Goal: Task Accomplishment & Management: Use online tool/utility

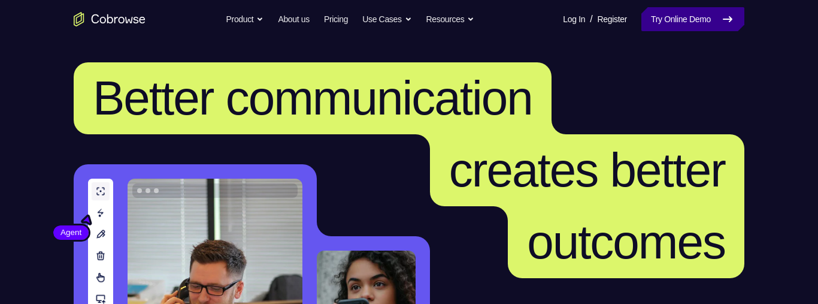
click at [713, 28] on link "Try Online Demo" at bounding box center [692, 19] width 103 height 24
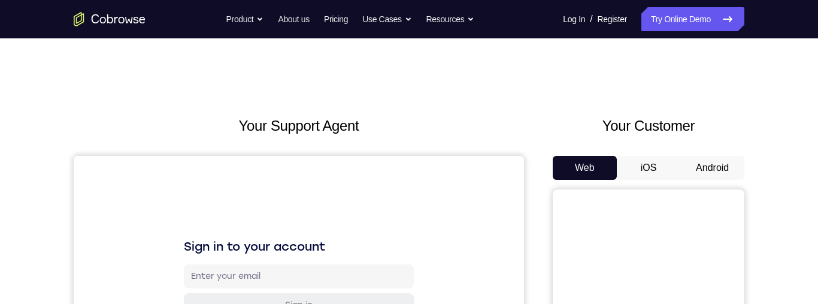
click at [707, 162] on button "Android" at bounding box center [712, 168] width 64 height 24
click at [647, 169] on button "iOS" at bounding box center [649, 168] width 64 height 24
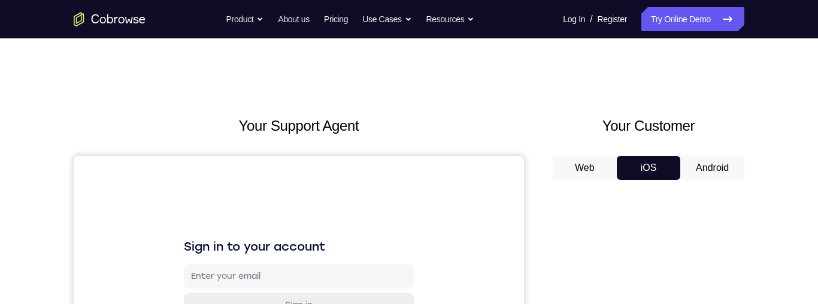
click at [719, 172] on button "Android" at bounding box center [712, 168] width 64 height 24
click at [608, 175] on button "Web" at bounding box center [585, 168] width 64 height 24
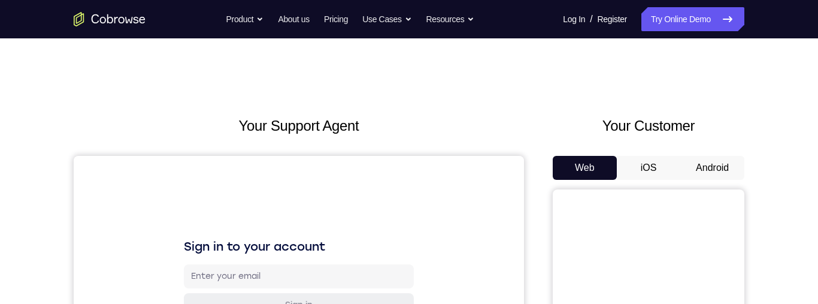
click at [588, 171] on button "Web" at bounding box center [585, 168] width 64 height 24
click at [677, 172] on button "iOS" at bounding box center [649, 168] width 64 height 24
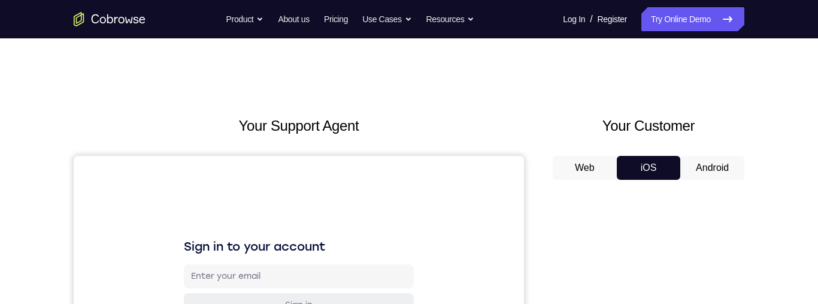
click at [713, 166] on button "Android" at bounding box center [712, 168] width 64 height 24
click at [715, 165] on button "Android" at bounding box center [712, 168] width 64 height 24
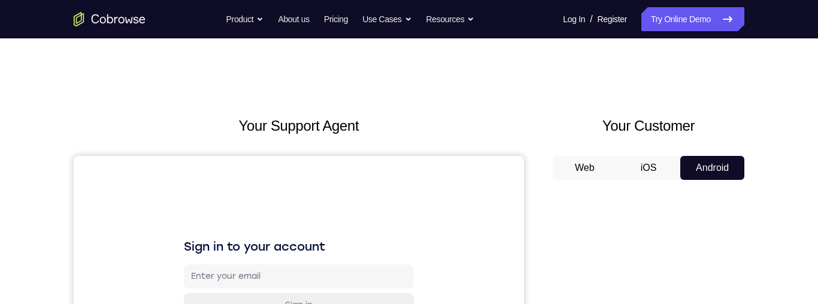
click at [651, 169] on button "iOS" at bounding box center [649, 168] width 64 height 24
click at [596, 177] on button "Web" at bounding box center [585, 168] width 64 height 24
click at [594, 171] on button "Web" at bounding box center [585, 168] width 64 height 24
click at [648, 170] on button "iOS" at bounding box center [649, 168] width 64 height 24
click at [671, 170] on button "iOS" at bounding box center [649, 168] width 64 height 24
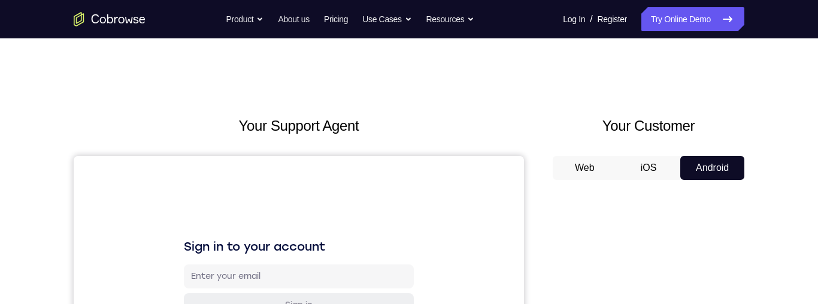
click at [590, 168] on button "Web" at bounding box center [585, 168] width 64 height 24
click at [595, 168] on button "Web" at bounding box center [585, 168] width 64 height 24
click at [643, 163] on button "iOS" at bounding box center [649, 168] width 64 height 24
click at [707, 163] on button "Android" at bounding box center [712, 168] width 64 height 24
click at [703, 169] on button "Android" at bounding box center [712, 168] width 64 height 24
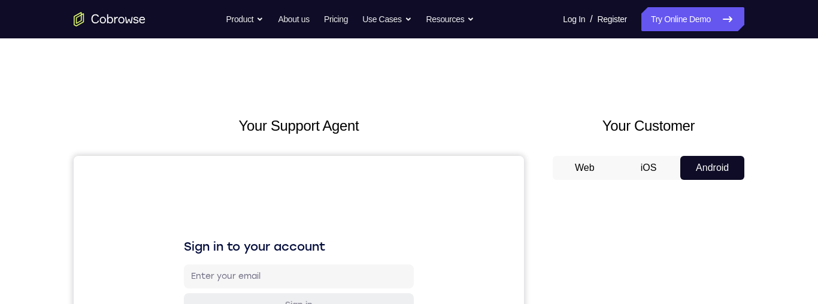
click at [650, 171] on button "iOS" at bounding box center [649, 168] width 64 height 24
click at [706, 163] on button "Android" at bounding box center [712, 168] width 64 height 24
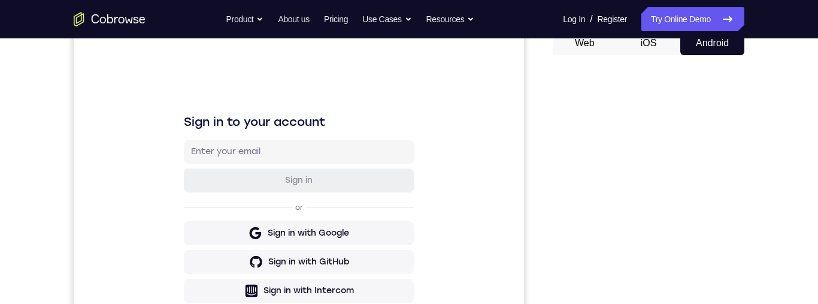
scroll to position [48, 0]
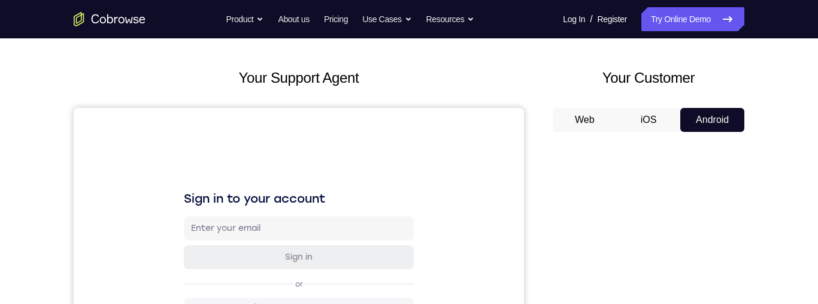
click at [652, 117] on button "iOS" at bounding box center [649, 120] width 64 height 24
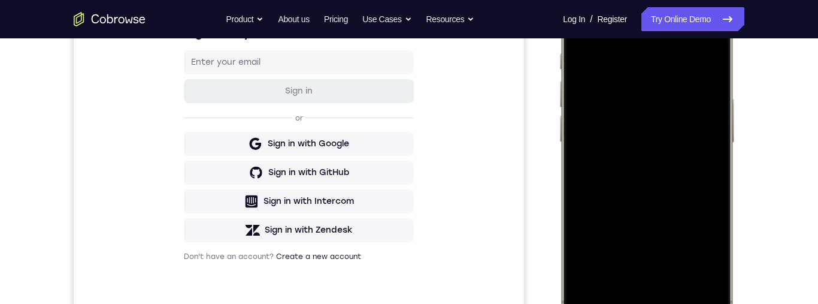
scroll to position [272, 0]
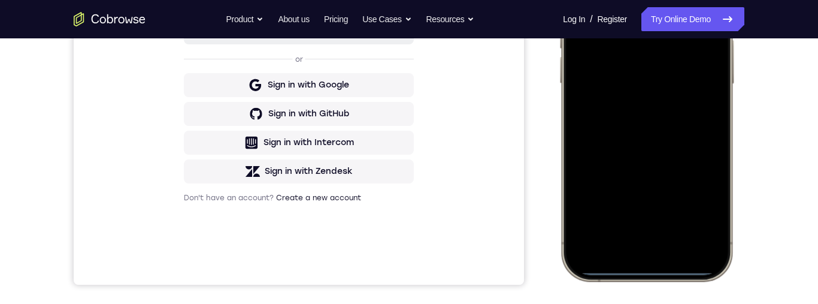
click at [656, 270] on div at bounding box center [646, 103] width 157 height 342
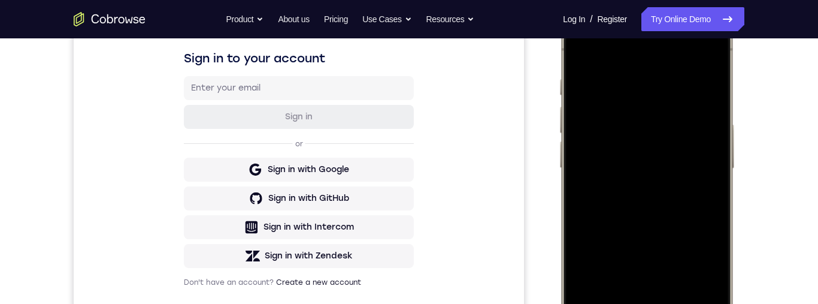
scroll to position [175, 0]
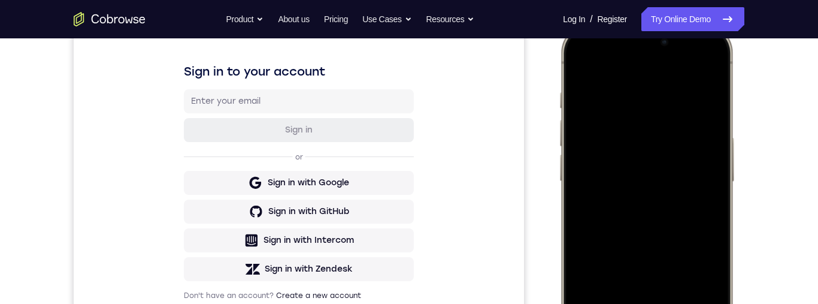
click at [717, 62] on div at bounding box center [646, 201] width 157 height 342
click at [718, 88] on div at bounding box center [646, 201] width 157 height 342
click at [719, 72] on div at bounding box center [646, 201] width 157 height 342
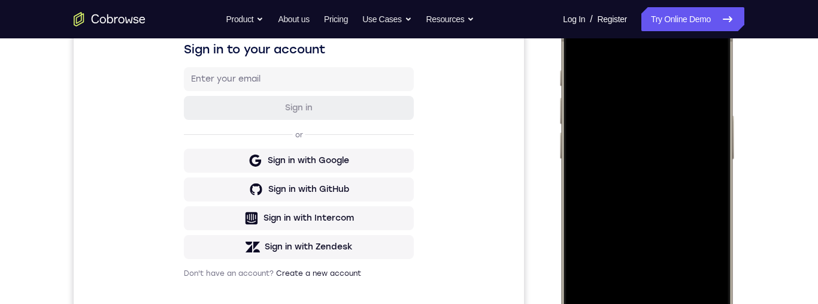
scroll to position [162, 0]
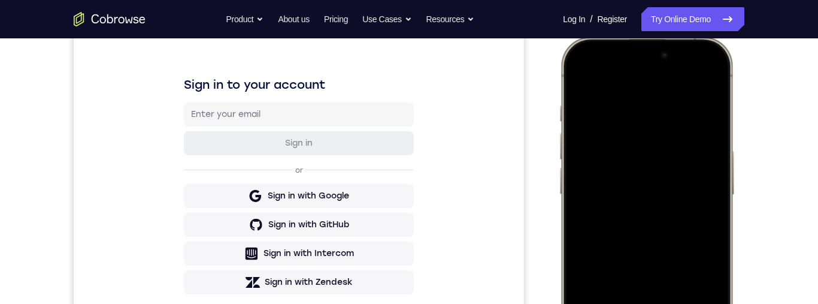
click at [572, 80] on div at bounding box center [646, 214] width 157 height 342
click at [576, 84] on div at bounding box center [646, 214] width 157 height 342
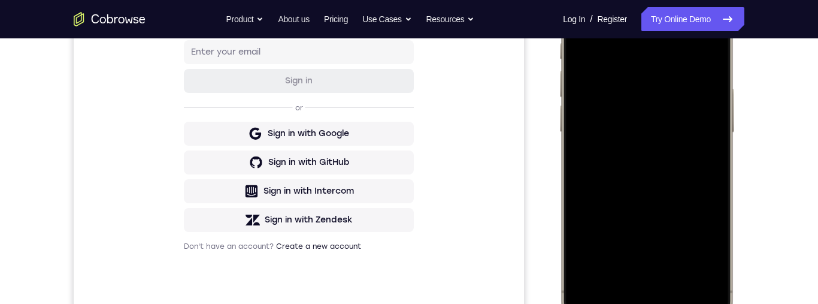
click at [750, 294] on div "Your Support Agent Your Customer Web iOS Android Next Steps We’d be happy to gi…" at bounding box center [409, 209] width 767 height 790
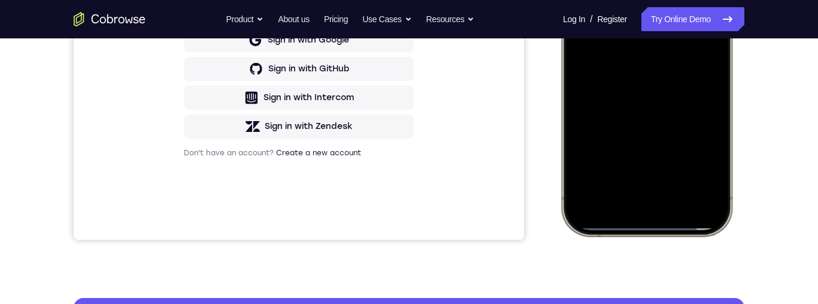
scroll to position [423, 0]
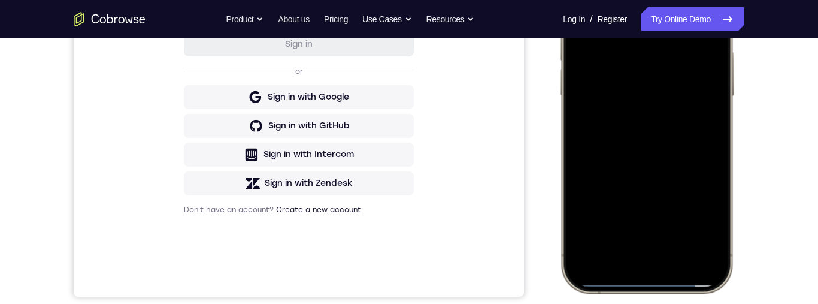
click at [790, 253] on div "Your Support Agent Your Customer Web iOS Android Next Steps We’d be happy to gi…" at bounding box center [409, 173] width 767 height 790
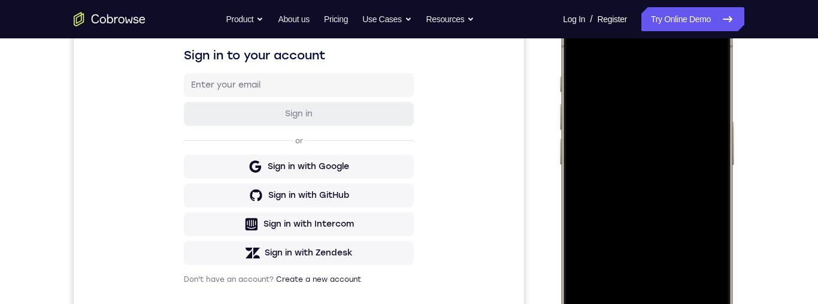
scroll to position [187, 0]
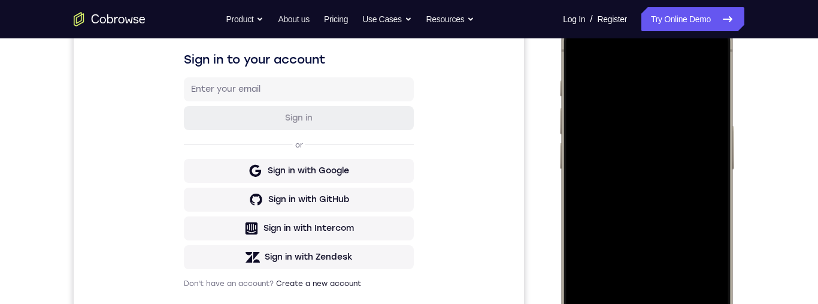
click at [570, 241] on div at bounding box center [646, 189] width 157 height 342
click at [568, 242] on div at bounding box center [646, 189] width 157 height 342
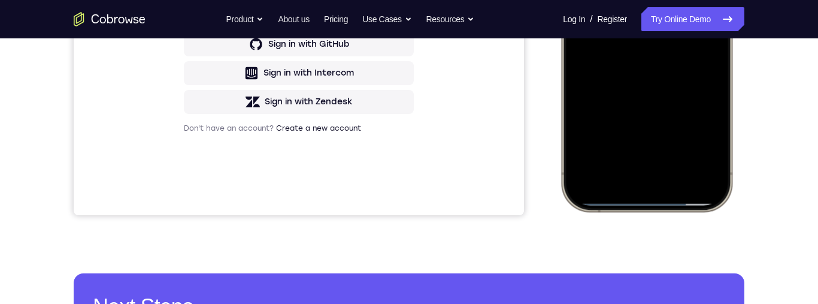
scroll to position [178, 0]
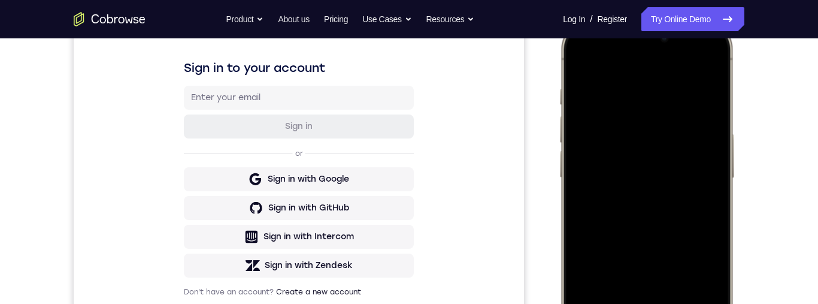
click at [732, 148] on div at bounding box center [647, 198] width 176 height 356
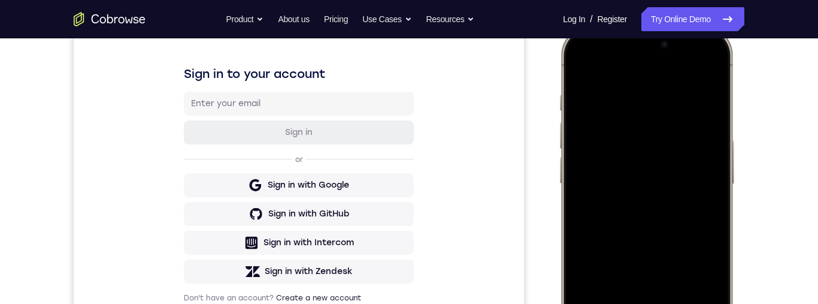
click at [707, 108] on div at bounding box center [646, 203] width 157 height 342
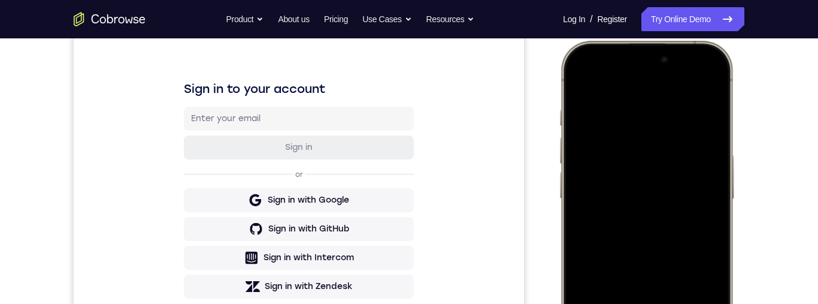
scroll to position [121, 0]
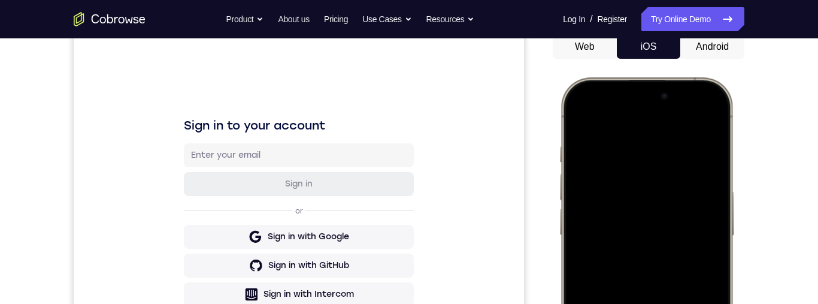
click at [696, 96] on div at bounding box center [646, 255] width 157 height 342
click at [728, 51] on button "Android" at bounding box center [712, 47] width 64 height 24
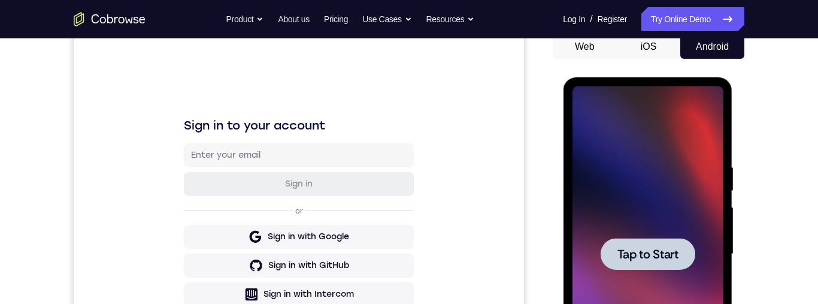
click at [655, 265] on div at bounding box center [647, 254] width 95 height 32
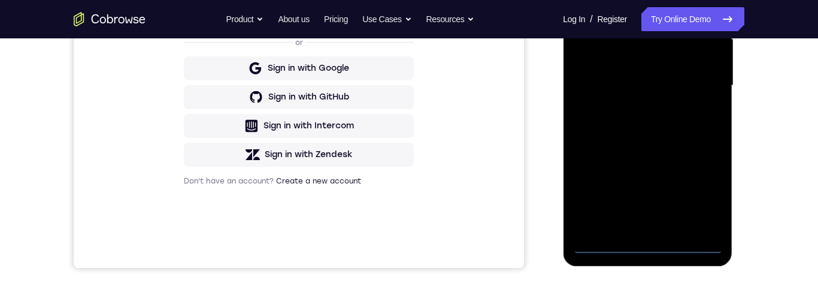
scroll to position [289, 0]
click at [650, 249] on div at bounding box center [647, 86] width 151 height 335
click at [705, 187] on div at bounding box center [647, 86] width 151 height 335
click at [702, 193] on div at bounding box center [647, 86] width 151 height 335
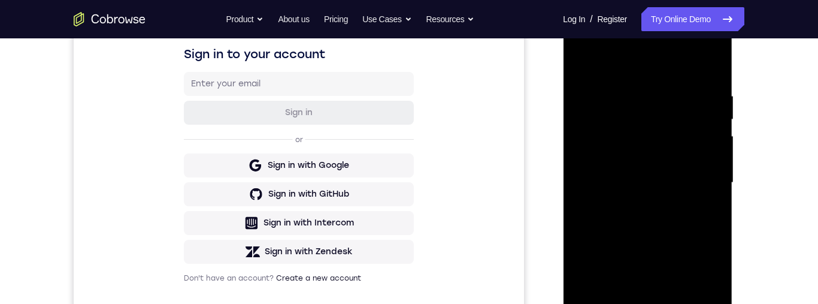
scroll to position [146, 0]
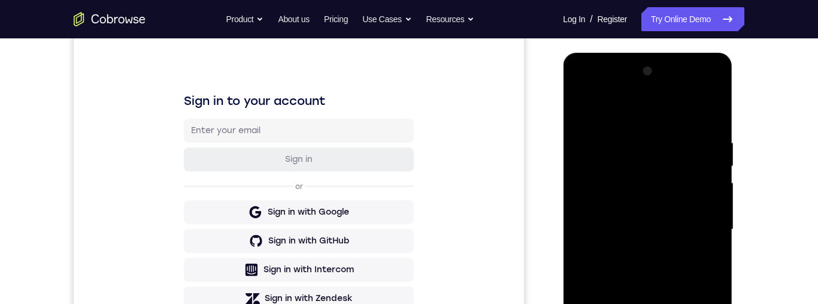
click at [670, 119] on div at bounding box center [647, 229] width 151 height 335
click at [583, 180] on div at bounding box center [647, 229] width 151 height 335
click at [606, 192] on div at bounding box center [647, 229] width 151 height 335
click at [657, 222] on div at bounding box center [647, 229] width 151 height 335
click at [656, 202] on div at bounding box center [647, 229] width 151 height 335
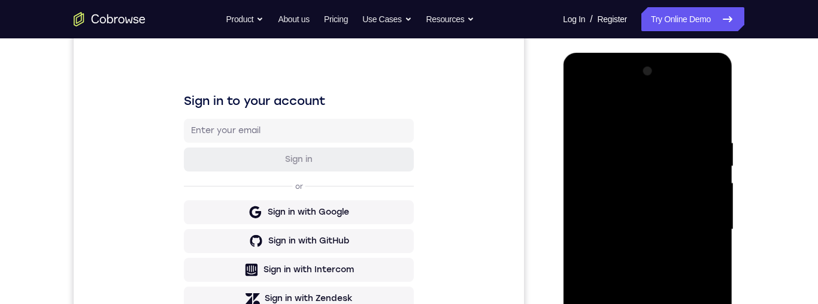
click at [668, 240] on div at bounding box center [647, 229] width 151 height 335
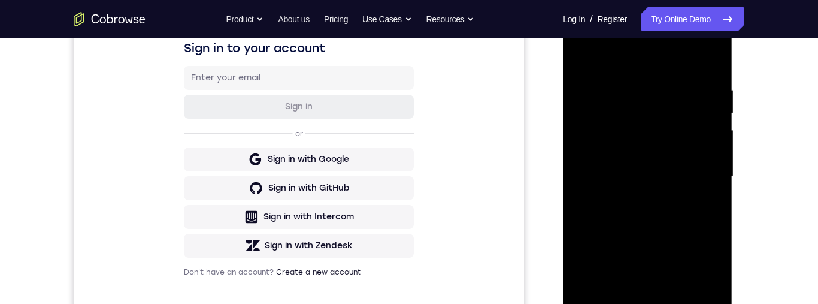
scroll to position [235, 0]
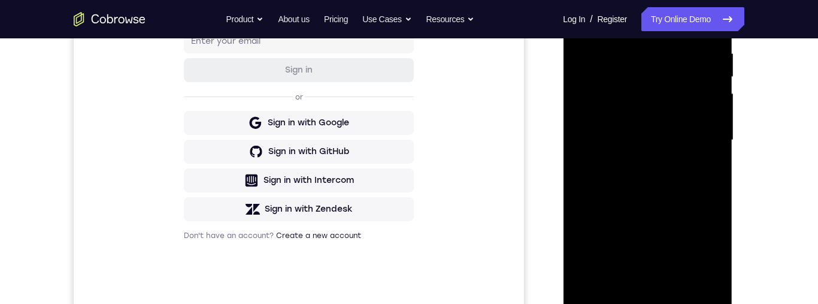
click at [682, 273] on div at bounding box center [647, 139] width 151 height 335
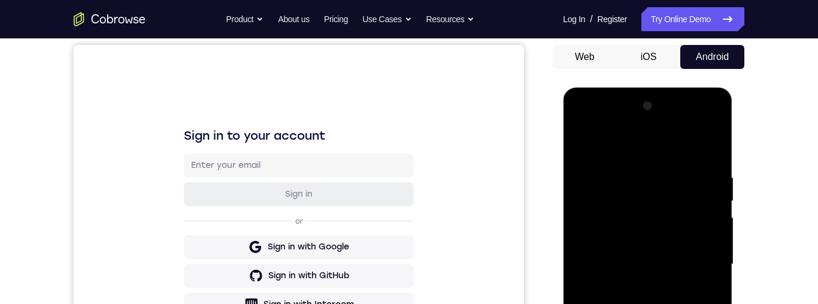
scroll to position [23, 0]
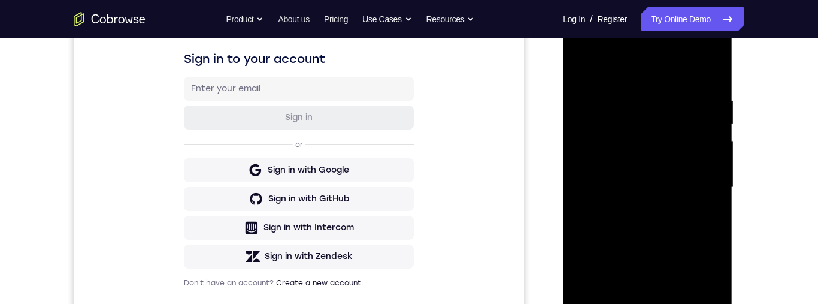
scroll to position [164, 0]
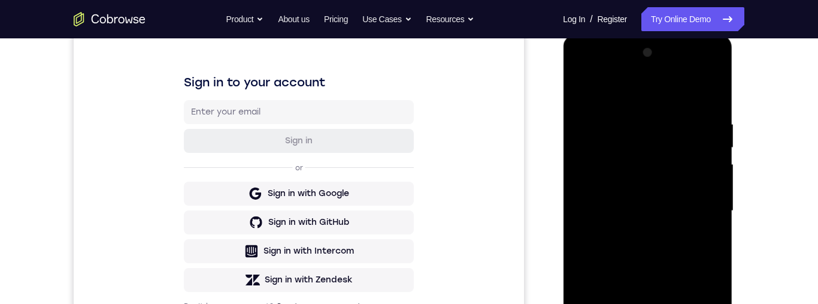
click at [633, 94] on div at bounding box center [647, 210] width 151 height 335
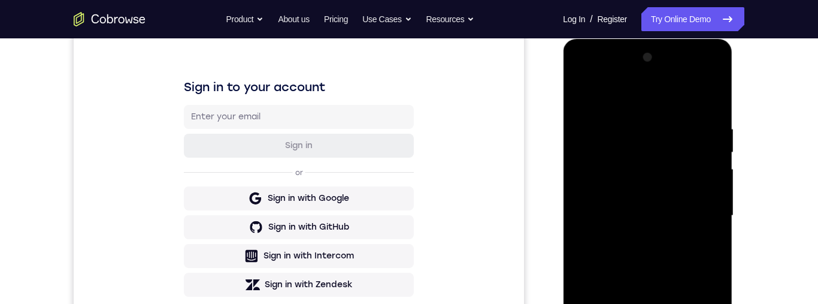
click at [696, 87] on div at bounding box center [647, 215] width 151 height 335
click at [697, 93] on div at bounding box center [647, 215] width 151 height 335
click at [699, 77] on div at bounding box center [647, 215] width 151 height 335
click at [629, 82] on div at bounding box center [647, 215] width 151 height 335
click at [617, 78] on div at bounding box center [647, 215] width 151 height 335
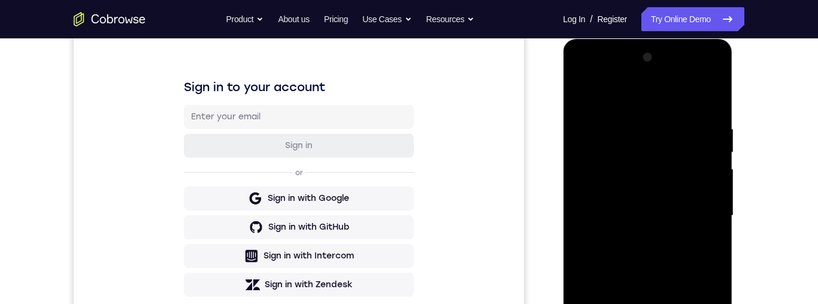
click at [698, 217] on div at bounding box center [647, 215] width 151 height 335
click at [637, 303] on div at bounding box center [647, 215] width 151 height 335
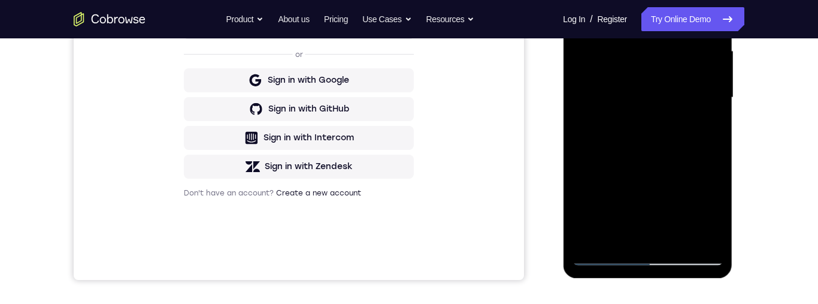
click at [643, 152] on div at bounding box center [647, 97] width 151 height 335
click at [631, 87] on div at bounding box center [647, 97] width 151 height 335
click at [634, 56] on div at bounding box center [647, 97] width 151 height 335
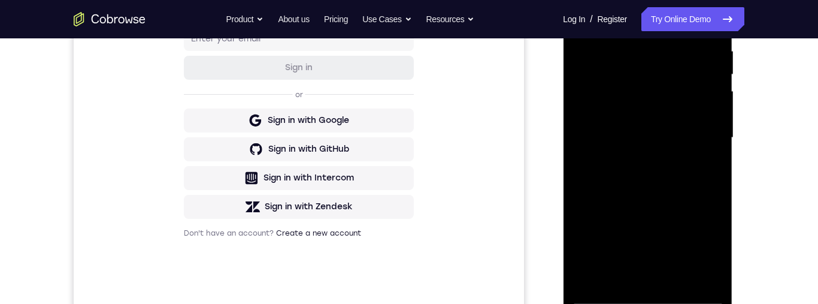
scroll to position [275, 0]
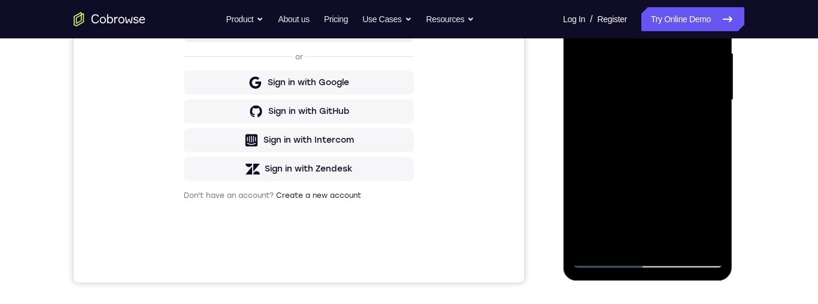
click at [635, 53] on div at bounding box center [647, 99] width 151 height 335
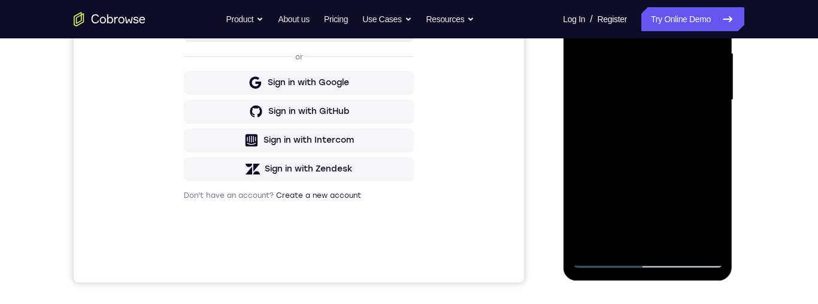
click at [635, 53] on div at bounding box center [647, 99] width 151 height 335
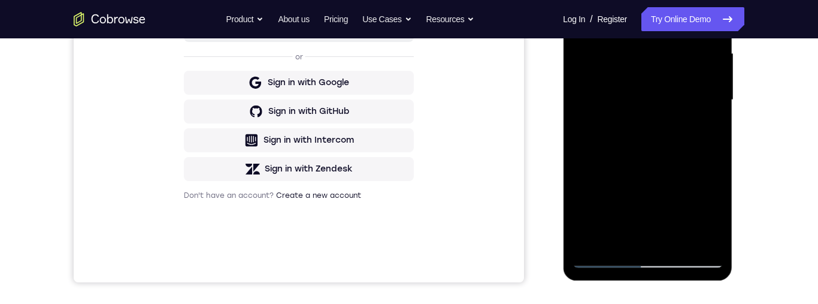
click at [635, 53] on div at bounding box center [647, 99] width 151 height 335
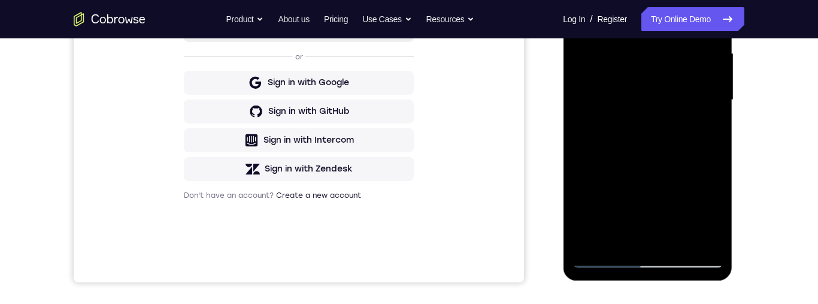
click at [635, 53] on div at bounding box center [647, 99] width 151 height 335
click at [634, 52] on div at bounding box center [647, 99] width 151 height 335
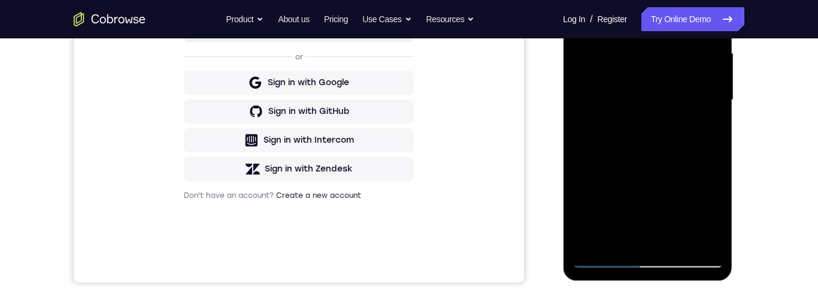
click at [634, 52] on div at bounding box center [647, 99] width 151 height 335
click at [632, 52] on div at bounding box center [647, 99] width 151 height 335
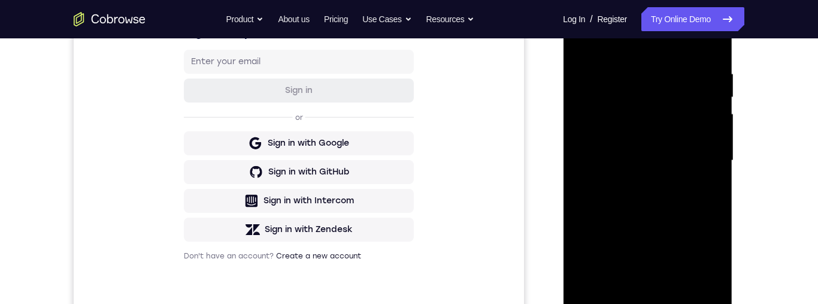
scroll to position [244, 0]
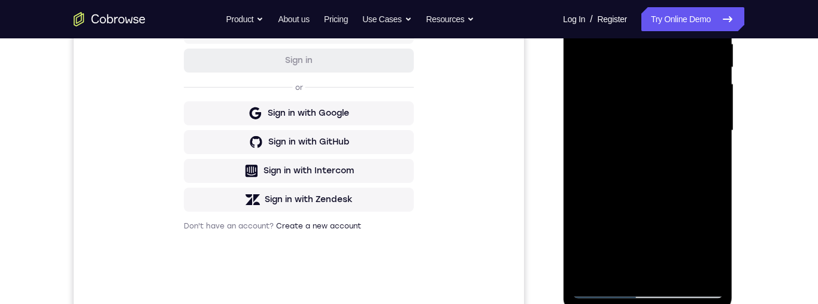
click at [666, 179] on div at bounding box center [647, 130] width 151 height 335
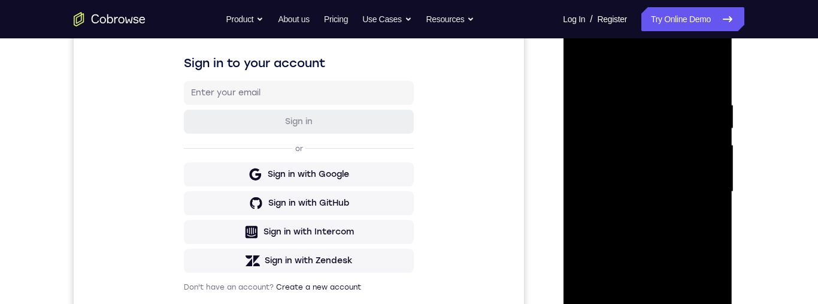
scroll to position [223, 0]
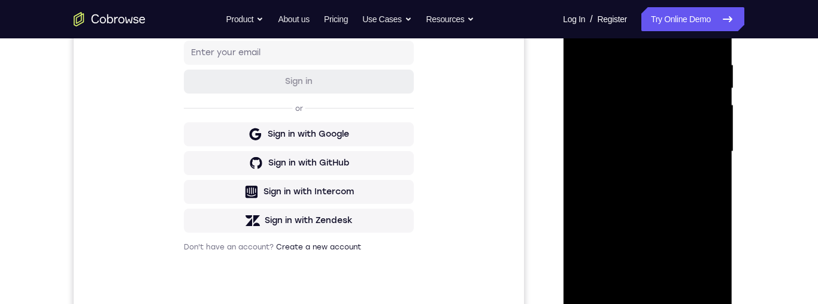
click at [675, 296] on div at bounding box center [647, 151] width 151 height 335
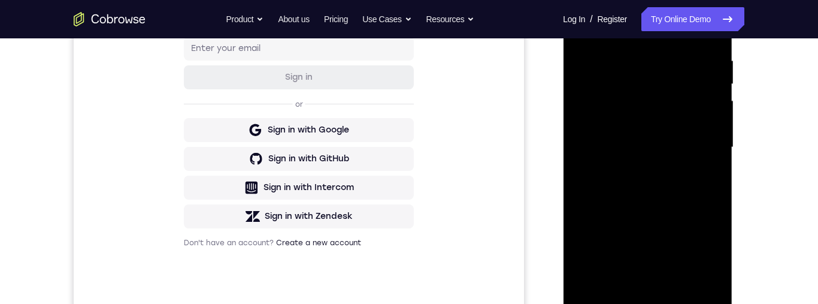
click at [664, 187] on div at bounding box center [647, 147] width 151 height 335
click at [698, 162] on div at bounding box center [647, 147] width 151 height 335
click at [687, 126] on div at bounding box center [647, 147] width 151 height 335
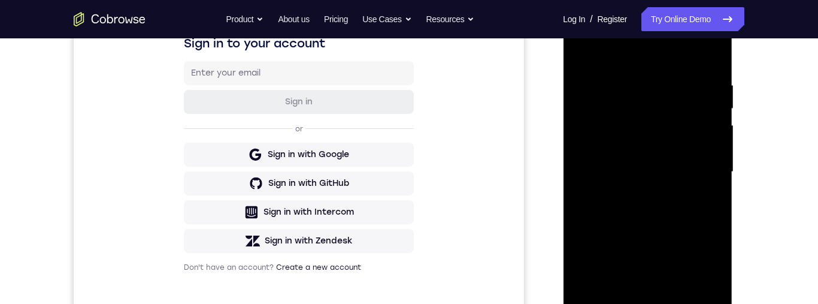
scroll to position [207, 0]
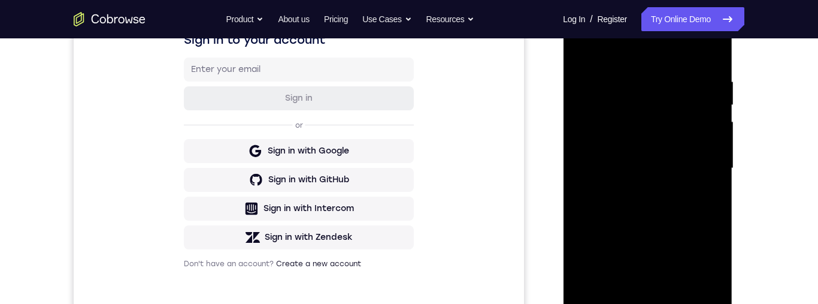
click at [704, 198] on div at bounding box center [647, 168] width 151 height 335
click at [702, 201] on div at bounding box center [647, 168] width 151 height 335
click at [706, 197] on div at bounding box center [647, 168] width 151 height 335
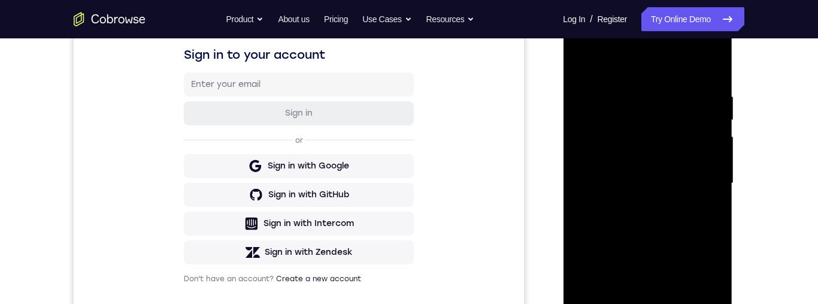
scroll to position [156, 0]
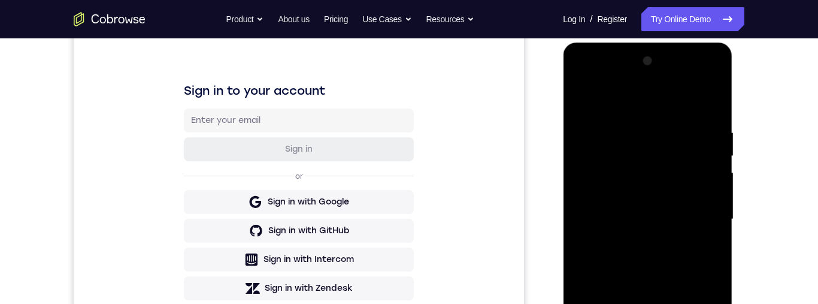
click at [583, 102] on div at bounding box center [647, 218] width 151 height 335
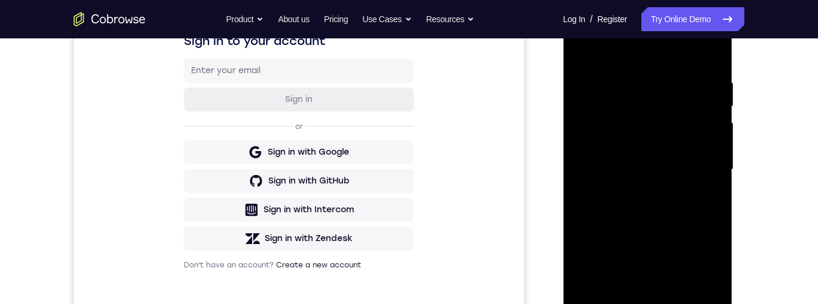
scroll to position [172, 0]
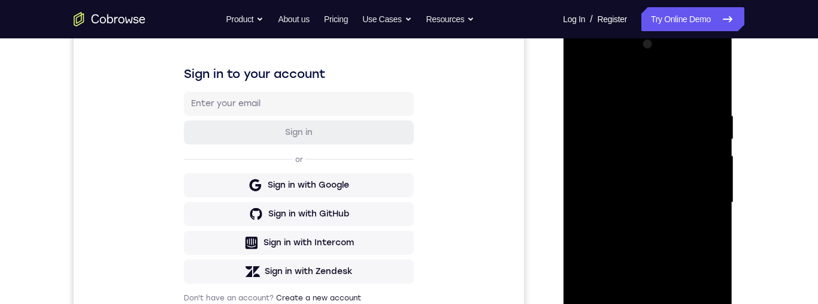
click at [608, 184] on div at bounding box center [647, 202] width 151 height 335
click at [622, 188] on div at bounding box center [647, 202] width 151 height 335
click at [639, 188] on div at bounding box center [647, 202] width 151 height 335
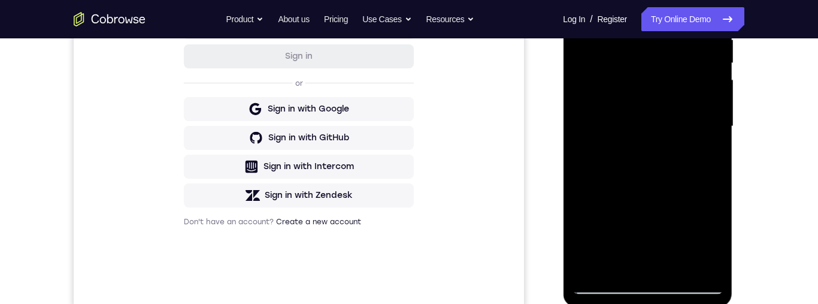
click at [638, 258] on div at bounding box center [647, 126] width 151 height 335
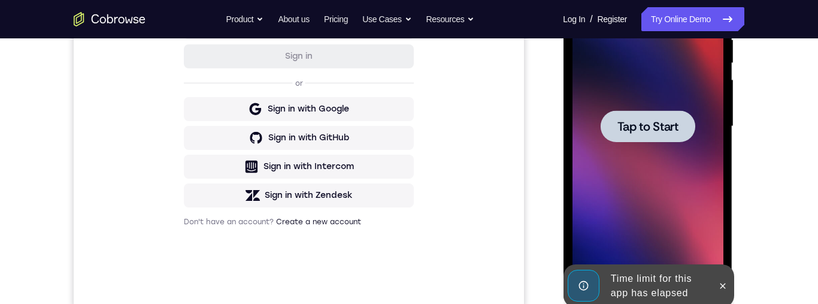
click at [651, 130] on span "Tap to Start" at bounding box center [647, 126] width 61 height 12
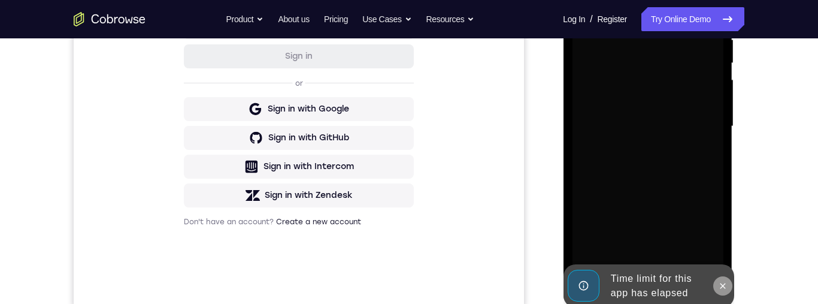
click at [726, 287] on icon at bounding box center [722, 286] width 10 height 10
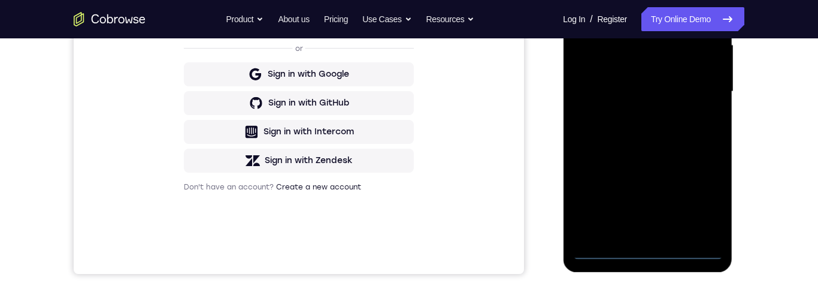
scroll to position [352, 0]
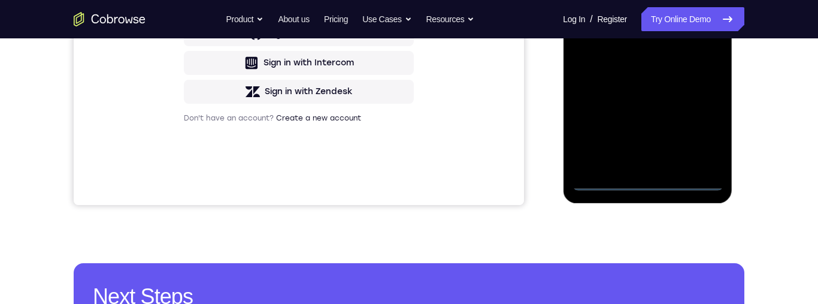
click at [651, 185] on div at bounding box center [647, 22] width 151 height 335
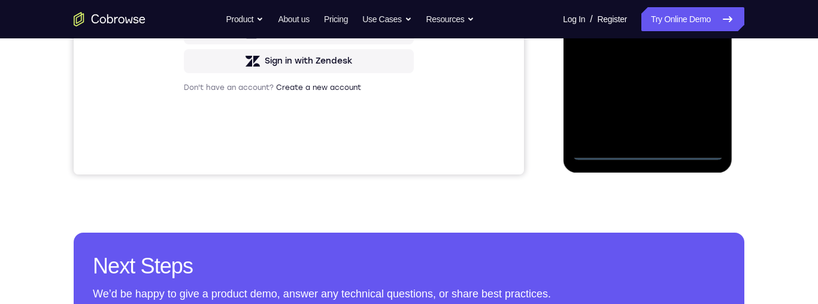
scroll to position [296, 0]
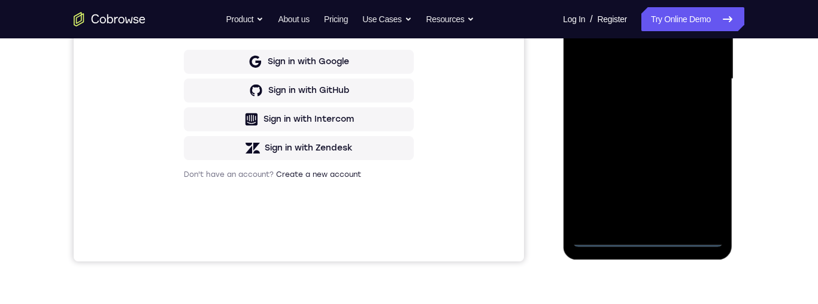
click at [703, 187] on div at bounding box center [647, 78] width 151 height 335
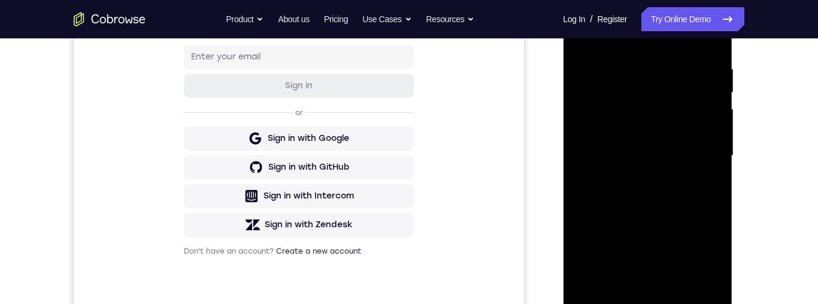
scroll to position [162, 0]
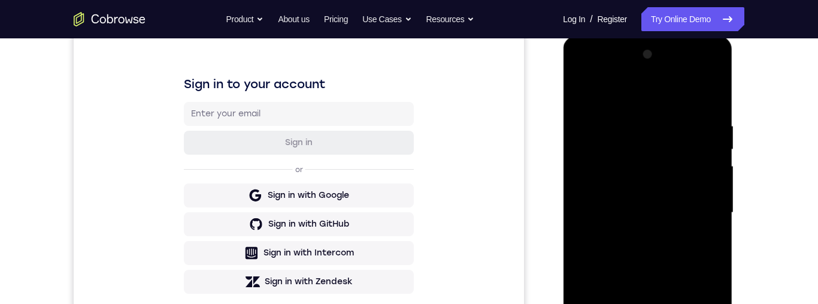
click at [601, 98] on div at bounding box center [647, 212] width 151 height 335
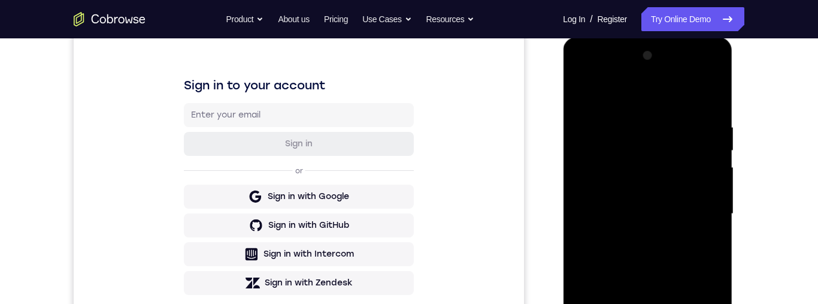
click at [699, 214] on div at bounding box center [647, 213] width 151 height 335
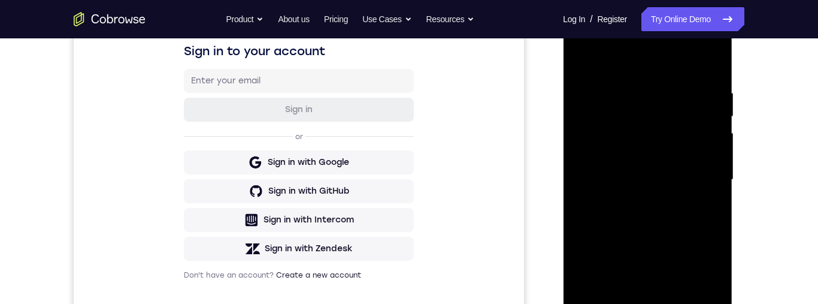
click at [635, 207] on div at bounding box center [647, 179] width 151 height 335
click at [660, 239] on div at bounding box center [647, 179] width 151 height 335
click at [672, 171] on div at bounding box center [647, 179] width 151 height 335
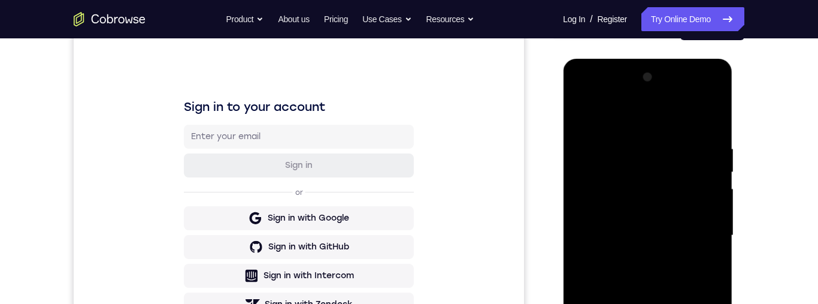
click at [669, 231] on div at bounding box center [647, 235] width 151 height 335
click at [668, 231] on div at bounding box center [647, 235] width 151 height 335
click at [690, 246] on div at bounding box center [647, 235] width 151 height 335
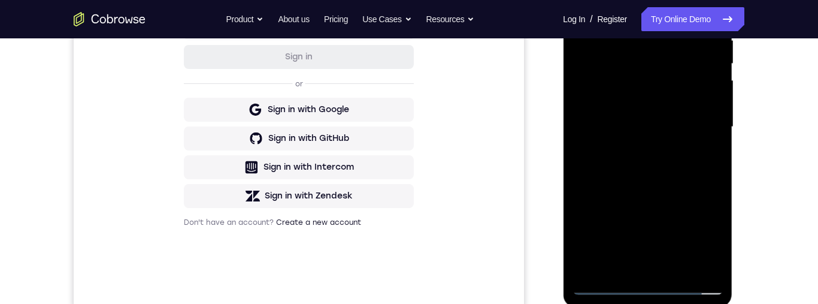
click at [683, 257] on div at bounding box center [647, 126] width 151 height 335
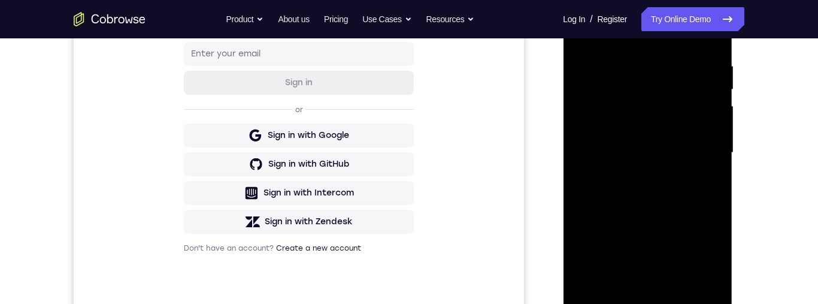
click at [696, 122] on div at bounding box center [647, 152] width 151 height 335
click at [658, 54] on div at bounding box center [647, 152] width 151 height 335
click at [639, 93] on div at bounding box center [647, 152] width 151 height 335
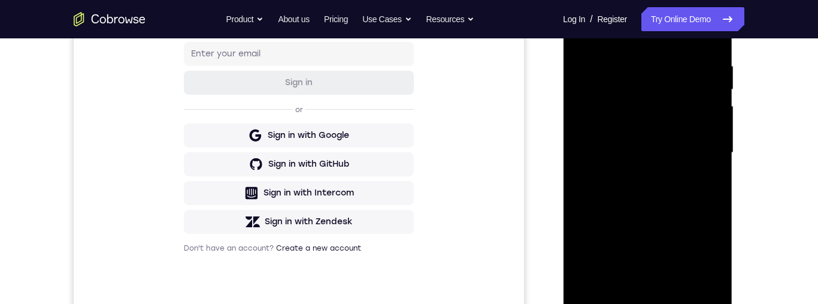
click at [639, 93] on div at bounding box center [647, 152] width 151 height 335
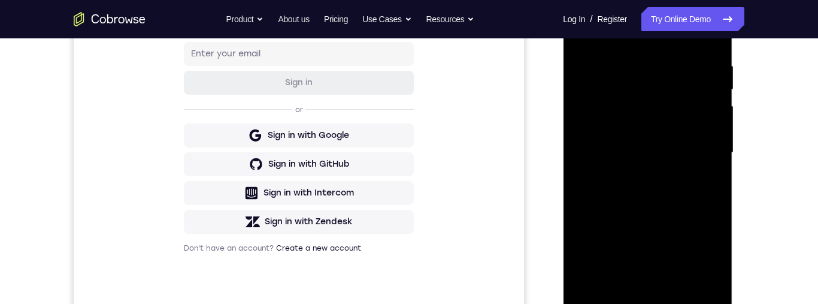
click at [639, 93] on div at bounding box center [647, 152] width 151 height 335
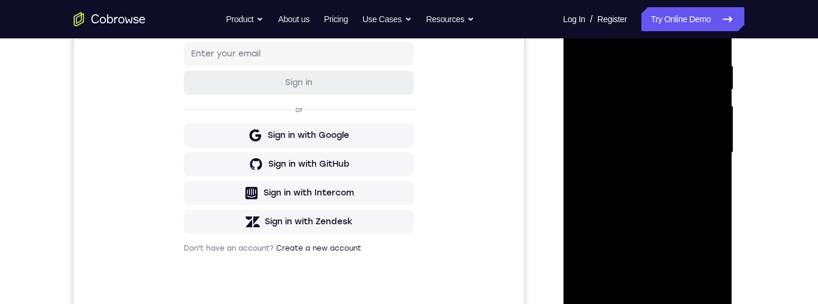
click at [639, 93] on div at bounding box center [647, 152] width 151 height 335
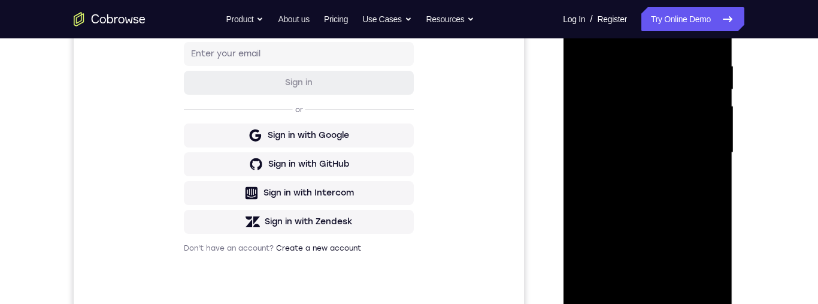
click at [639, 93] on div at bounding box center [647, 152] width 151 height 335
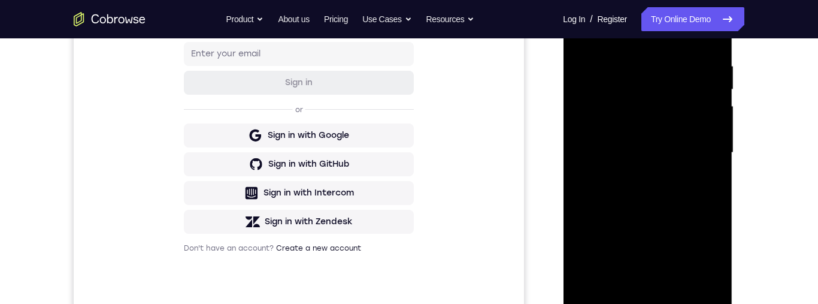
click at [639, 93] on div at bounding box center [647, 152] width 151 height 335
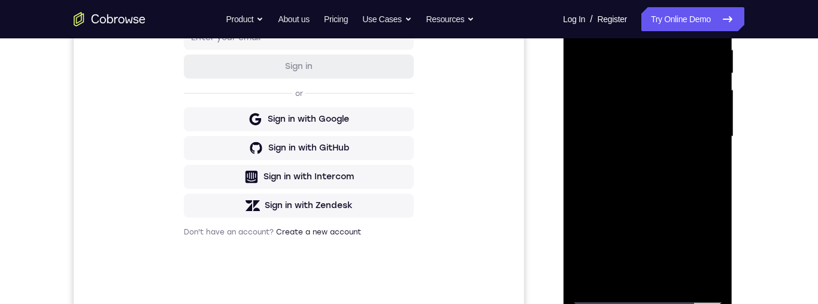
scroll to position [266, 0]
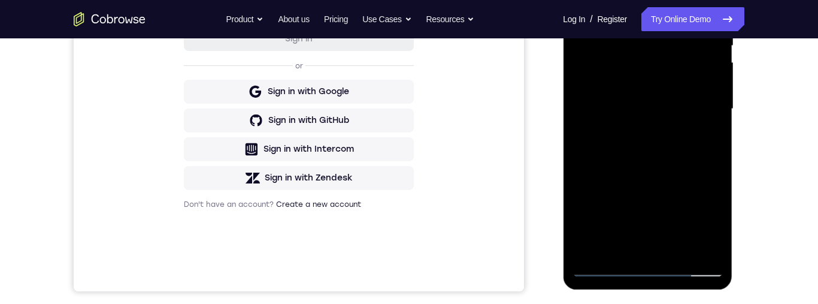
click at [675, 253] on div at bounding box center [647, 108] width 151 height 335
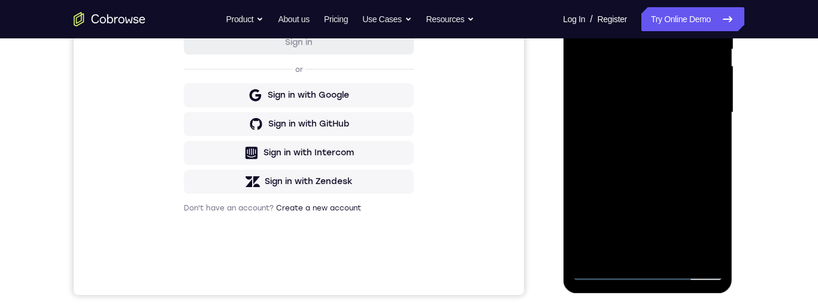
click at [697, 141] on div at bounding box center [647, 112] width 151 height 335
click at [680, 253] on div at bounding box center [647, 112] width 151 height 335
click at [662, 160] on div at bounding box center [647, 112] width 151 height 335
click at [699, 136] on div at bounding box center [647, 112] width 151 height 335
click at [671, 94] on div at bounding box center [647, 112] width 151 height 335
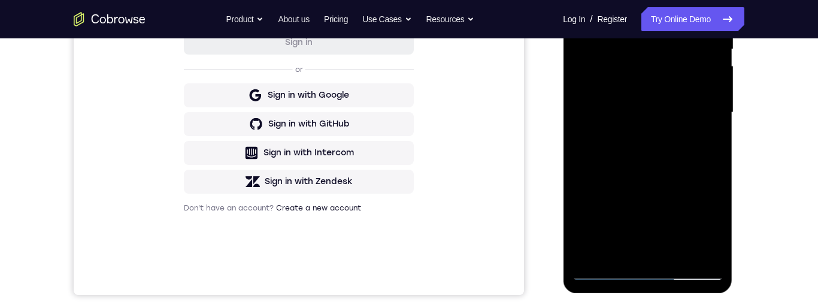
click at [667, 139] on div at bounding box center [647, 112] width 151 height 335
click at [680, 138] on div at bounding box center [647, 112] width 151 height 335
click at [672, 142] on div at bounding box center [647, 112] width 151 height 335
click at [702, 123] on div at bounding box center [647, 112] width 151 height 335
click at [707, 139] on div at bounding box center [647, 112] width 151 height 335
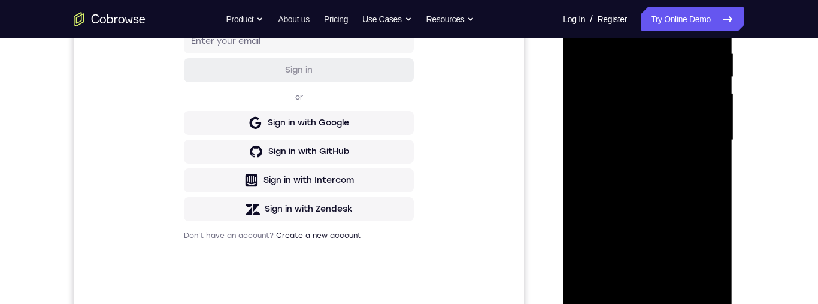
scroll to position [237, 0]
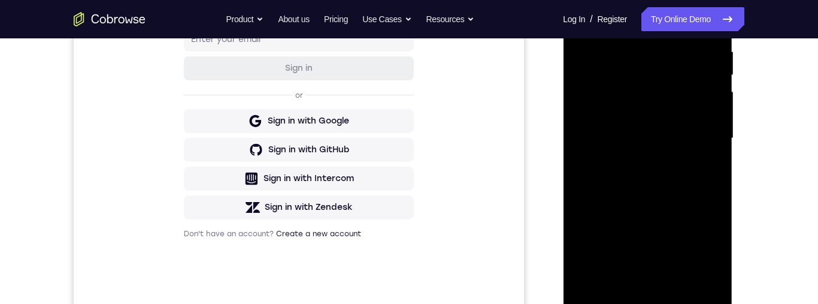
click at [623, 174] on div at bounding box center [647, 138] width 151 height 335
click at [708, 166] on div at bounding box center [647, 138] width 151 height 335
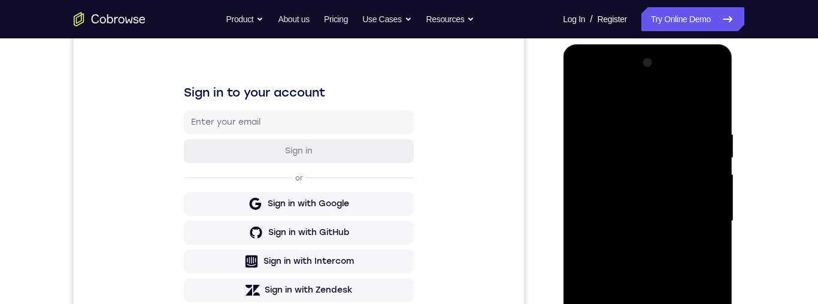
scroll to position [146, 0]
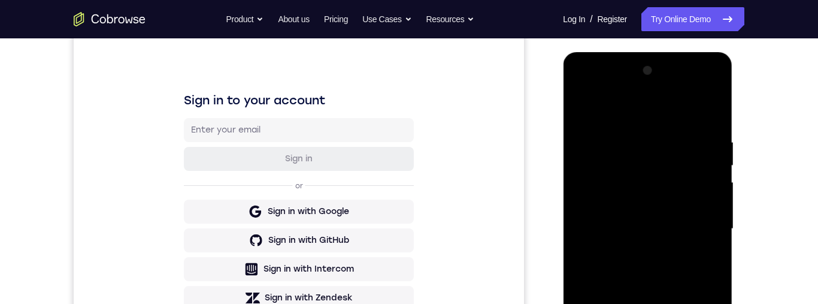
click at [583, 111] on div at bounding box center [647, 228] width 151 height 335
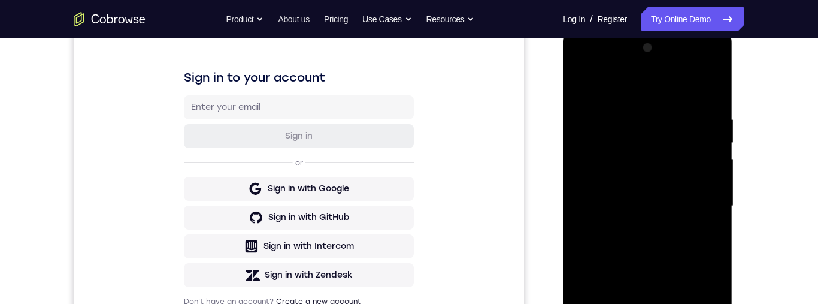
click at [660, 245] on div at bounding box center [647, 205] width 151 height 335
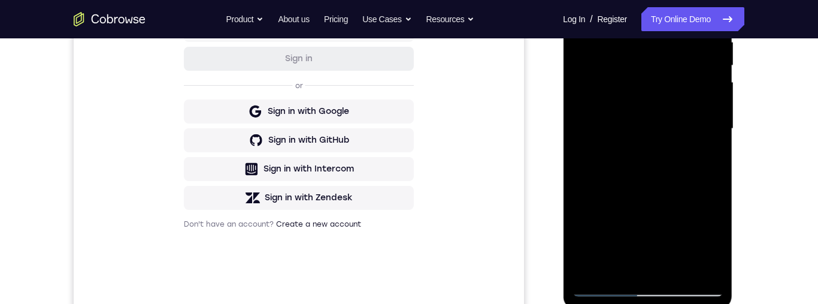
scroll to position [303, 0]
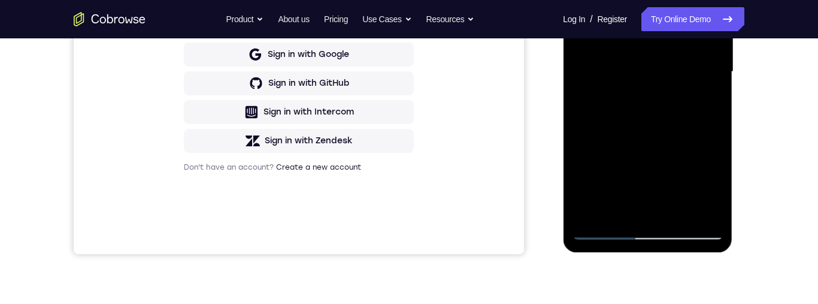
click at [631, 205] on div at bounding box center [647, 71] width 151 height 335
click at [708, 107] on div at bounding box center [647, 71] width 151 height 335
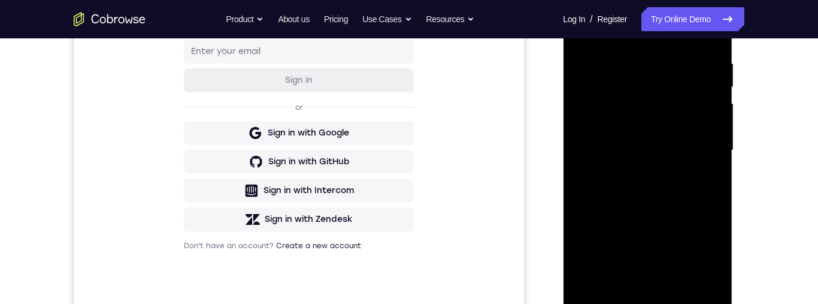
scroll to position [173, 0]
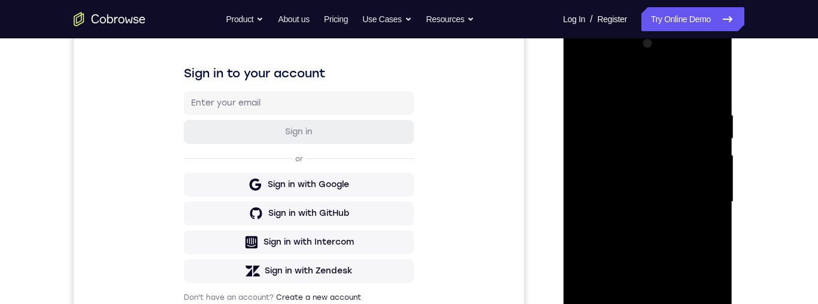
click at [575, 83] on div at bounding box center [647, 201] width 151 height 335
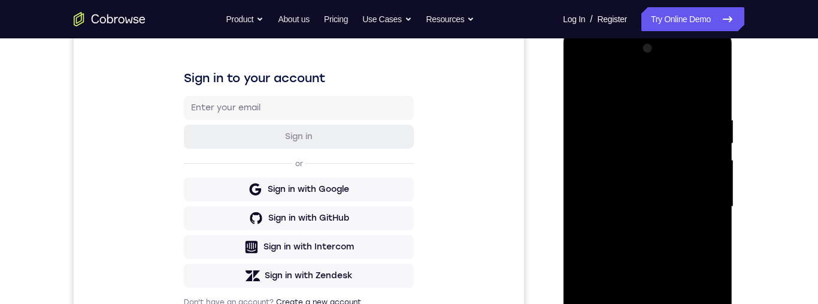
scroll to position [188, 0]
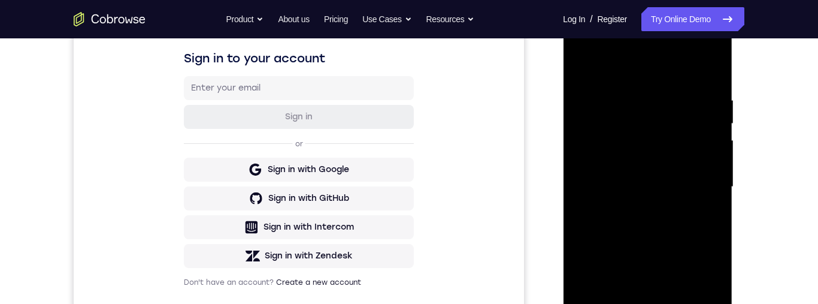
click at [663, 204] on div at bounding box center [647, 186] width 151 height 335
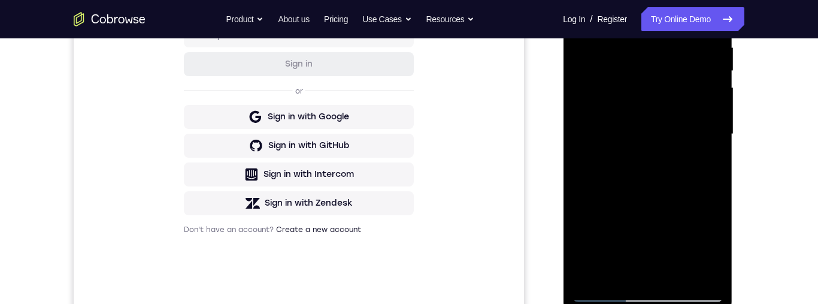
scroll to position [260, 0]
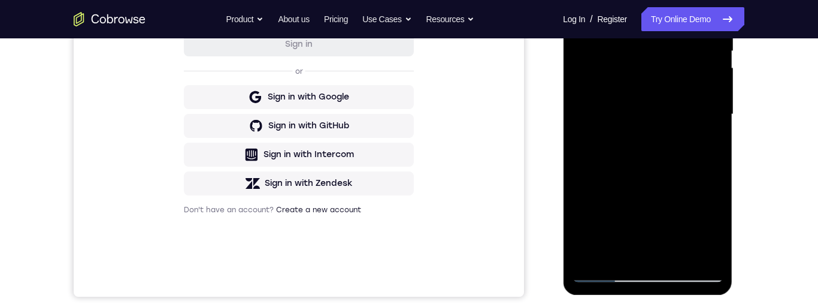
click at [606, 198] on div at bounding box center [647, 114] width 151 height 335
click at [620, 247] on div at bounding box center [647, 114] width 151 height 335
click at [623, 244] on div at bounding box center [647, 114] width 151 height 335
click at [640, 248] on div at bounding box center [647, 114] width 151 height 335
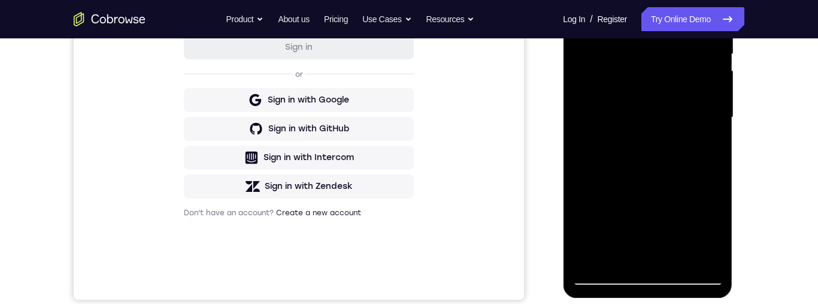
click at [707, 149] on div at bounding box center [647, 117] width 151 height 335
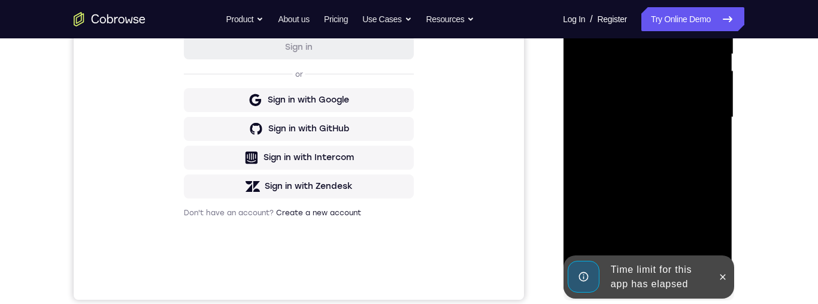
scroll to position [302, 0]
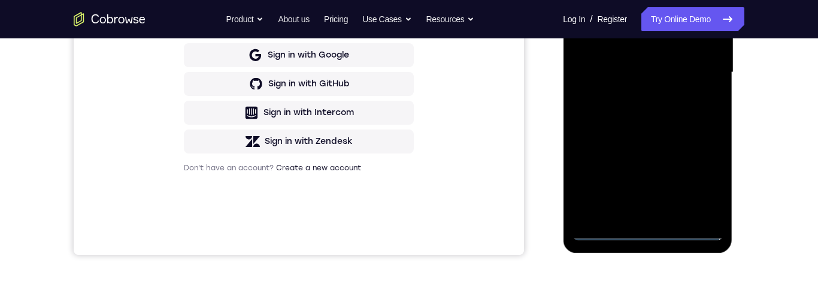
click at [653, 237] on div at bounding box center [647, 72] width 151 height 335
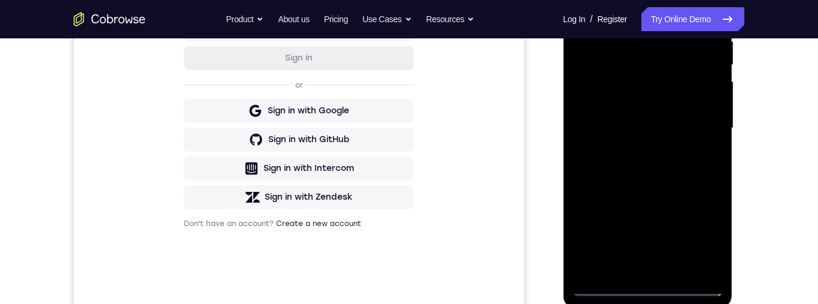
click at [704, 237] on div at bounding box center [647, 127] width 151 height 335
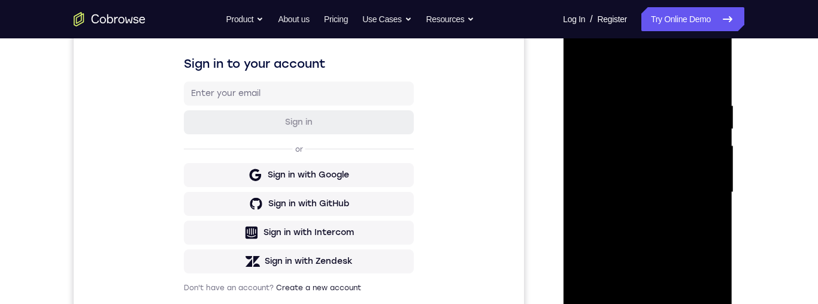
scroll to position [119, 0]
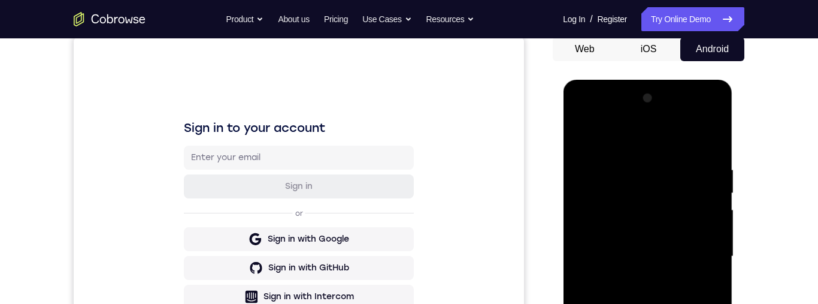
click at [690, 141] on div at bounding box center [647, 256] width 151 height 335
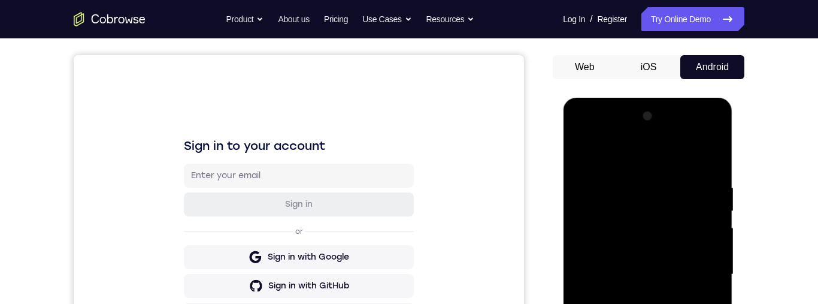
scroll to position [154, 0]
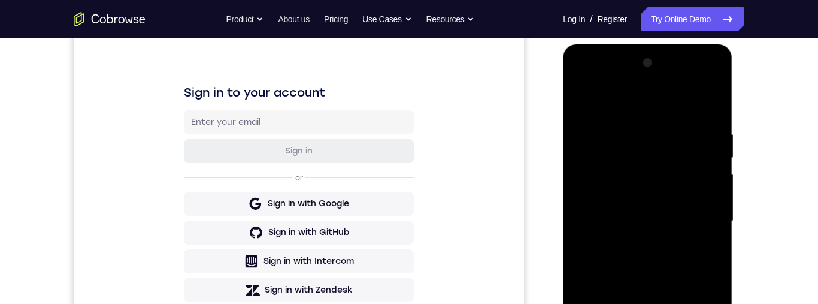
click at [704, 217] on div at bounding box center [647, 220] width 151 height 335
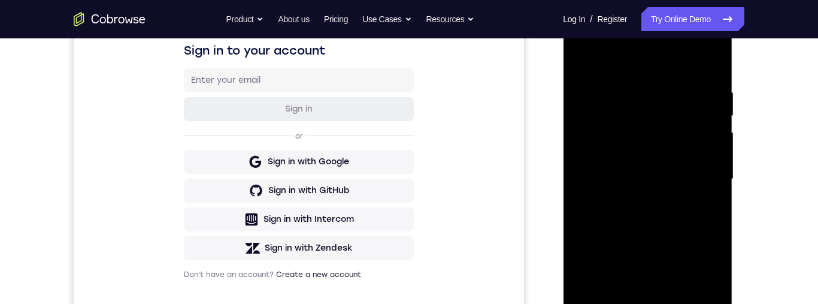
scroll to position [249, 0]
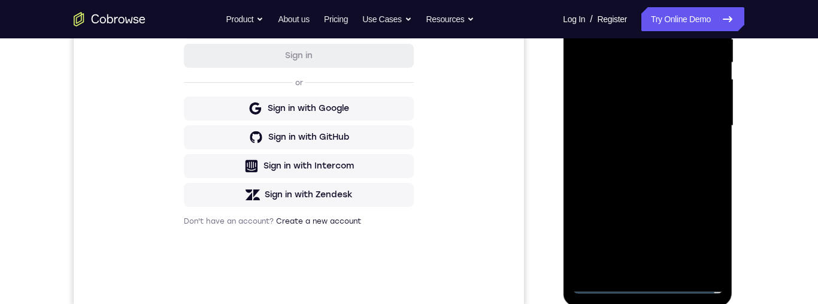
click at [640, 145] on div at bounding box center [647, 125] width 151 height 335
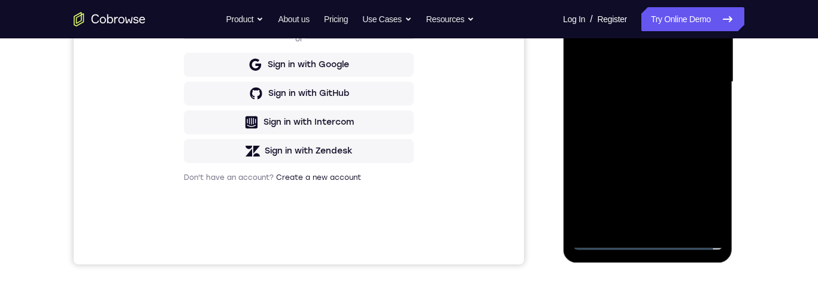
click at [647, 146] on div at bounding box center [647, 81] width 151 height 335
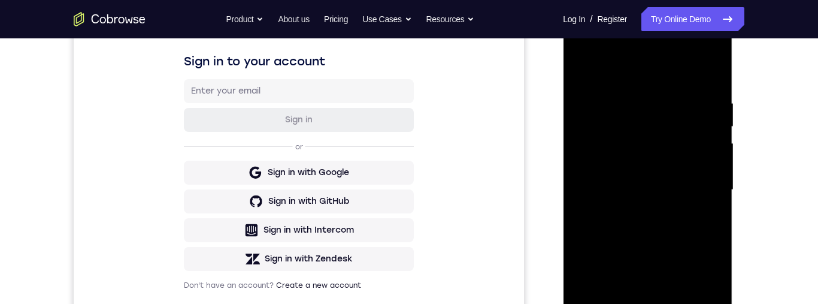
scroll to position [240, 0]
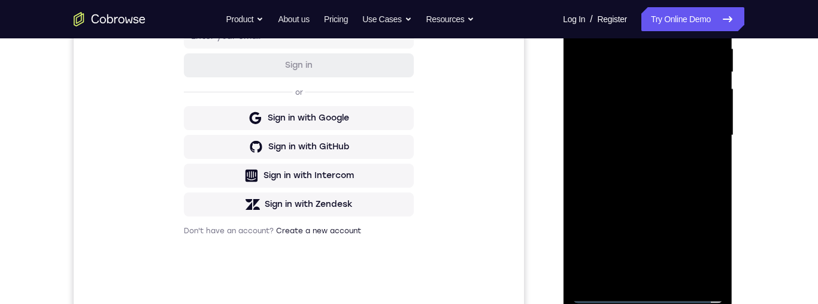
click at [675, 157] on div at bounding box center [647, 135] width 151 height 335
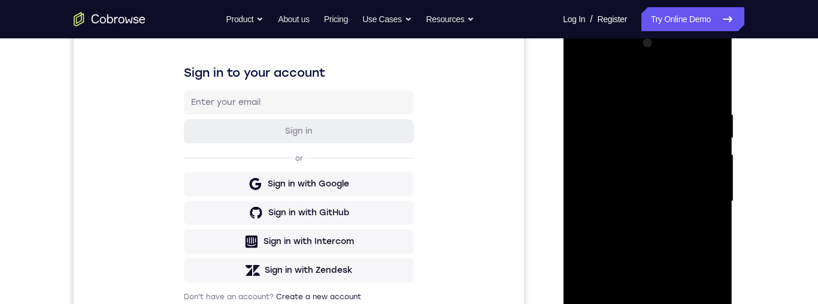
click at [662, 201] on div at bounding box center [647, 201] width 151 height 335
click at [671, 181] on div at bounding box center [647, 201] width 151 height 335
click at [682, 212] on div at bounding box center [647, 201] width 151 height 335
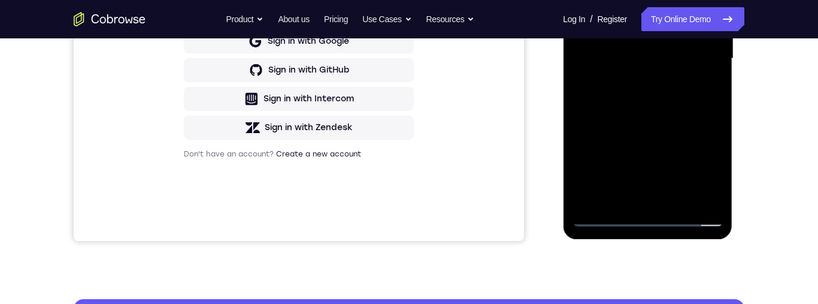
scroll to position [314, 0]
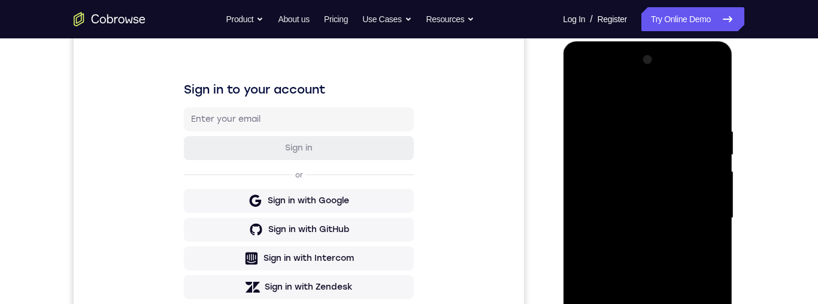
click at [772, 180] on div "Your Support Agent Your Customer Web iOS Android Next Steps We’d be happy to gi…" at bounding box center [409, 276] width 767 height 790
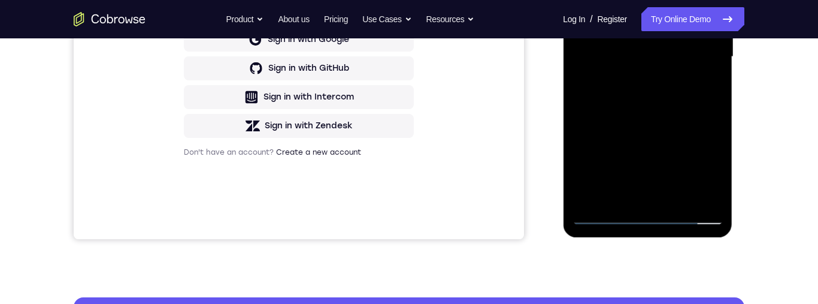
scroll to position [326, 0]
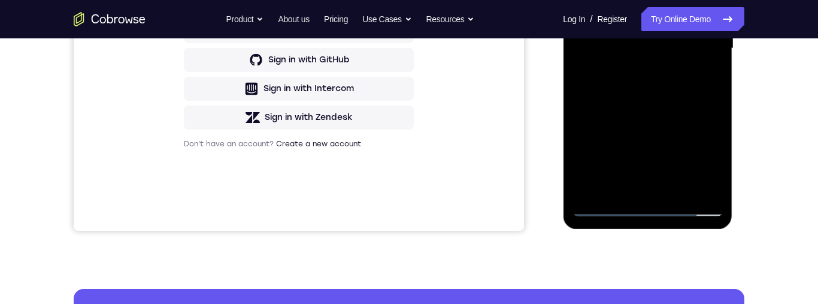
click at [683, 184] on div at bounding box center [647, 48] width 151 height 335
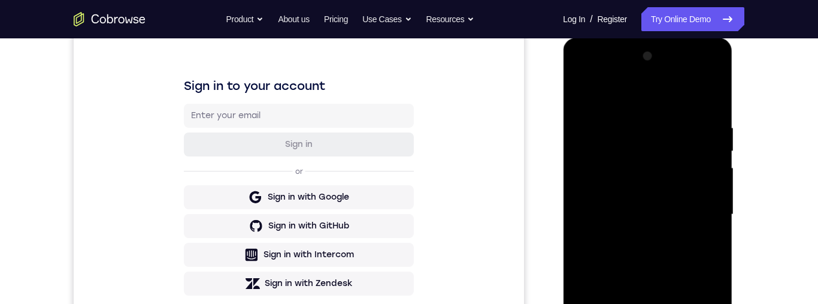
scroll to position [220, 0]
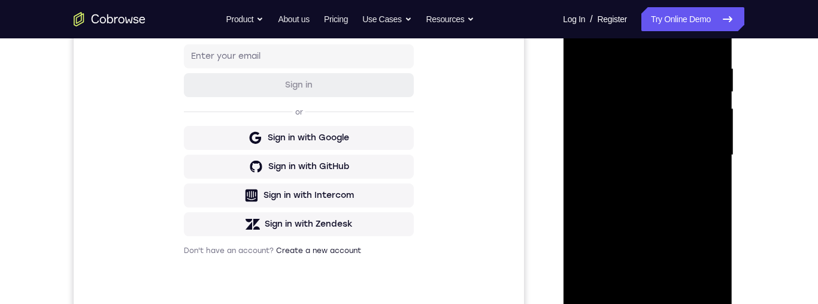
click at [689, 113] on div at bounding box center [647, 154] width 151 height 335
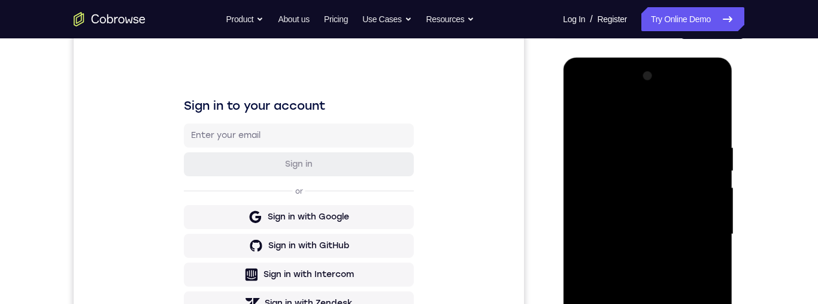
click at [699, 96] on div at bounding box center [647, 233] width 151 height 335
click at [609, 101] on div at bounding box center [647, 233] width 151 height 335
click at [598, 202] on div at bounding box center [647, 233] width 151 height 335
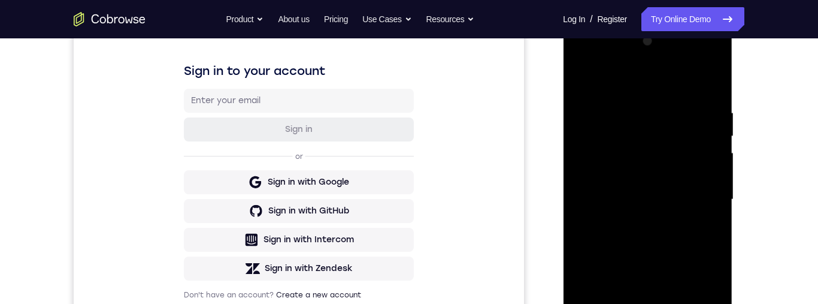
scroll to position [264, 0]
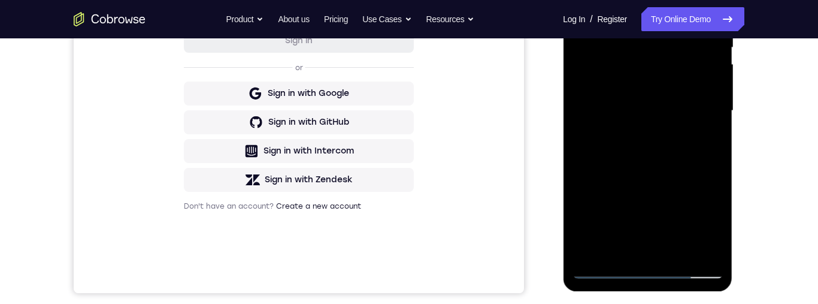
click at [634, 134] on div at bounding box center [647, 110] width 151 height 335
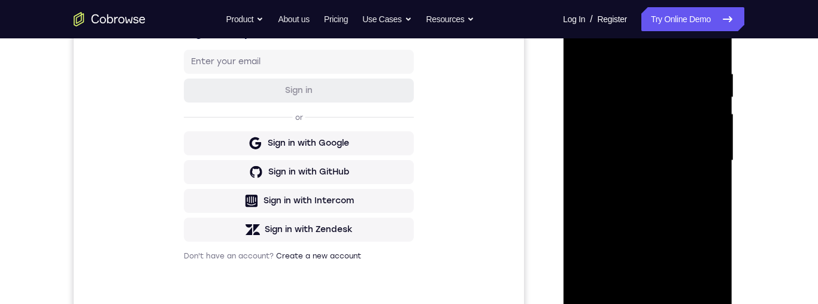
click at [656, 225] on div at bounding box center [647, 160] width 151 height 335
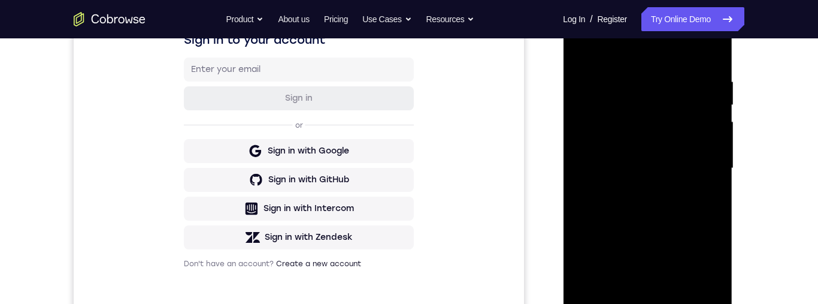
click at [669, 190] on div at bounding box center [647, 168] width 151 height 335
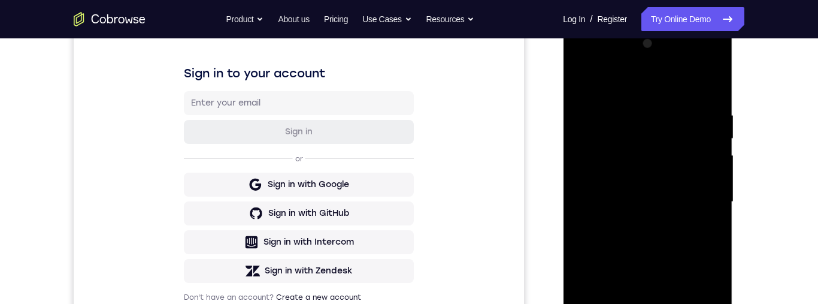
click at [675, 171] on div at bounding box center [647, 201] width 151 height 335
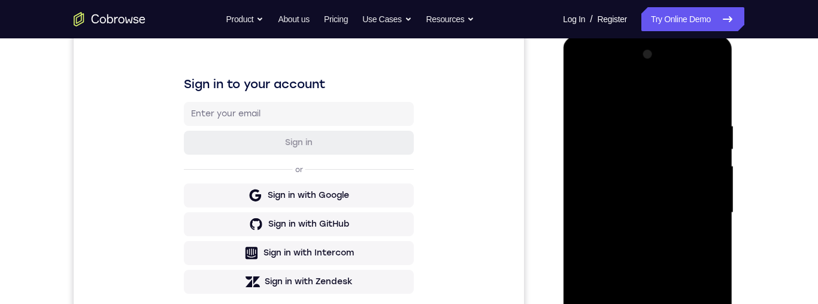
scroll to position [162, 0]
click at [667, 156] on div at bounding box center [647, 213] width 151 height 335
click at [669, 159] on div at bounding box center [647, 213] width 151 height 335
click at [681, 157] on div at bounding box center [647, 213] width 151 height 335
click at [679, 159] on div at bounding box center [647, 213] width 151 height 335
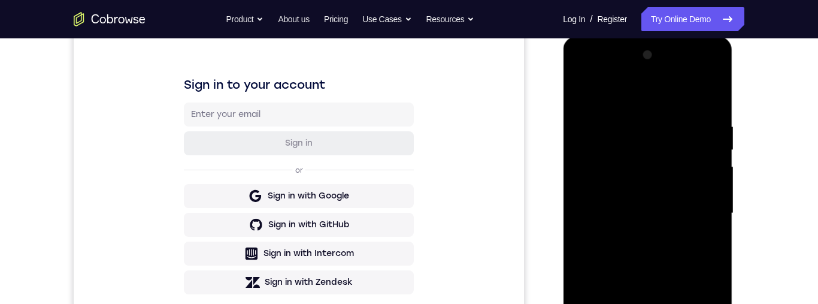
click at [679, 159] on div at bounding box center [647, 213] width 151 height 335
click at [679, 160] on div at bounding box center [647, 213] width 151 height 335
click at [681, 159] on div at bounding box center [647, 213] width 151 height 335
click at [681, 160] on div at bounding box center [647, 213] width 151 height 335
click at [683, 155] on div at bounding box center [647, 213] width 151 height 335
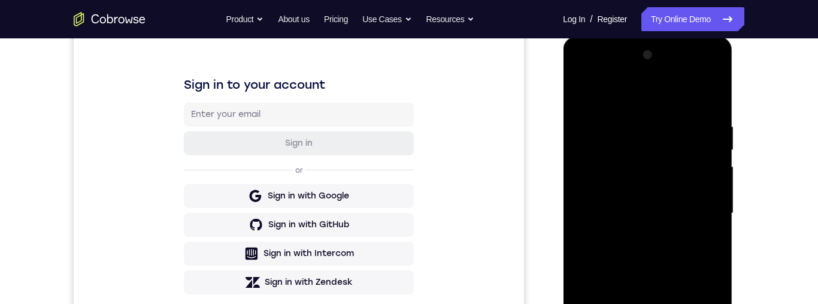
click at [684, 157] on div at bounding box center [647, 213] width 151 height 335
click at [681, 160] on div at bounding box center [647, 213] width 151 height 335
click at [681, 162] on div at bounding box center [647, 213] width 151 height 335
click at [681, 163] on div at bounding box center [647, 213] width 151 height 335
click at [681, 162] on div at bounding box center [647, 213] width 151 height 335
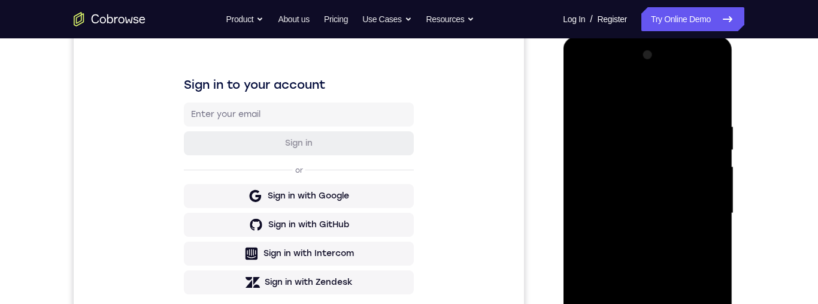
click at [684, 162] on div at bounding box center [647, 213] width 151 height 335
click at [683, 161] on div at bounding box center [647, 213] width 151 height 335
click at [682, 162] on div at bounding box center [647, 213] width 151 height 335
click at [683, 161] on div at bounding box center [647, 213] width 151 height 335
click at [682, 163] on div at bounding box center [647, 213] width 151 height 335
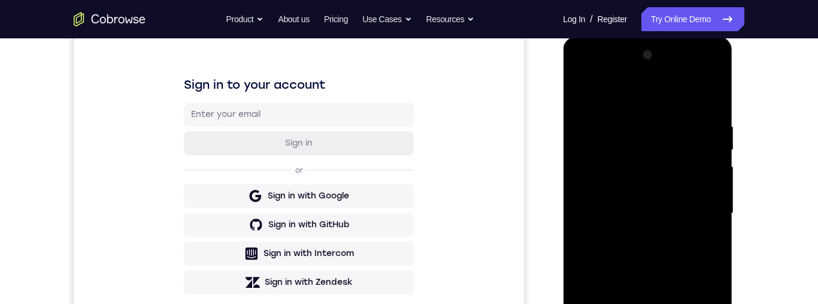
click at [681, 165] on div at bounding box center [647, 213] width 151 height 335
click at [682, 162] on div at bounding box center [647, 213] width 151 height 335
click at [683, 163] on div at bounding box center [647, 213] width 151 height 335
click at [683, 164] on div at bounding box center [647, 213] width 151 height 335
click at [686, 157] on div at bounding box center [647, 213] width 151 height 335
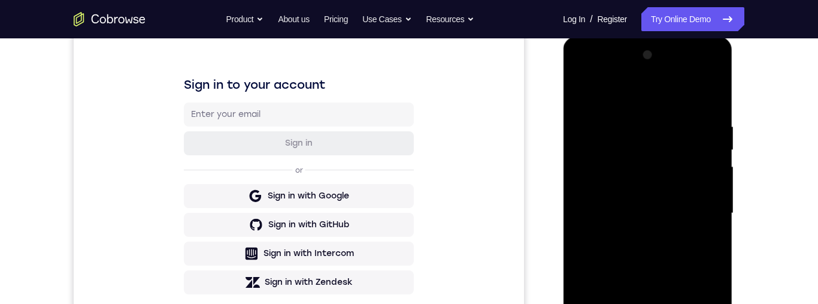
click at [684, 159] on div at bounding box center [647, 213] width 151 height 335
click at [682, 163] on div at bounding box center [647, 213] width 151 height 335
click at [678, 166] on div at bounding box center [647, 213] width 151 height 335
click at [679, 164] on div at bounding box center [647, 213] width 151 height 335
click at [679, 162] on div at bounding box center [647, 213] width 151 height 335
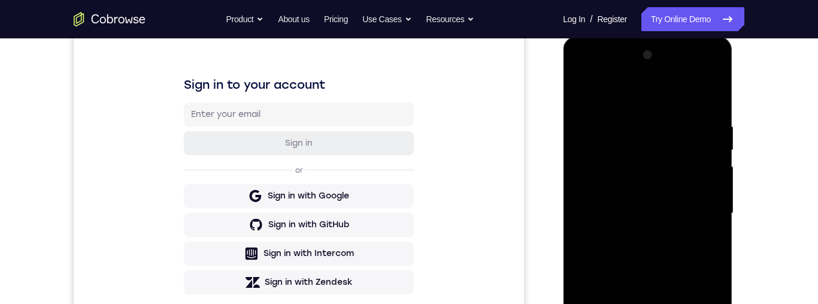
click at [678, 163] on div at bounding box center [647, 213] width 151 height 335
click at [681, 160] on div at bounding box center [647, 213] width 151 height 335
click at [686, 156] on div at bounding box center [647, 213] width 151 height 335
click at [685, 157] on div at bounding box center [647, 213] width 151 height 335
click at [680, 162] on div at bounding box center [647, 213] width 151 height 335
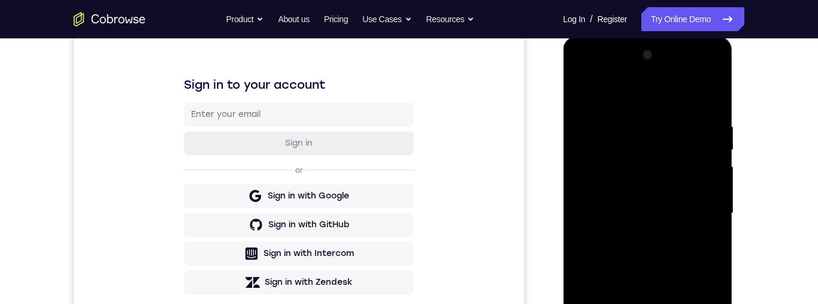
click at [681, 160] on div at bounding box center [647, 213] width 151 height 335
click at [607, 158] on div at bounding box center [647, 213] width 151 height 335
click at [617, 37] on div at bounding box center [647, 37] width 169 height 0
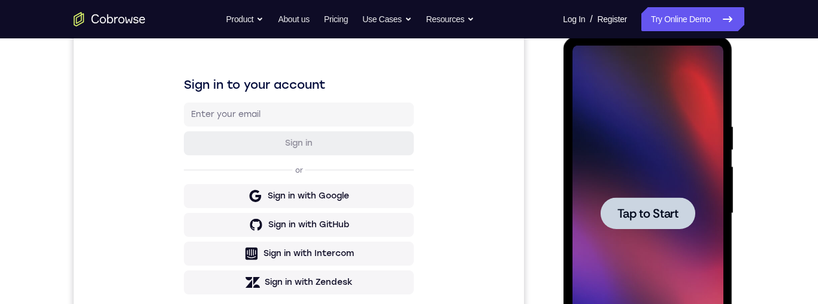
click at [617, 159] on div at bounding box center [647, 213] width 151 height 335
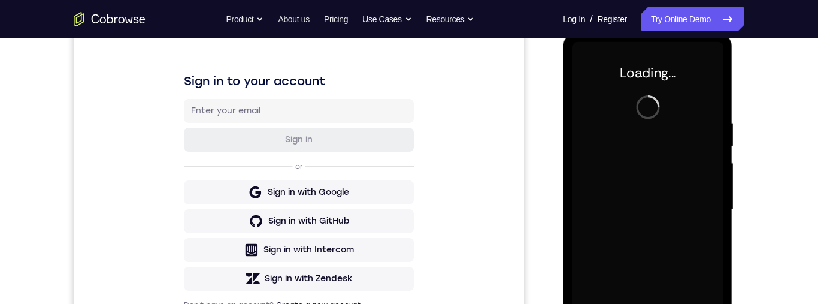
scroll to position [311, 0]
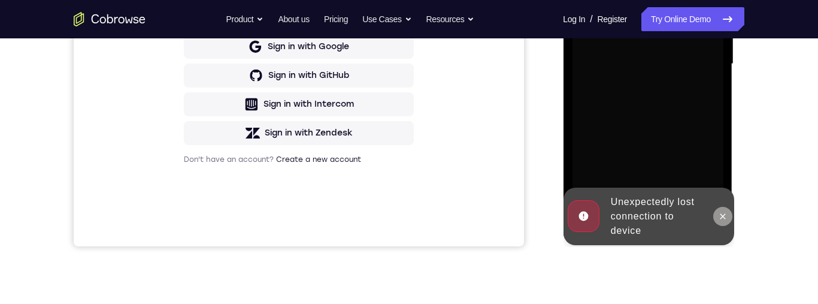
click at [714, 215] on button at bounding box center [722, 216] width 19 height 19
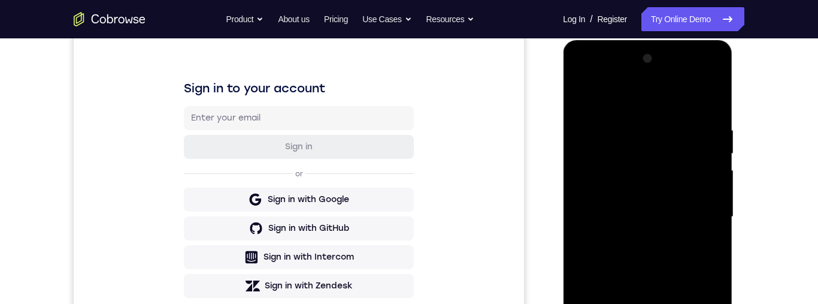
scroll to position [179, 0]
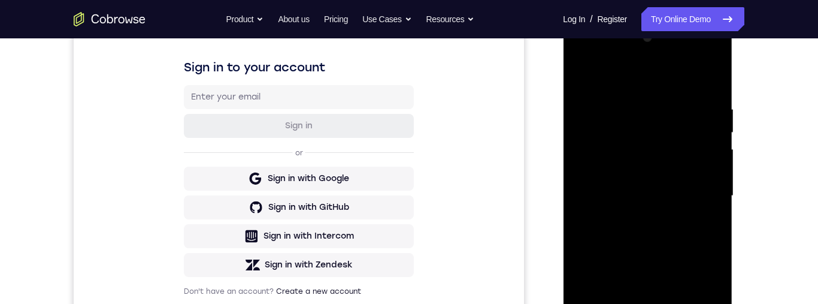
click at [642, 303] on div at bounding box center [647, 195] width 151 height 335
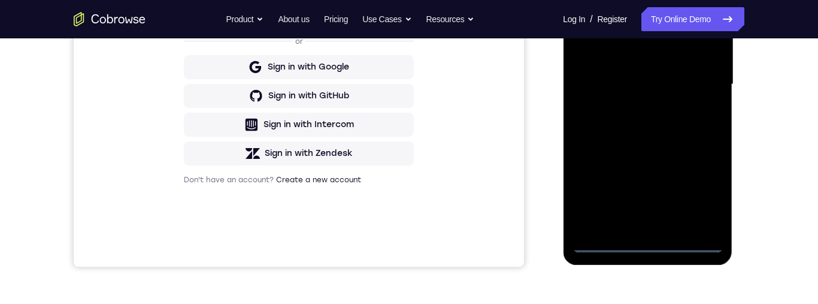
click at [709, 193] on div at bounding box center [647, 84] width 151 height 335
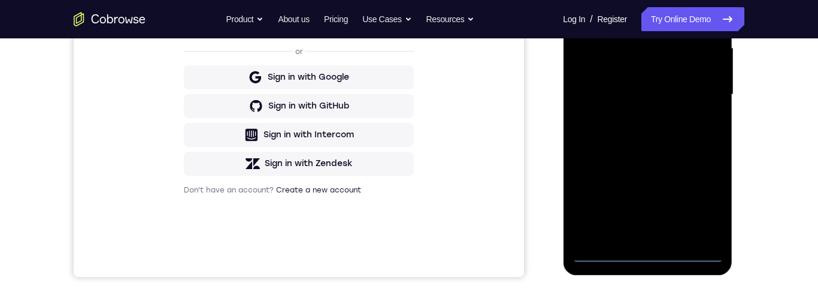
scroll to position [248, 0]
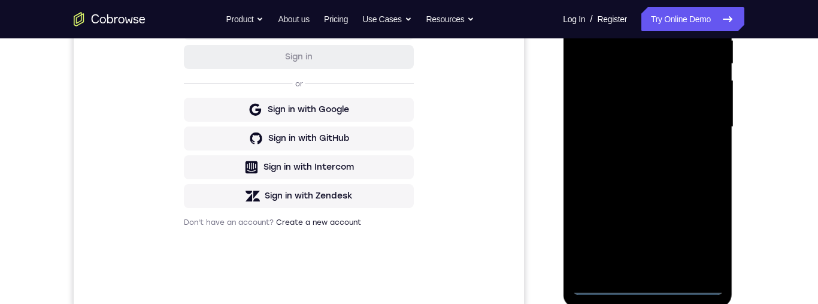
click at [624, 14] on div at bounding box center [647, 126] width 151 height 335
click at [701, 122] on div at bounding box center [647, 126] width 151 height 335
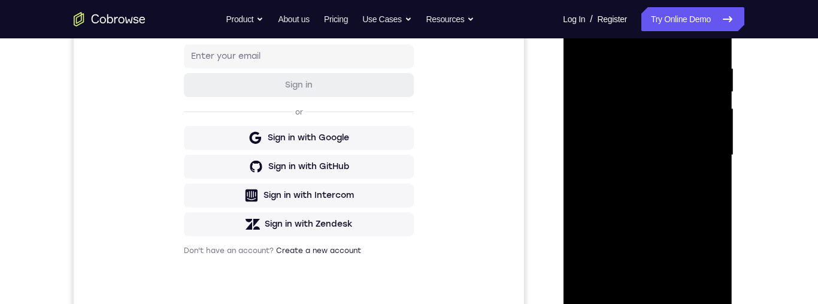
scroll to position [254, 0]
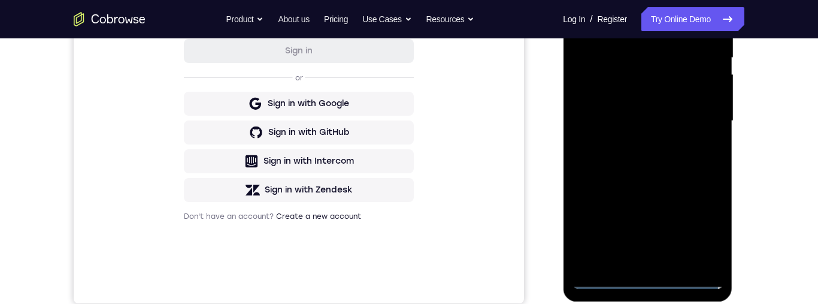
click at [634, 266] on div at bounding box center [647, 120] width 151 height 335
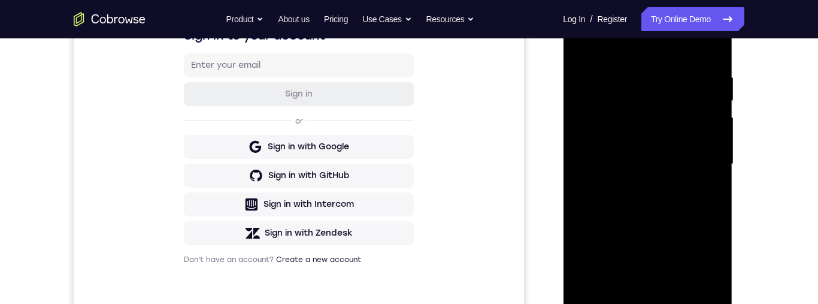
click at [661, 227] on div at bounding box center [647, 163] width 151 height 335
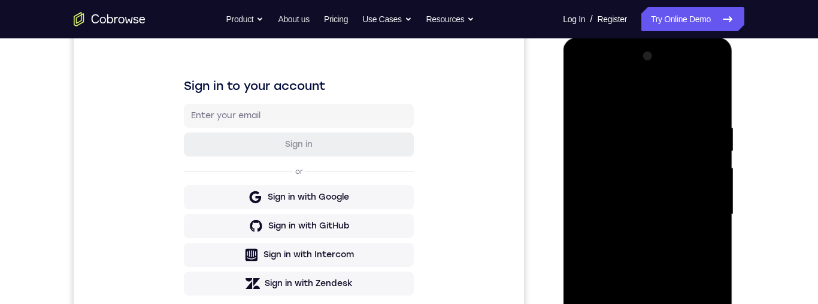
click at [681, 201] on div at bounding box center [647, 214] width 151 height 335
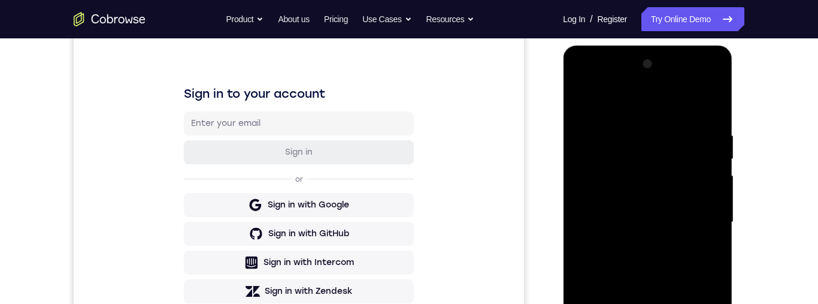
click at [674, 221] on div at bounding box center [647, 221] width 151 height 335
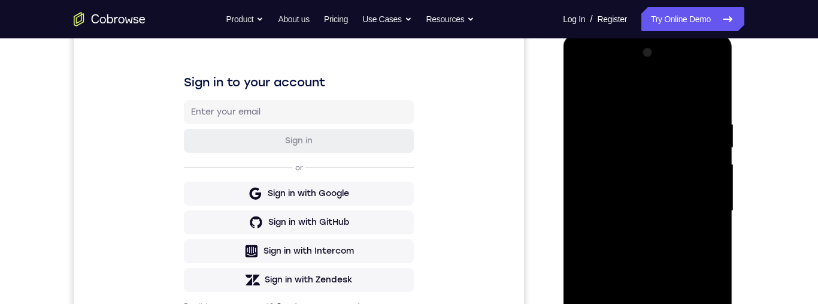
click at [664, 194] on div at bounding box center [647, 210] width 151 height 335
click at [677, 219] on div at bounding box center [647, 210] width 151 height 335
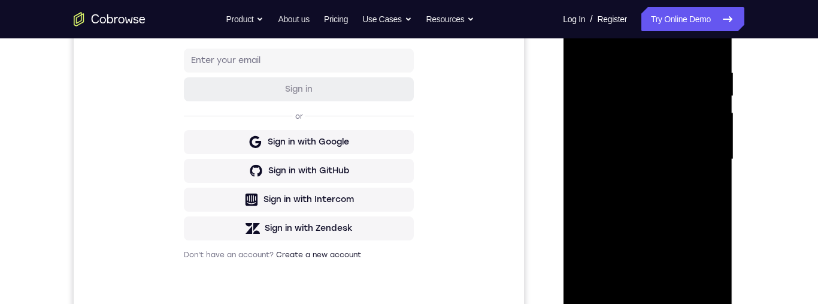
scroll to position [263, 0]
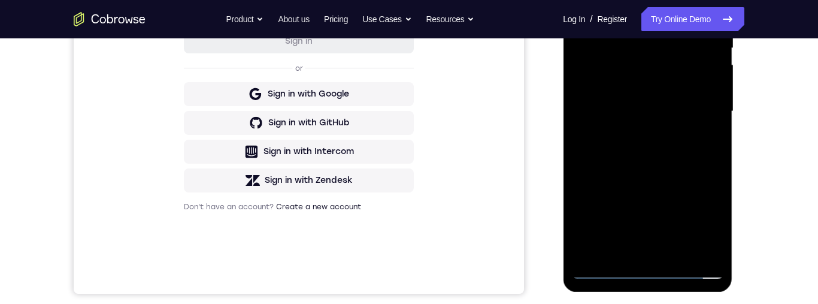
click at [686, 246] on div at bounding box center [647, 111] width 151 height 335
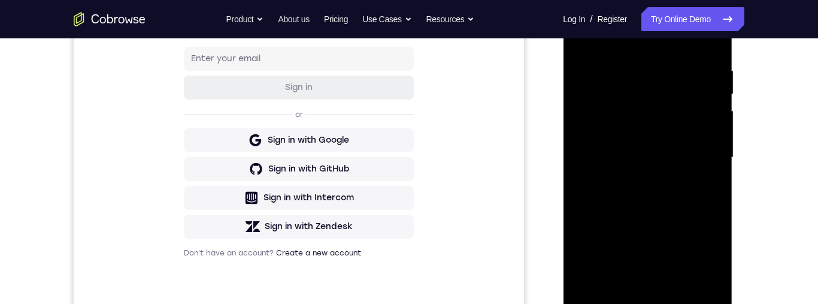
click at [694, 122] on div at bounding box center [647, 157] width 151 height 335
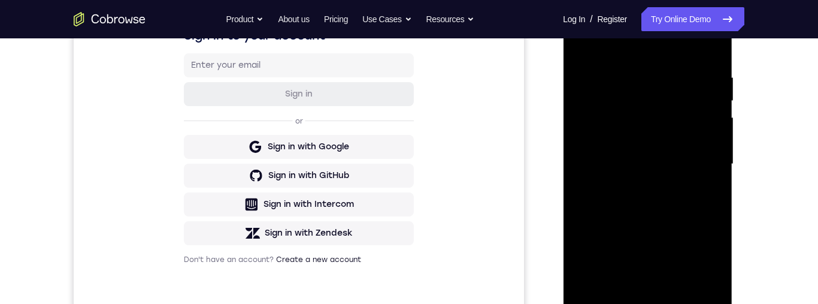
scroll to position [225, 0]
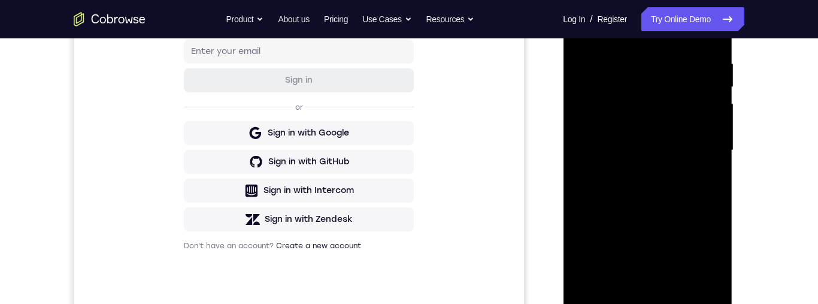
click at [682, 90] on div at bounding box center [647, 150] width 151 height 335
click at [688, 101] on div at bounding box center [647, 150] width 151 height 335
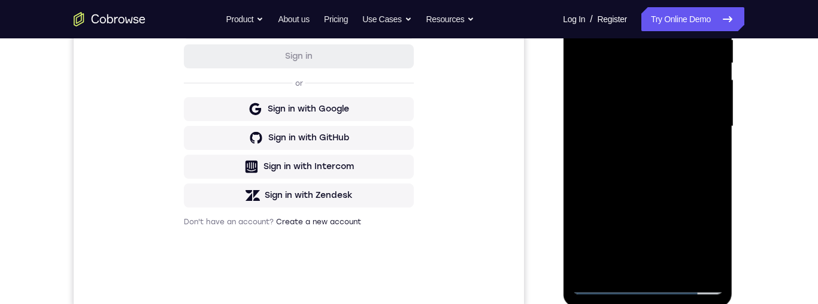
click at [693, 77] on div at bounding box center [647, 126] width 151 height 335
click at [696, 75] on div at bounding box center [647, 126] width 151 height 335
click at [694, 75] on div at bounding box center [647, 126] width 151 height 335
click at [694, 73] on div at bounding box center [647, 126] width 151 height 335
click at [695, 73] on div at bounding box center [647, 126] width 151 height 335
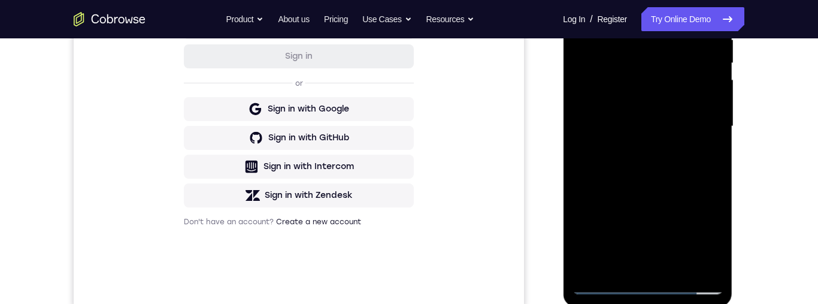
click at [697, 71] on div at bounding box center [647, 126] width 151 height 335
click at [695, 72] on div at bounding box center [647, 126] width 151 height 335
click at [693, 69] on div at bounding box center [647, 126] width 151 height 335
click at [693, 72] on div at bounding box center [647, 126] width 151 height 335
click at [693, 73] on div at bounding box center [647, 126] width 151 height 335
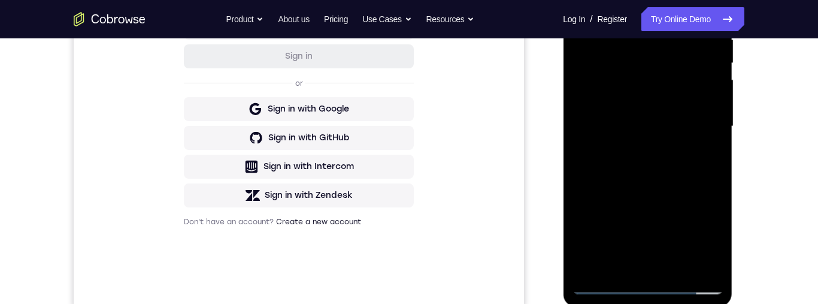
click at [704, 77] on div at bounding box center [647, 126] width 151 height 335
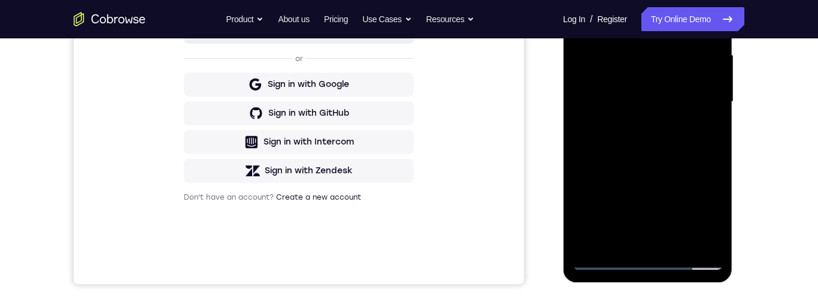
click at [677, 242] on div at bounding box center [647, 101] width 151 height 335
click at [689, 123] on div at bounding box center [647, 101] width 151 height 335
click at [686, 131] on div at bounding box center [647, 101] width 151 height 335
click at [678, 244] on div at bounding box center [647, 101] width 151 height 335
click at [671, 148] on div at bounding box center [647, 101] width 151 height 335
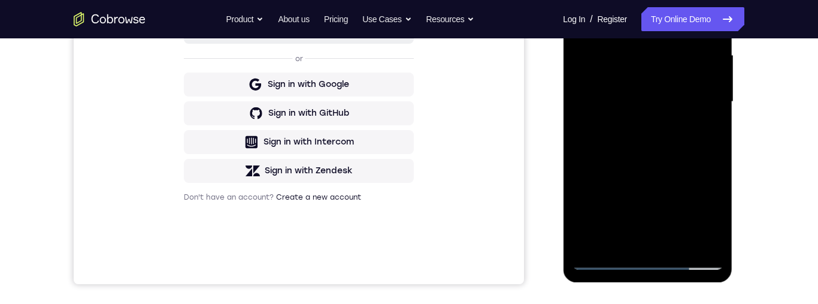
click at [696, 131] on div at bounding box center [647, 101] width 151 height 335
click at [669, 86] on div at bounding box center [647, 101] width 151 height 335
click at [710, 131] on div at bounding box center [647, 101] width 151 height 335
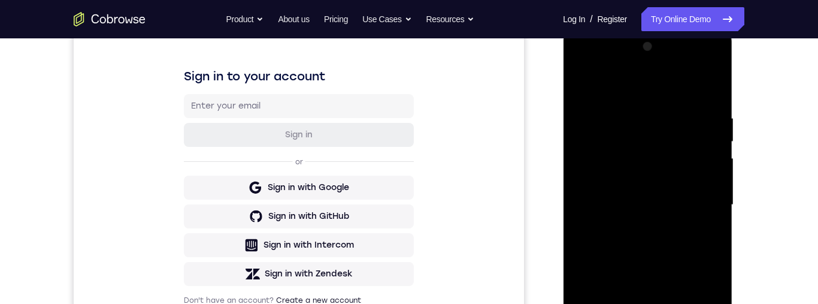
scroll to position [169, 0]
click at [714, 237] on div at bounding box center [647, 205] width 151 height 335
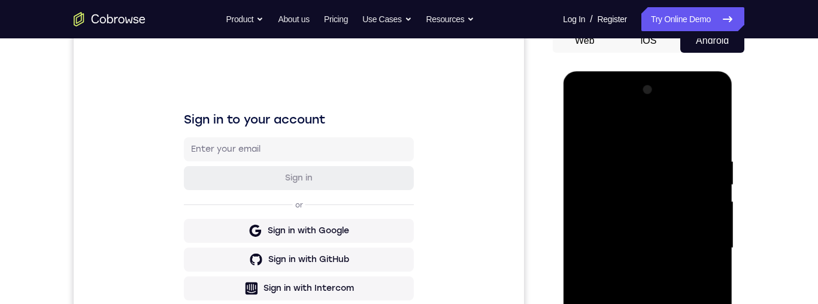
click at [583, 130] on div at bounding box center [647, 247] width 151 height 335
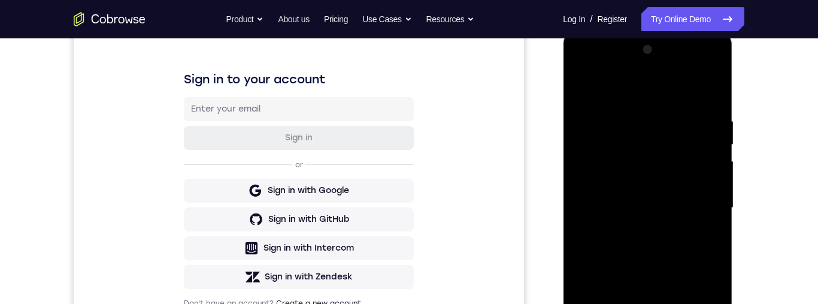
click at [679, 186] on div at bounding box center [647, 207] width 151 height 335
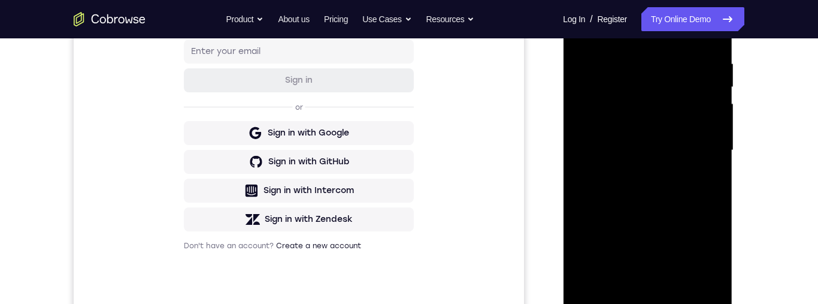
click at [613, 303] on div at bounding box center [647, 150] width 151 height 335
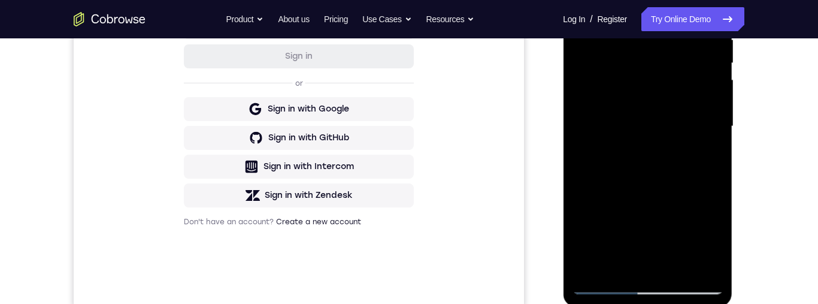
click at [687, 118] on div at bounding box center [647, 126] width 151 height 335
click at [626, 269] on div at bounding box center [647, 126] width 151 height 335
click at [708, 158] on div at bounding box center [647, 126] width 151 height 335
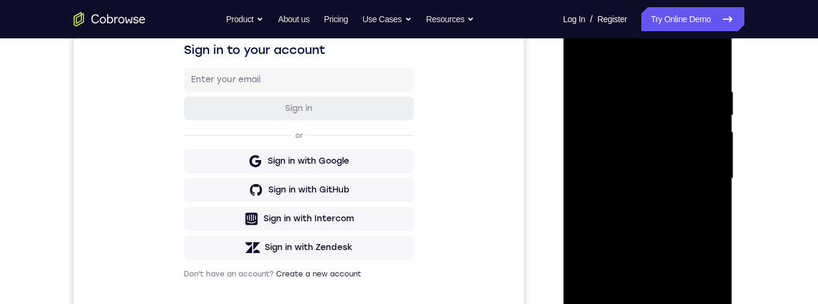
click at [579, 59] on div at bounding box center [647, 178] width 151 height 335
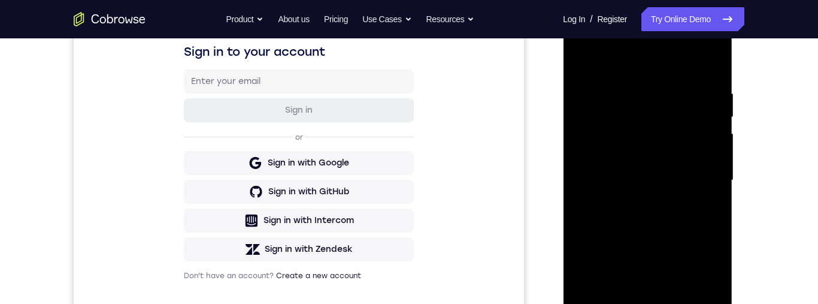
click at [667, 164] on div at bounding box center [647, 180] width 151 height 335
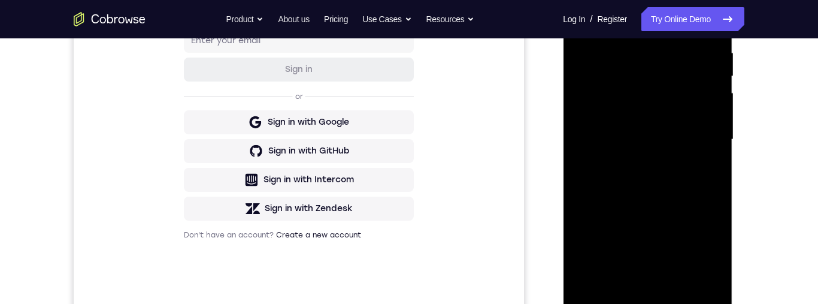
scroll to position [237, 0]
click at [713, 168] on div at bounding box center [647, 138] width 151 height 335
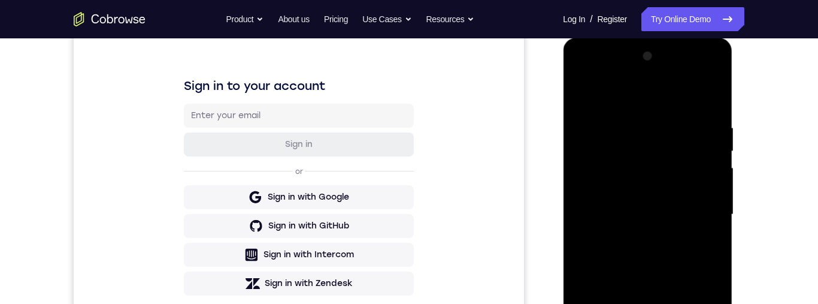
click at [586, 100] on div at bounding box center [647, 214] width 151 height 335
click at [680, 196] on div at bounding box center [647, 214] width 151 height 335
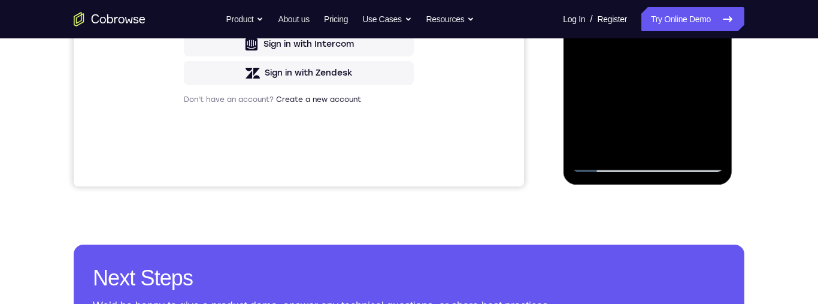
scroll to position [362, 0]
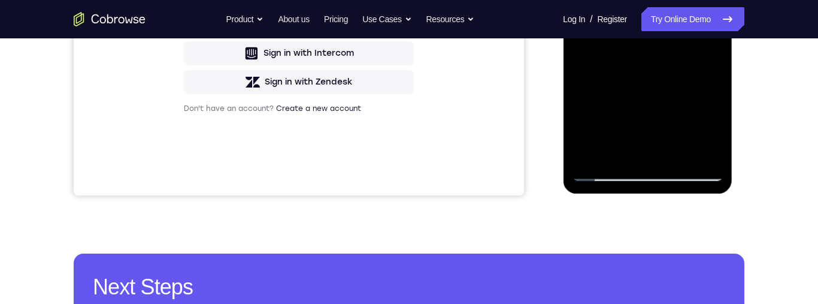
click at [620, 158] on div at bounding box center [647, 13] width 151 height 335
click at [622, 143] on div at bounding box center [647, 13] width 151 height 335
click at [633, 146] on div at bounding box center [647, 13] width 151 height 335
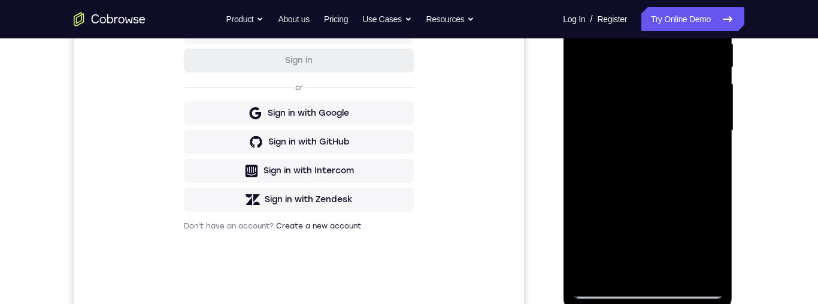
click at [704, 161] on div at bounding box center [647, 130] width 151 height 335
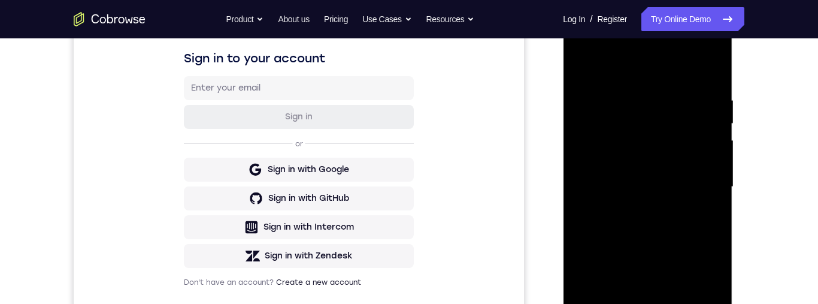
scroll to position [183, 0]
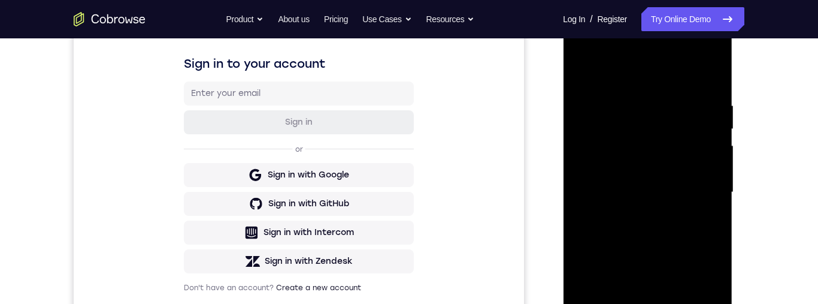
click at [584, 73] on div at bounding box center [647, 192] width 151 height 335
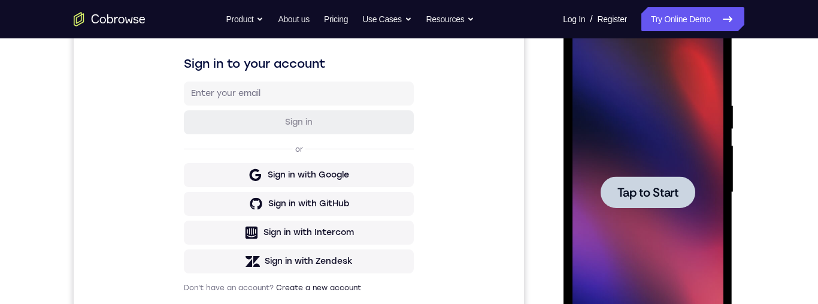
click at [671, 201] on div at bounding box center [647, 192] width 95 height 32
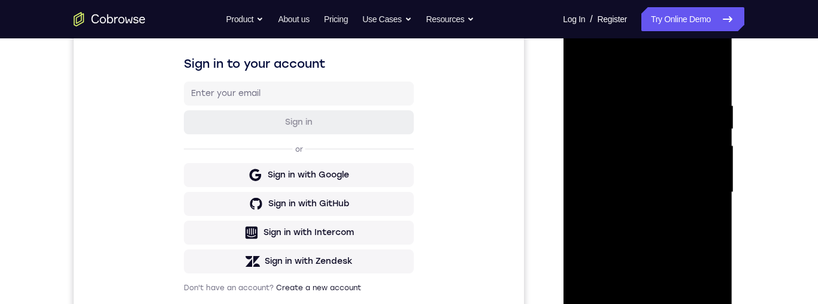
click at [656, 303] on div at bounding box center [647, 192] width 151 height 335
click at [642, 303] on div at bounding box center [647, 192] width 151 height 335
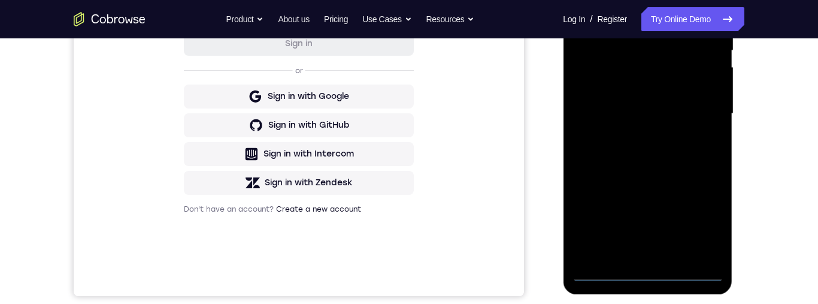
click at [701, 228] on div at bounding box center [647, 113] width 151 height 335
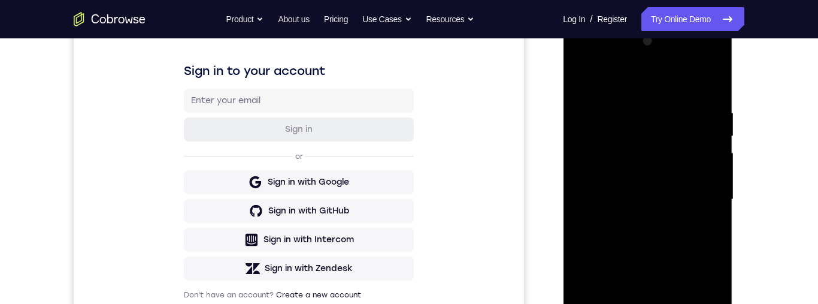
scroll to position [121, 0]
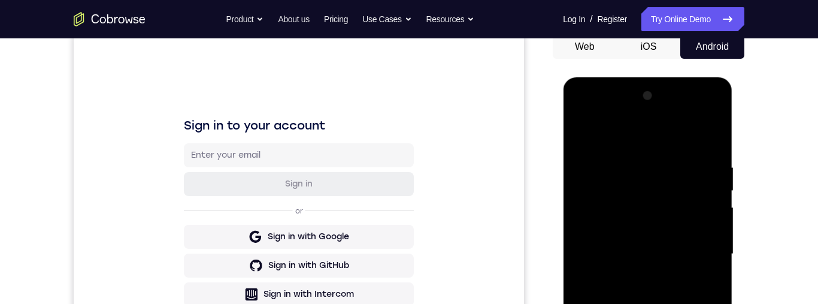
click at [633, 138] on div at bounding box center [647, 253] width 151 height 335
click at [695, 259] on div at bounding box center [647, 253] width 151 height 335
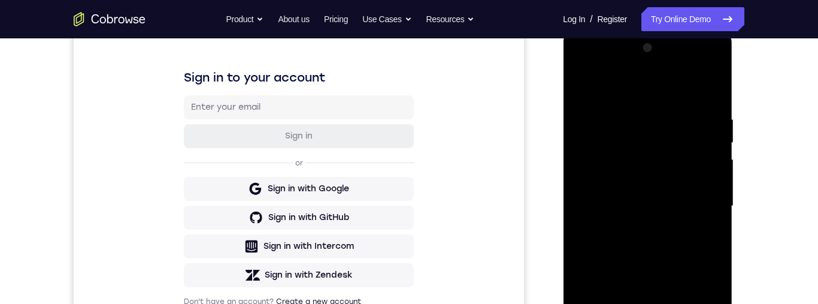
click at [636, 228] on div at bounding box center [647, 205] width 151 height 335
click at [652, 268] on div at bounding box center [647, 205] width 151 height 335
click at [662, 201] on div at bounding box center [647, 205] width 151 height 335
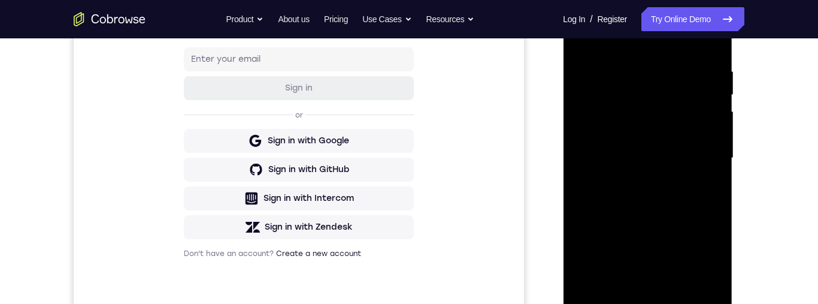
click at [675, 158] on div at bounding box center [647, 157] width 151 height 335
click at [637, 114] on div at bounding box center [647, 157] width 151 height 335
click at [652, 147] on div at bounding box center [647, 157] width 151 height 335
click at [652, 165] on div at bounding box center [647, 157] width 151 height 335
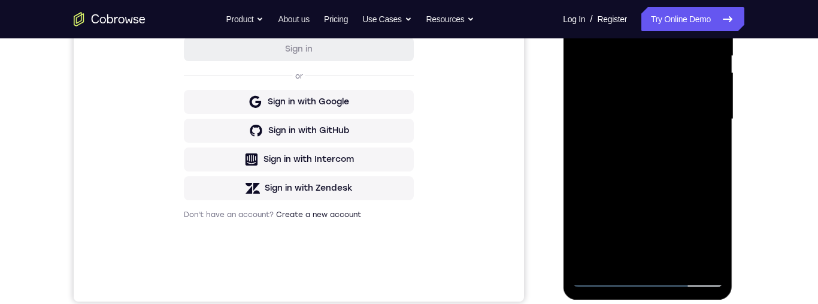
click at [689, 257] on div at bounding box center [647, 118] width 151 height 335
click at [688, 78] on div at bounding box center [647, 118] width 151 height 335
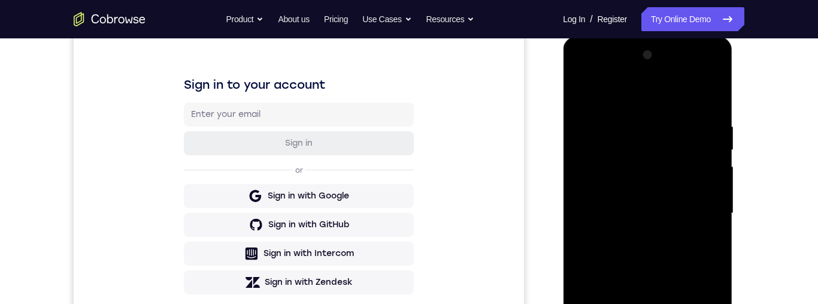
scroll to position [170, 0]
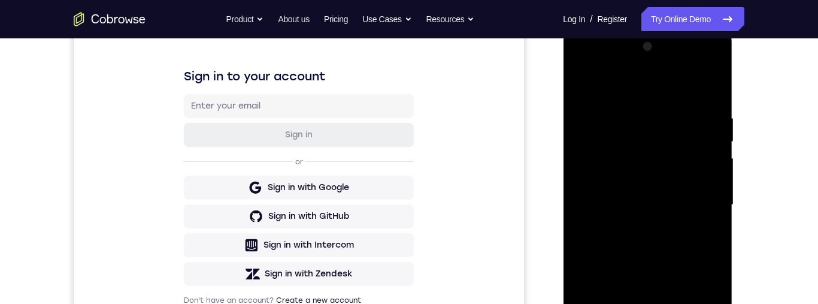
click at [702, 69] on div at bounding box center [647, 204] width 151 height 335
click at [608, 60] on div at bounding box center [647, 204] width 151 height 335
click at [601, 173] on div at bounding box center [647, 204] width 151 height 335
click at [637, 227] on div at bounding box center [647, 204] width 151 height 335
click at [661, 265] on div at bounding box center [647, 204] width 151 height 335
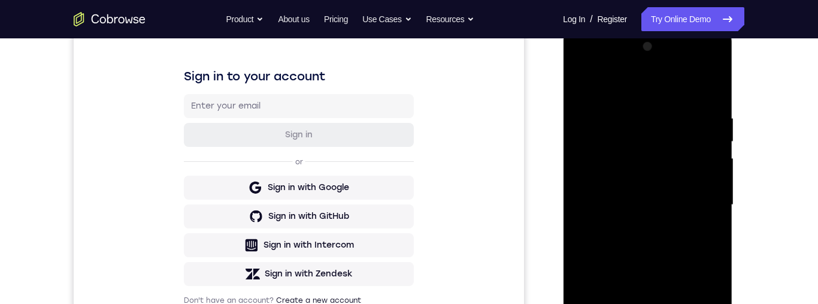
click at [673, 196] on div at bounding box center [647, 204] width 151 height 335
click at [666, 168] on div at bounding box center [647, 204] width 151 height 335
click at [652, 154] on div at bounding box center [647, 204] width 151 height 335
click at [662, 154] on div at bounding box center [647, 204] width 151 height 335
click at [664, 154] on div at bounding box center [647, 204] width 151 height 335
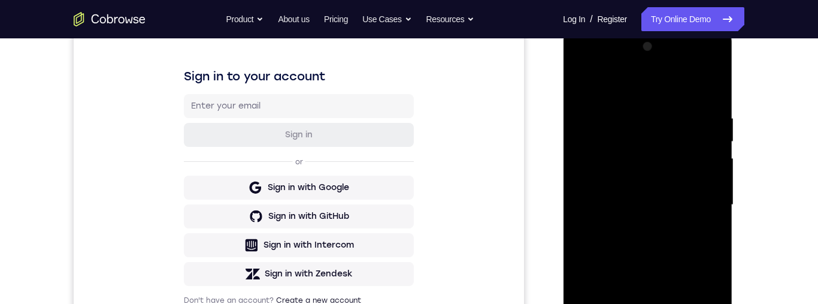
click at [669, 157] on div at bounding box center [647, 204] width 151 height 335
click at [672, 159] on div at bounding box center [647, 204] width 151 height 335
click at [671, 163] on div at bounding box center [647, 204] width 151 height 335
click at [678, 166] on div at bounding box center [647, 204] width 151 height 335
click at [675, 163] on div at bounding box center [647, 204] width 151 height 335
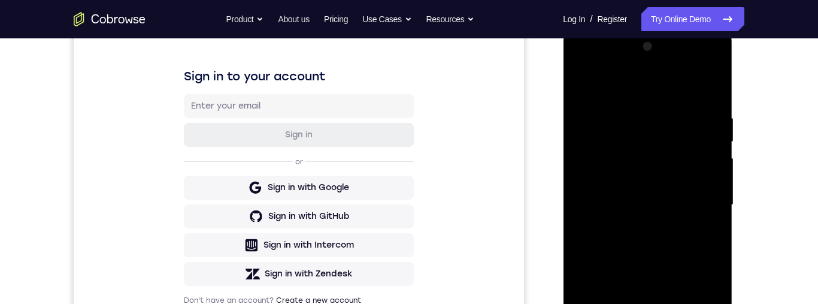
click at [678, 163] on div at bounding box center [647, 204] width 151 height 335
click at [679, 162] on div at bounding box center [647, 204] width 151 height 335
click at [678, 163] on div at bounding box center [647, 204] width 151 height 335
click at [680, 166] on div at bounding box center [647, 204] width 151 height 335
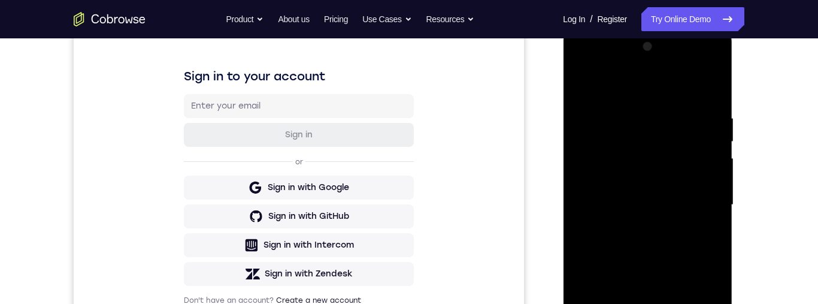
click at [678, 167] on div at bounding box center [647, 204] width 151 height 335
click at [678, 166] on div at bounding box center [647, 204] width 151 height 335
click at [672, 166] on div at bounding box center [647, 204] width 151 height 335
click at [669, 164] on div at bounding box center [647, 204] width 151 height 335
click at [670, 161] on div at bounding box center [647, 204] width 151 height 335
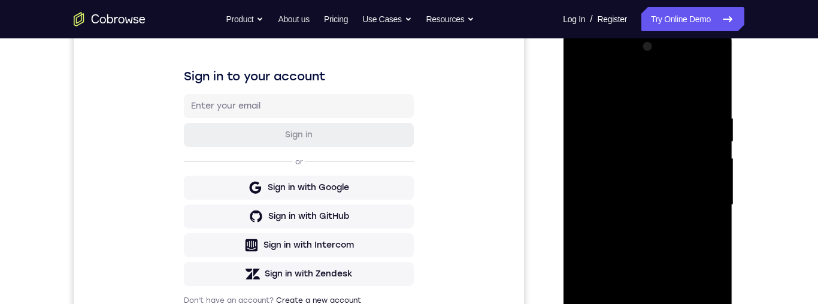
click at [672, 165] on div at bounding box center [647, 204] width 151 height 335
click at [672, 167] on div at bounding box center [647, 204] width 151 height 335
click at [665, 149] on div at bounding box center [647, 204] width 151 height 335
click at [679, 163] on div at bounding box center [647, 204] width 151 height 335
click at [675, 163] on div at bounding box center [647, 204] width 151 height 335
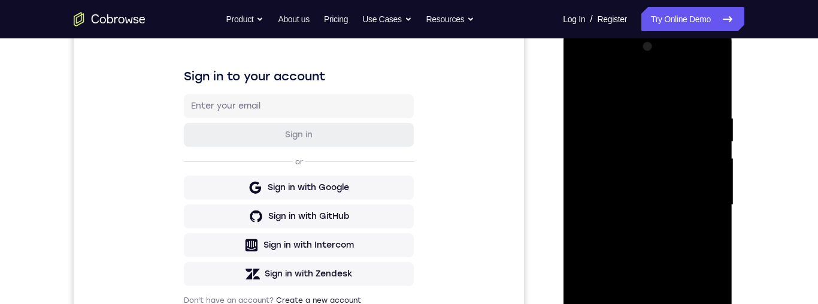
click at [665, 157] on div at bounding box center [647, 204] width 151 height 335
click at [666, 165] on div at bounding box center [647, 204] width 151 height 335
click at [668, 160] on div at bounding box center [647, 204] width 151 height 335
click at [668, 166] on div at bounding box center [647, 204] width 151 height 335
click at [667, 168] on div at bounding box center [647, 204] width 151 height 335
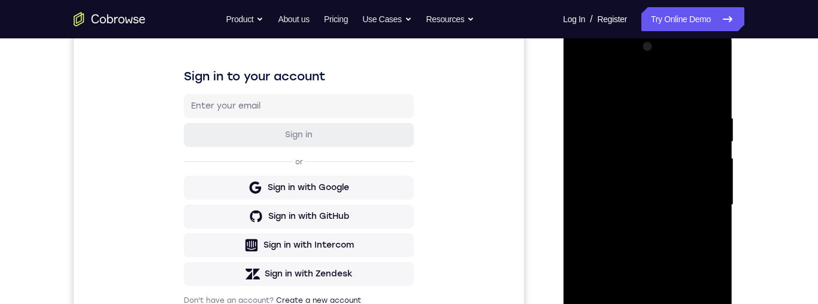
click at [671, 167] on div at bounding box center [647, 204] width 151 height 335
click at [661, 165] on div at bounding box center [647, 204] width 151 height 335
click at [669, 162] on div at bounding box center [647, 204] width 151 height 335
click at [672, 169] on div at bounding box center [647, 204] width 151 height 335
click at [664, 156] on div at bounding box center [647, 204] width 151 height 335
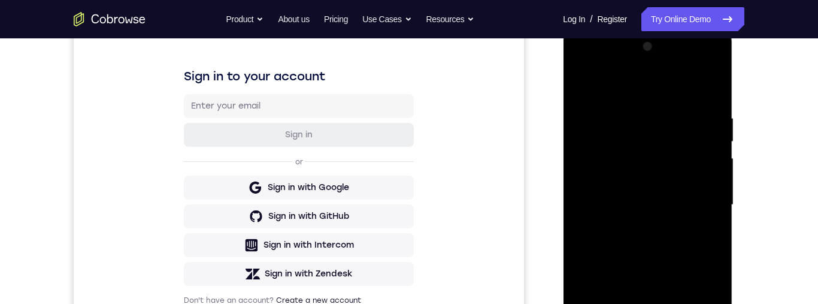
click at [664, 159] on div at bounding box center [647, 204] width 151 height 335
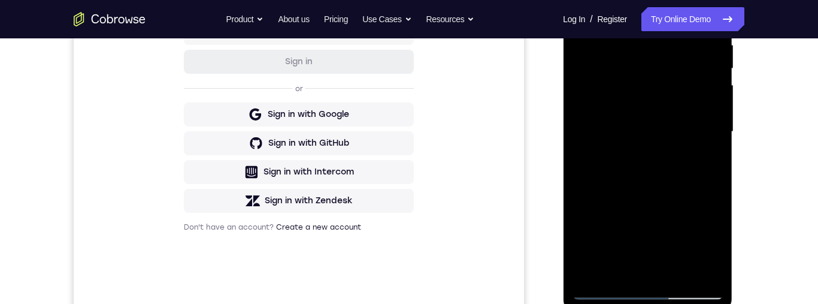
click at [673, 162] on div at bounding box center [647, 131] width 151 height 335
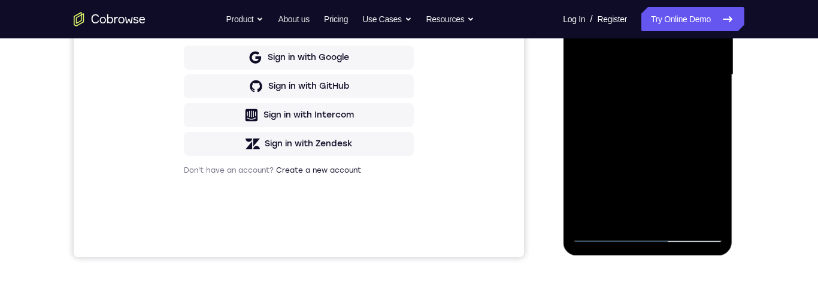
click at [678, 216] on div at bounding box center [647, 74] width 151 height 335
click at [652, 117] on div at bounding box center [647, 74] width 151 height 335
click at [698, 96] on div at bounding box center [647, 74] width 151 height 335
click at [669, 56] on div at bounding box center [647, 74] width 151 height 335
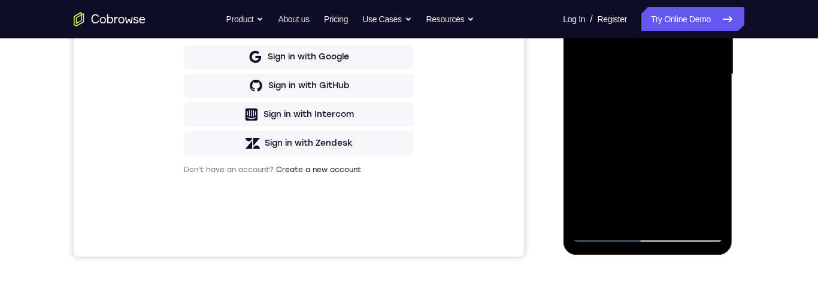
scroll to position [247, 0]
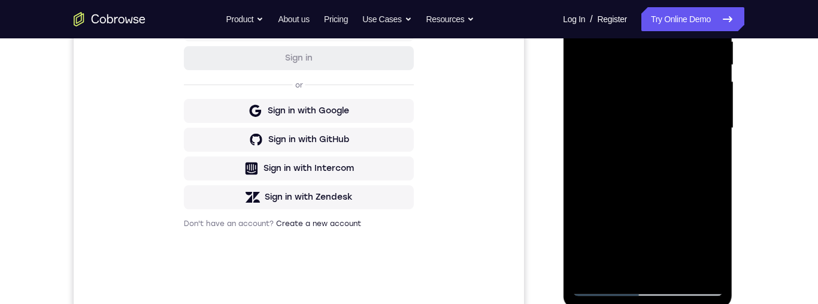
click at [601, 284] on div at bounding box center [647, 127] width 151 height 335
click at [600, 288] on div at bounding box center [647, 127] width 151 height 335
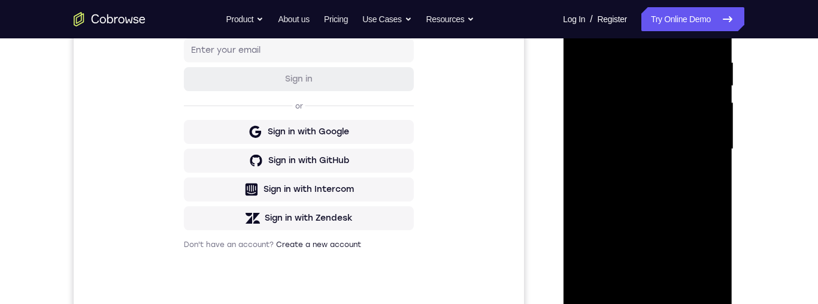
scroll to position [402, 0]
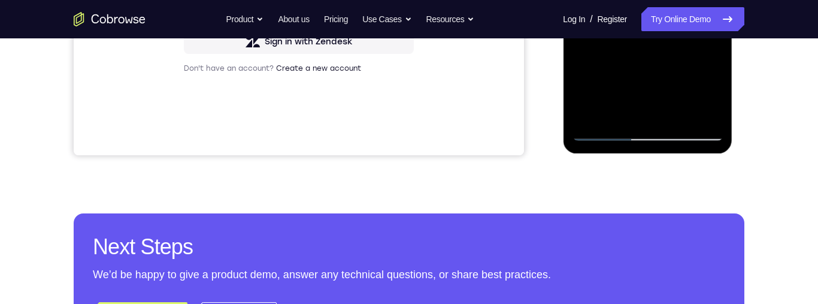
click at [778, 205] on div "Your Support Agent Your Customer Web iOS Android Next Steps We’d be happy to gi…" at bounding box center [409, 32] width 767 height 790
click at [787, 205] on div "Your Support Agent Your Customer Web iOS Android Next Steps We’d be happy to gi…" at bounding box center [409, 32] width 767 height 790
click at [788, 171] on div "Your Support Agent Your Customer Web iOS Android Next Steps We’d be happy to gi…" at bounding box center [409, 32] width 767 height 790
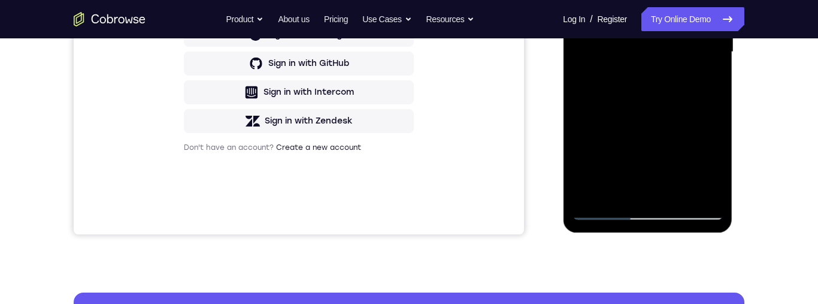
click at [498, 268] on div "Your Support Agent Your Customer Web iOS Android Next Steps We’d be happy to gi…" at bounding box center [409, 111] width 767 height 790
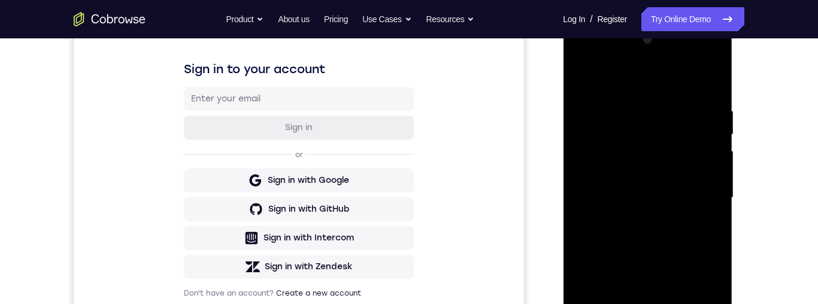
click at [793, 191] on div "Your Support Agent Your Customer Web iOS Android Next Steps We’d be happy to gi…" at bounding box center [409, 256] width 818 height 790
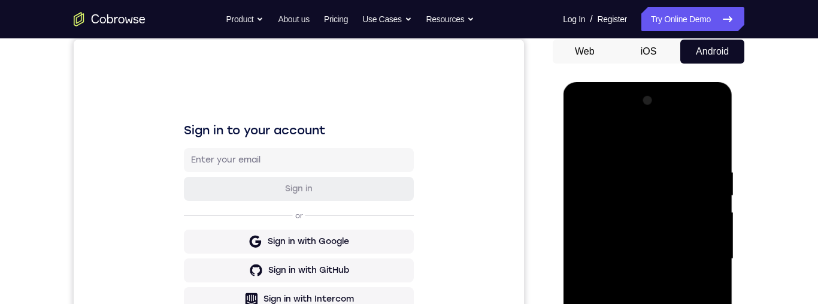
scroll to position [189, 0]
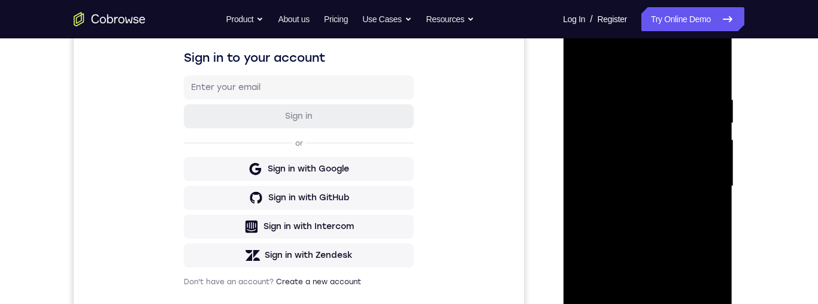
click at [676, 303] on div at bounding box center [647, 186] width 151 height 335
click at [682, 303] on div at bounding box center [647, 186] width 151 height 335
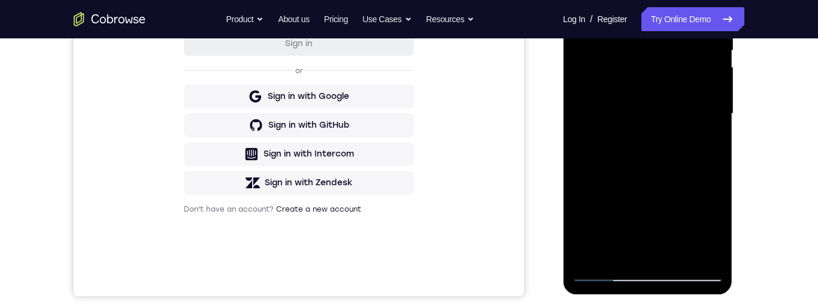
click at [672, 257] on div at bounding box center [647, 113] width 151 height 335
click at [683, 254] on div at bounding box center [647, 113] width 151 height 335
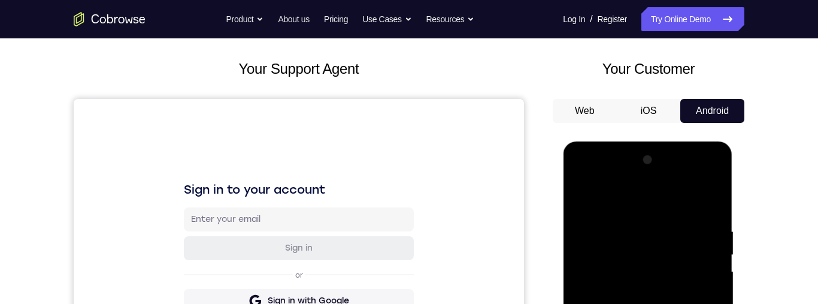
scroll to position [0, 0]
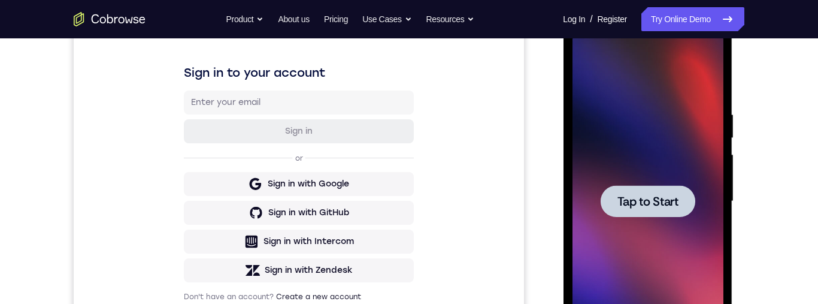
click at [661, 214] on div at bounding box center [647, 201] width 95 height 32
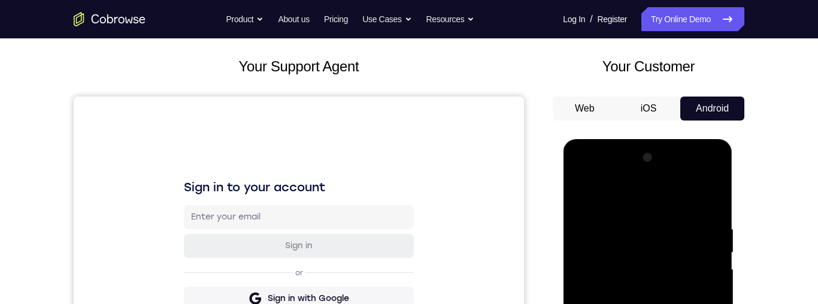
scroll to position [217, 0]
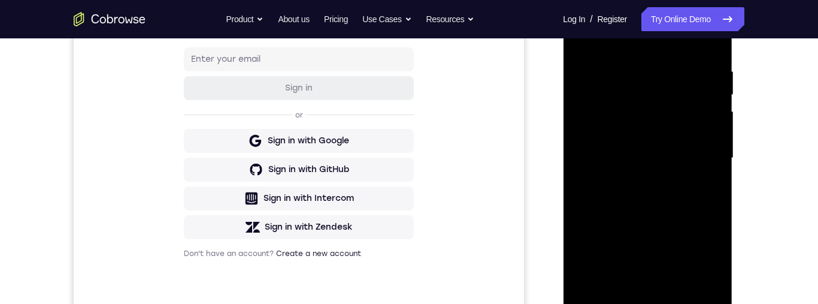
click at [652, 303] on div at bounding box center [647, 157] width 151 height 335
click at [702, 265] on div at bounding box center [647, 157] width 151 height 335
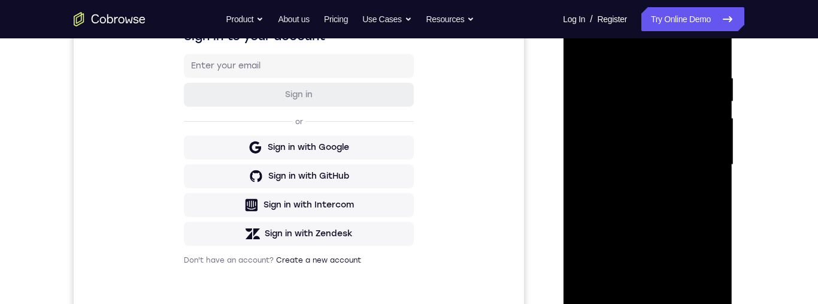
scroll to position [149, 0]
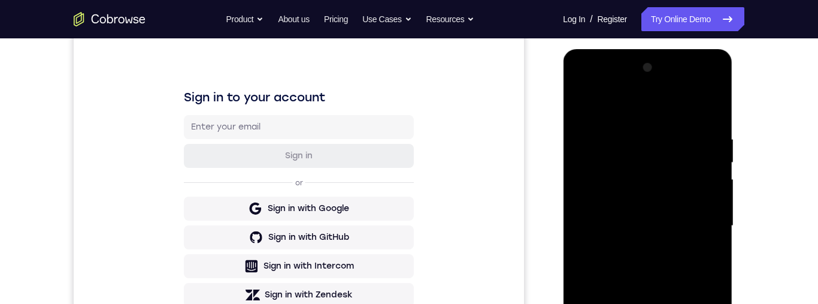
click at [678, 112] on div at bounding box center [647, 225] width 151 height 335
click at [698, 223] on div at bounding box center [647, 225] width 151 height 335
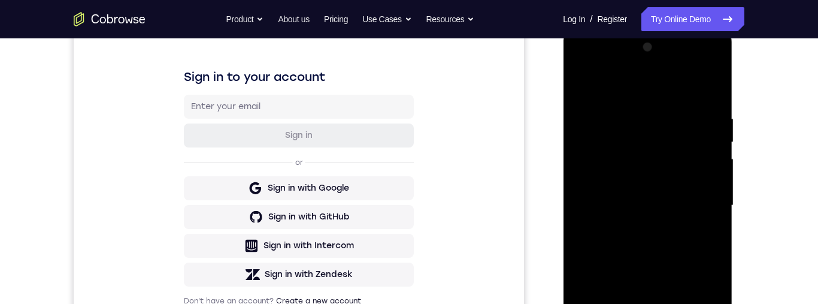
scroll to position [206, 0]
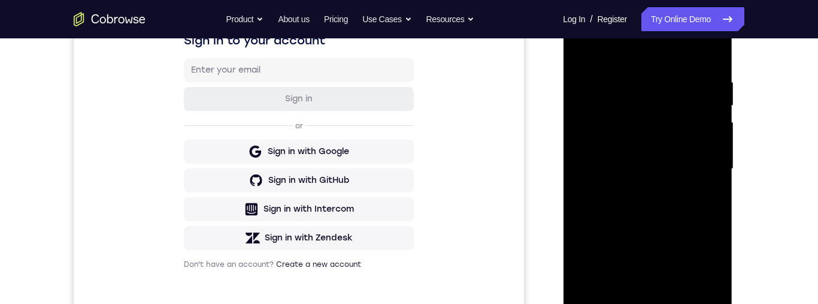
click at [632, 192] on div at bounding box center [647, 168] width 151 height 335
click at [653, 227] on div at bounding box center [647, 168] width 151 height 335
click at [664, 164] on div at bounding box center [647, 168] width 151 height 335
click at [661, 173] on div at bounding box center [647, 168] width 151 height 335
click at [665, 162] on div at bounding box center [647, 168] width 151 height 335
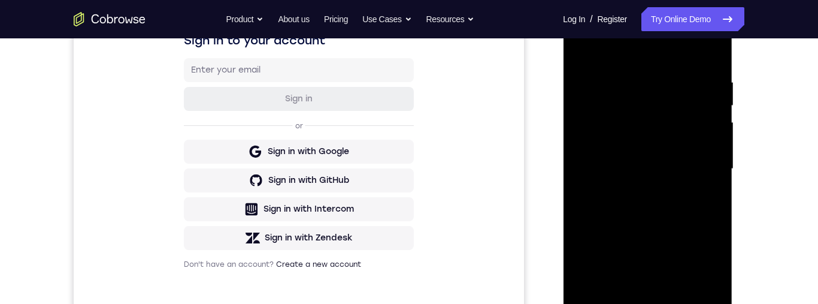
click at [668, 187] on div at bounding box center [647, 168] width 151 height 335
click at [674, 182] on div at bounding box center [647, 168] width 151 height 335
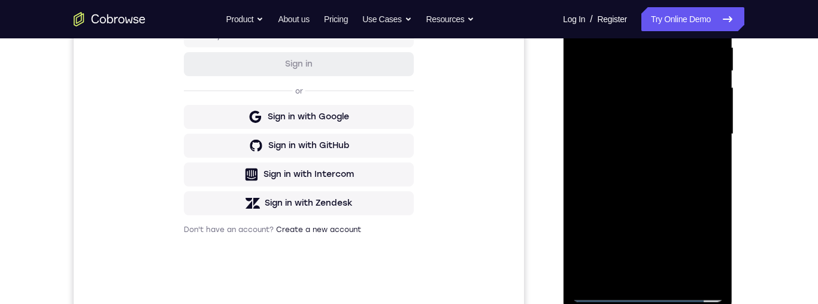
scroll to position [318, 0]
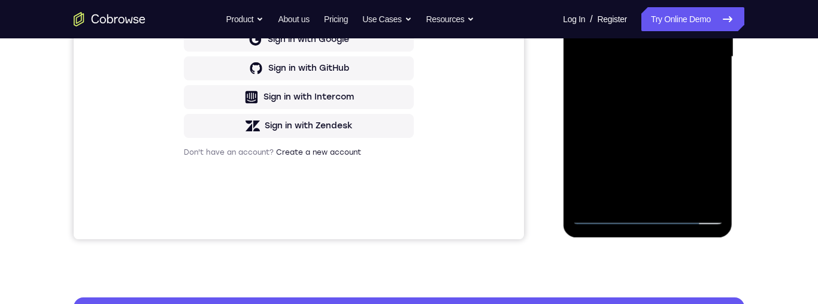
click at [697, 191] on div at bounding box center [647, 56] width 151 height 335
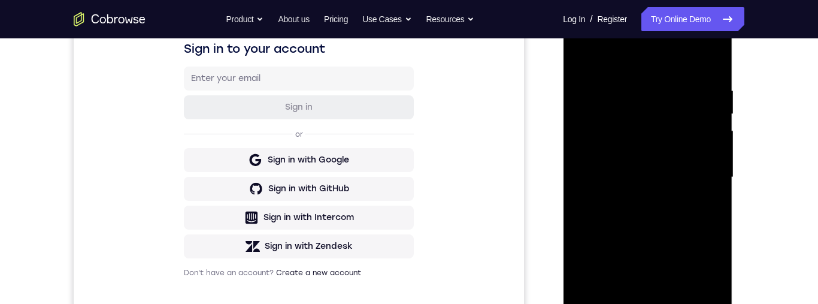
scroll to position [180, 0]
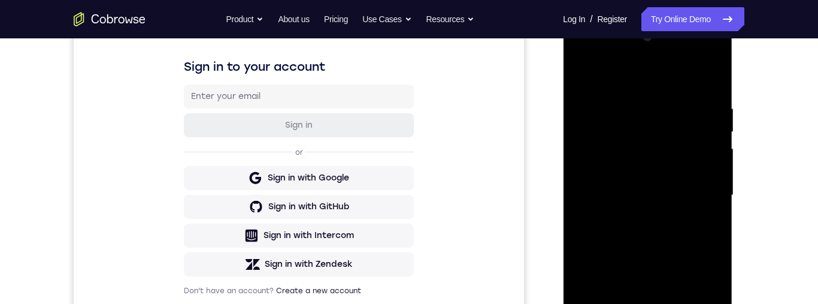
click at [710, 160] on div at bounding box center [647, 195] width 151 height 335
click at [712, 162] on div at bounding box center [647, 195] width 151 height 335
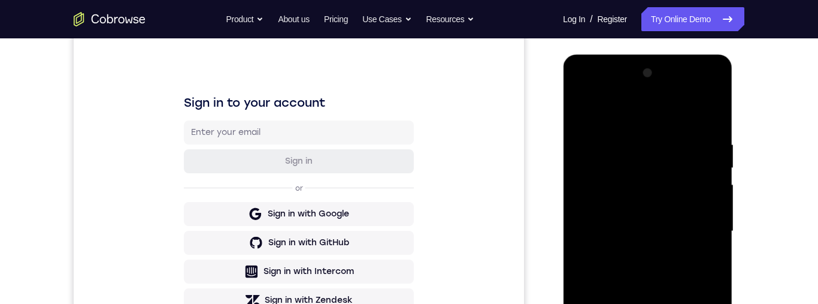
scroll to position [110, 0]
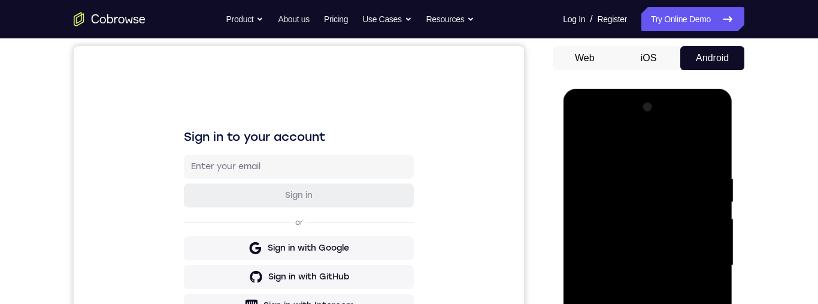
click at [607, 214] on div at bounding box center [647, 265] width 151 height 335
click at [601, 211] on div at bounding box center [647, 265] width 151 height 335
click at [599, 209] on div at bounding box center [647, 265] width 151 height 335
click at [600, 208] on div at bounding box center [647, 265] width 151 height 335
click at [598, 205] on div at bounding box center [647, 265] width 151 height 335
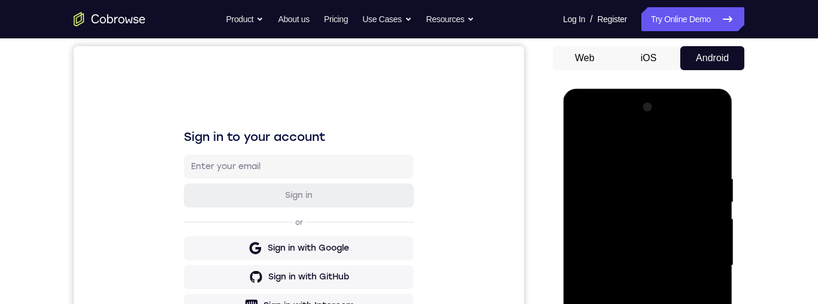
click at [599, 207] on div at bounding box center [647, 265] width 151 height 335
click at [601, 208] on div at bounding box center [647, 265] width 151 height 335
click at [601, 207] on div at bounding box center [647, 265] width 151 height 335
click at [599, 207] on div at bounding box center [647, 265] width 151 height 335
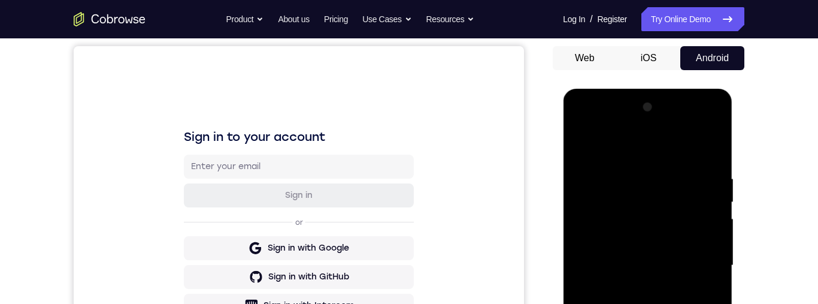
click at [597, 209] on div at bounding box center [647, 265] width 151 height 335
click at [602, 210] on div at bounding box center [647, 265] width 151 height 335
click at [598, 206] on div at bounding box center [647, 265] width 151 height 335
click at [699, 122] on div at bounding box center [647, 265] width 151 height 335
click at [601, 132] on div at bounding box center [647, 265] width 151 height 335
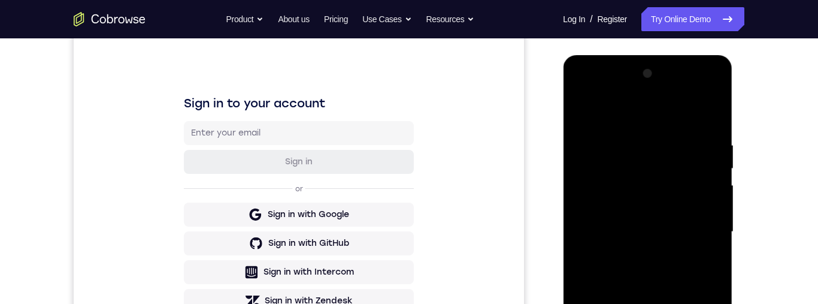
scroll to position [132, 0]
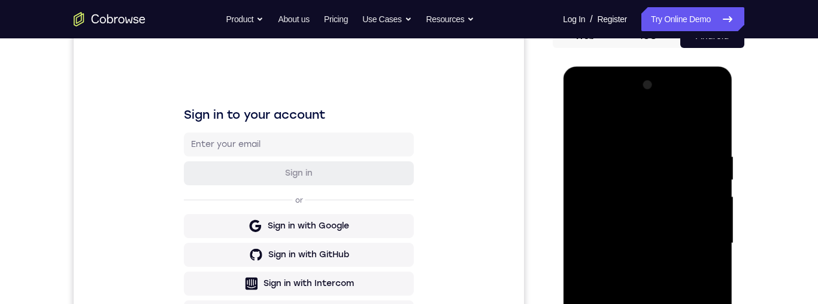
click at [607, 149] on div at bounding box center [647, 242] width 151 height 335
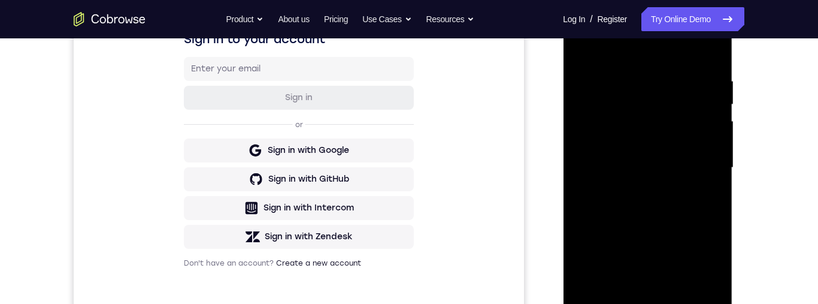
scroll to position [225, 0]
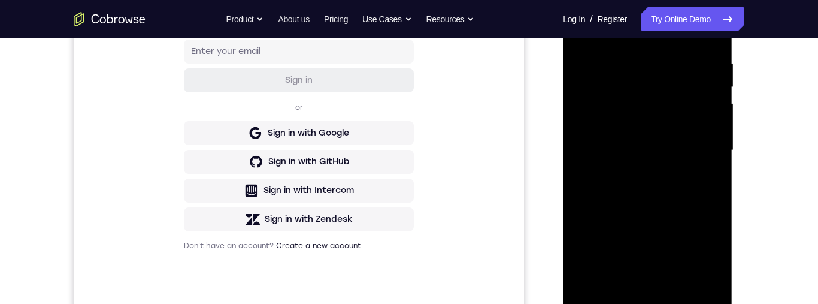
click at [627, 178] on div at bounding box center [647, 150] width 151 height 335
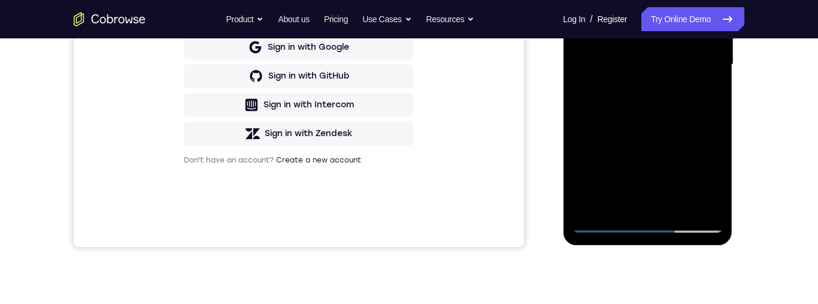
scroll to position [346, 0]
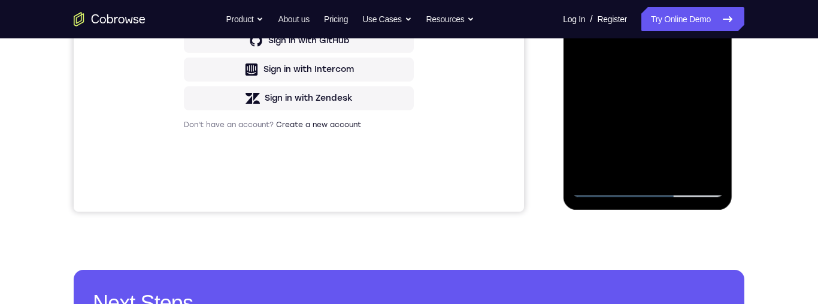
click at [681, 169] on div at bounding box center [647, 29] width 151 height 335
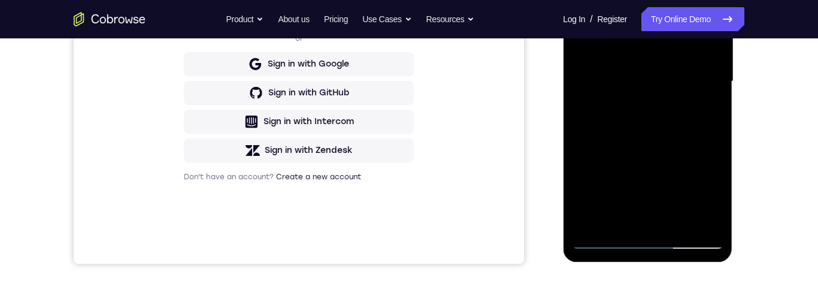
click at [759, 172] on div "Your Support Agent Your Customer Web iOS Android Next Steps We’d be happy to gi…" at bounding box center [409, 140] width 767 height 790
click at [634, 131] on div at bounding box center [647, 81] width 151 height 335
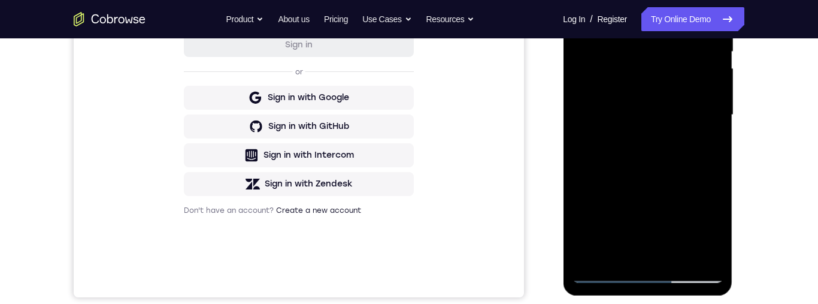
click at [706, 141] on div at bounding box center [647, 114] width 151 height 335
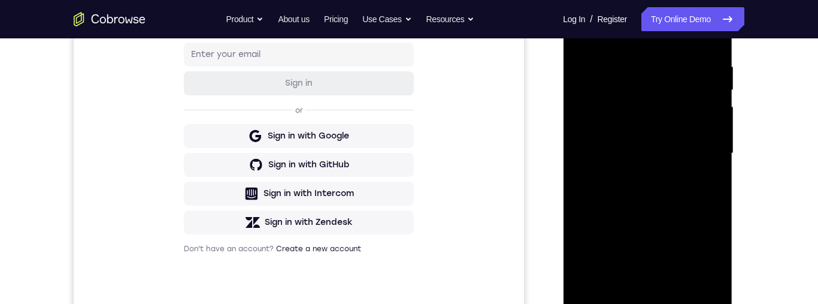
scroll to position [214, 0]
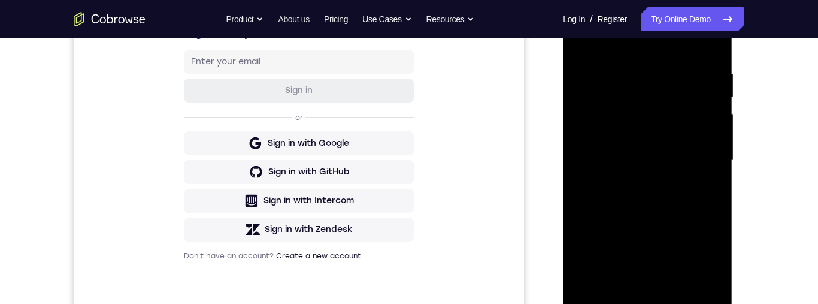
click at [615, 143] on div at bounding box center [647, 160] width 151 height 335
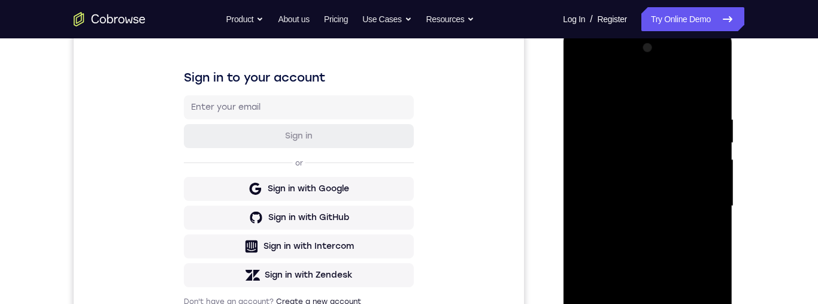
scroll to position [187, 0]
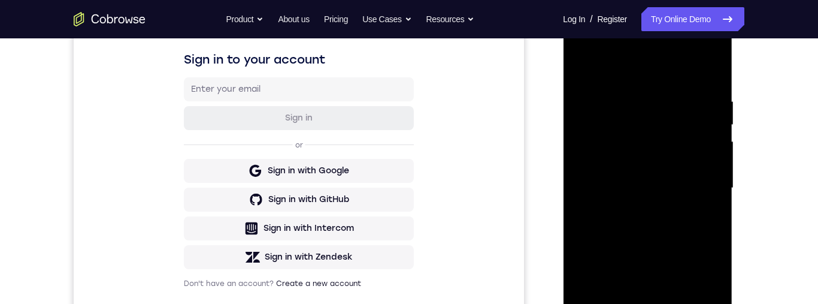
click at [649, 213] on div at bounding box center [647, 187] width 151 height 335
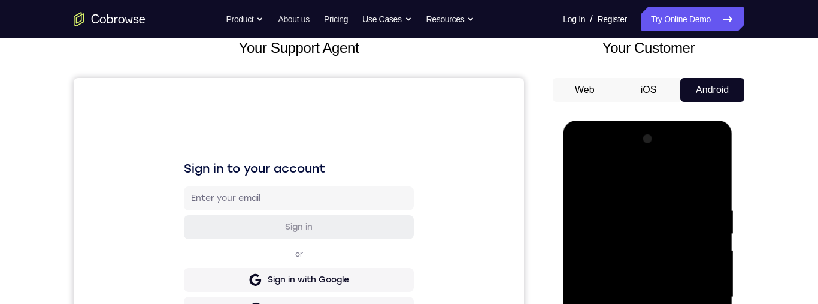
scroll to position [89, 0]
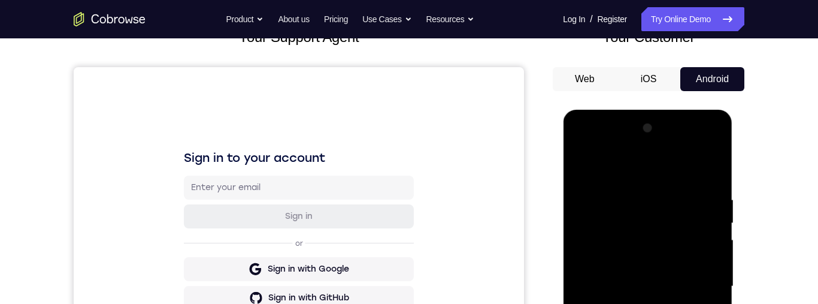
click at [576, 169] on div at bounding box center [647, 286] width 151 height 335
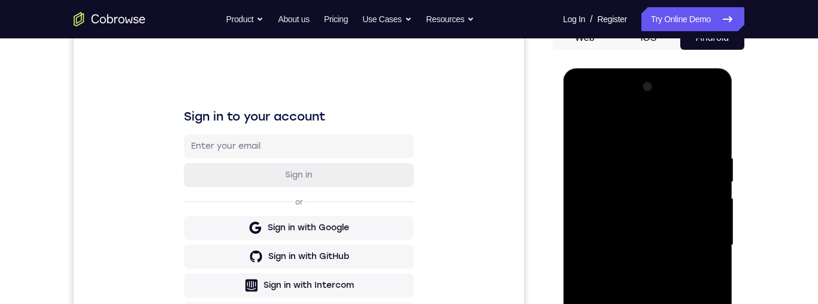
scroll to position [129, 0]
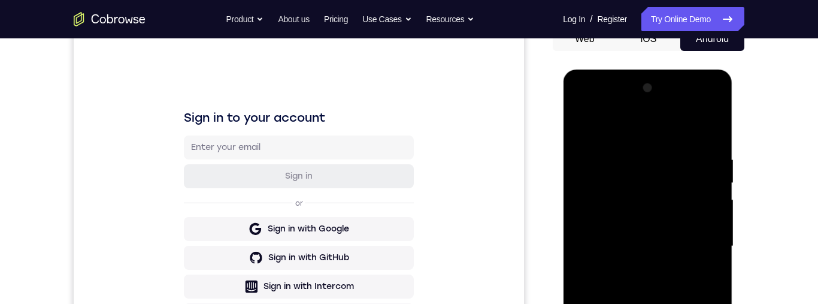
click at [584, 128] on div at bounding box center [647, 245] width 151 height 335
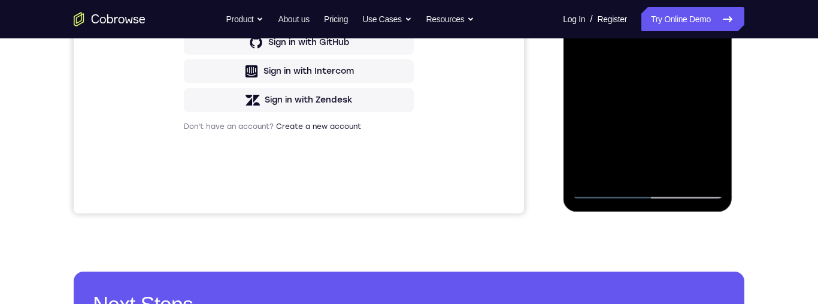
scroll to position [356, 0]
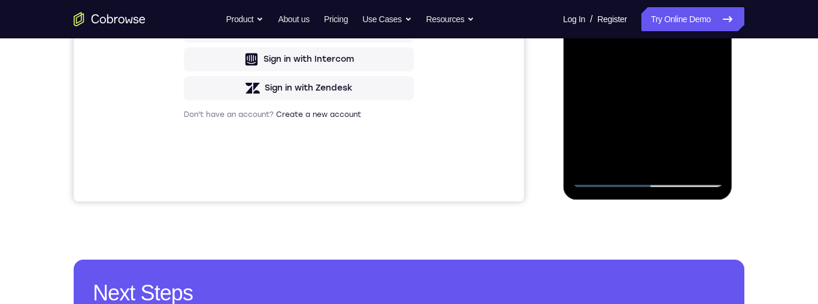
click at [602, 175] on div at bounding box center [647, 18] width 151 height 335
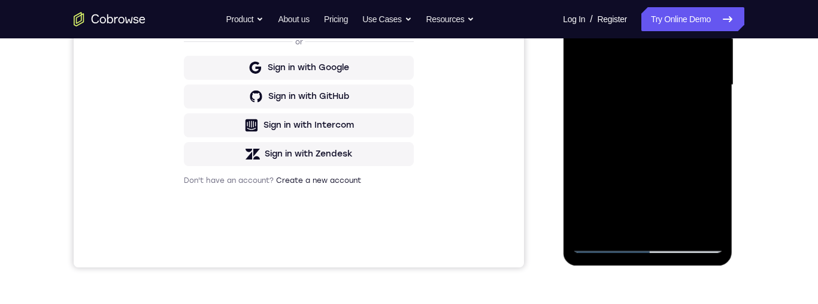
scroll to position [328, 0]
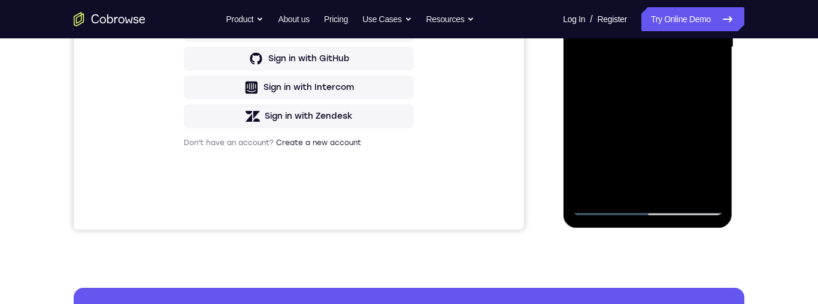
click at [605, 208] on div at bounding box center [647, 47] width 151 height 335
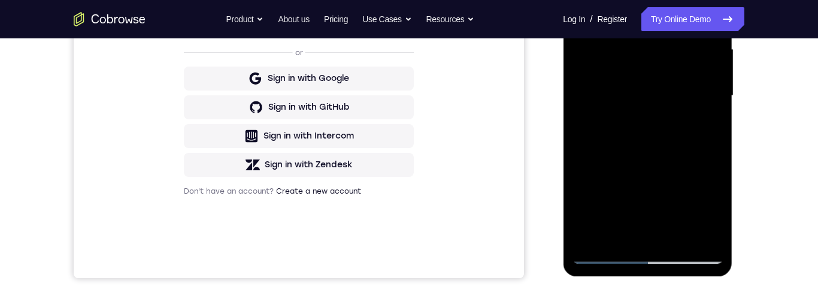
scroll to position [320, 0]
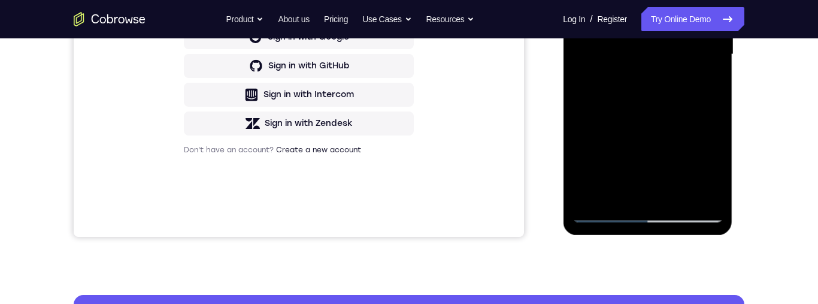
click at [605, 216] on div at bounding box center [647, 54] width 151 height 335
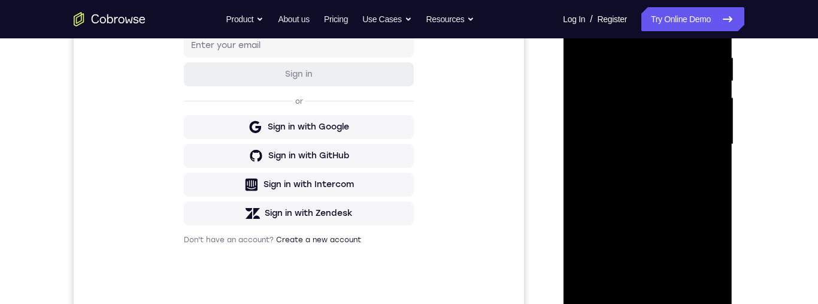
scroll to position [110, 0]
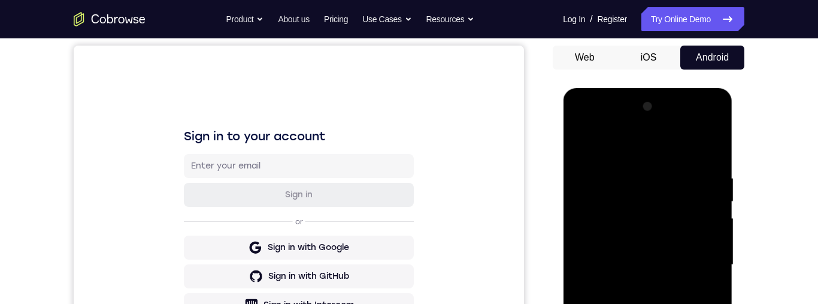
click at [581, 149] on div at bounding box center [647, 264] width 151 height 335
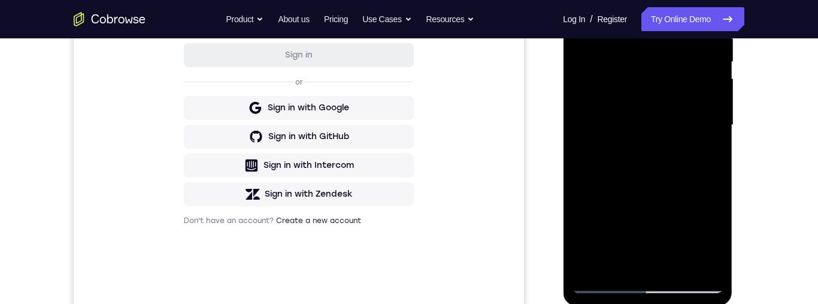
scroll to position [283, 0]
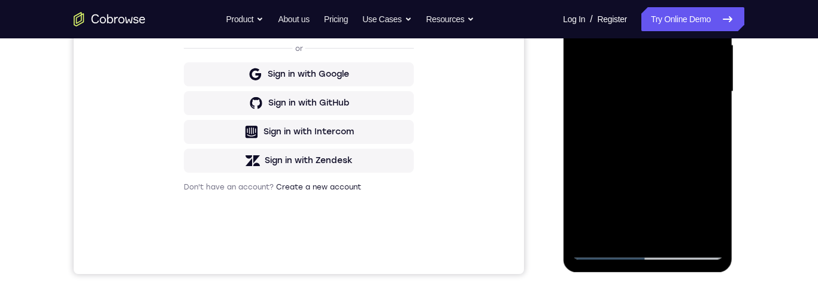
click at [604, 257] on div at bounding box center [647, 91] width 151 height 335
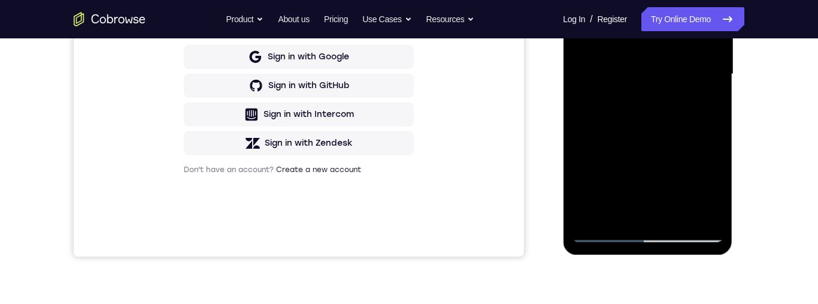
scroll to position [285, 0]
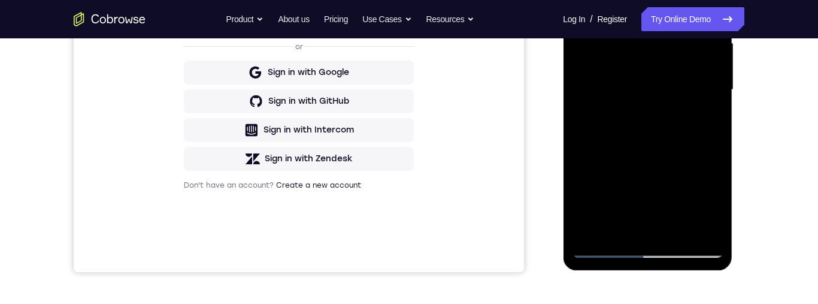
click at [600, 246] on div at bounding box center [647, 89] width 151 height 335
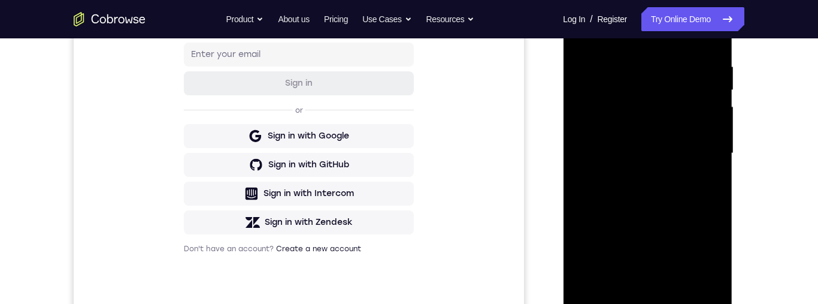
scroll to position [175, 0]
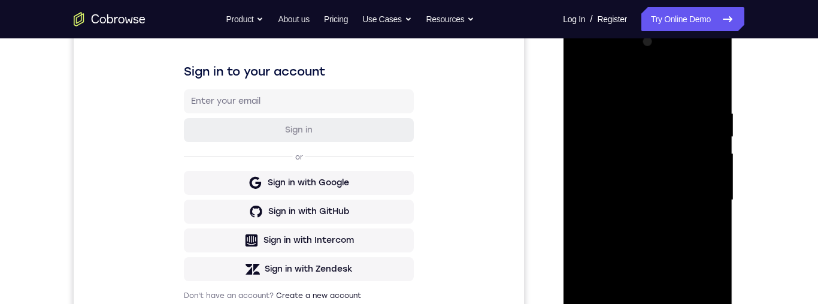
click at [595, 96] on div at bounding box center [647, 199] width 151 height 335
click at [680, 126] on div at bounding box center [647, 199] width 151 height 335
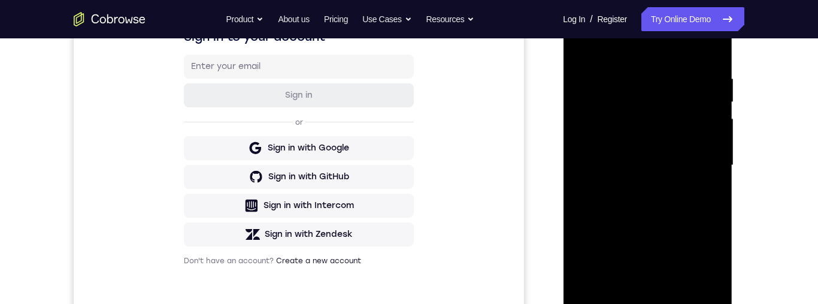
click at [647, 86] on div at bounding box center [647, 165] width 151 height 335
click at [655, 112] on div at bounding box center [647, 165] width 151 height 335
click at [653, 79] on div at bounding box center [647, 165] width 151 height 335
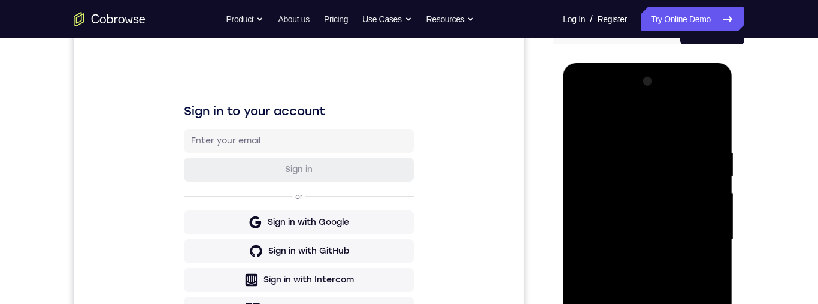
click at [584, 117] on div at bounding box center [647, 239] width 151 height 335
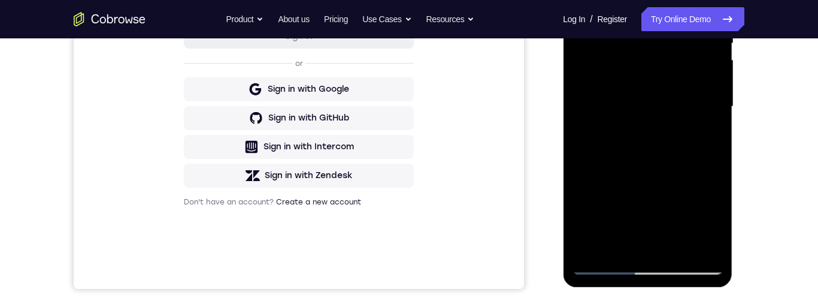
scroll to position [280, 0]
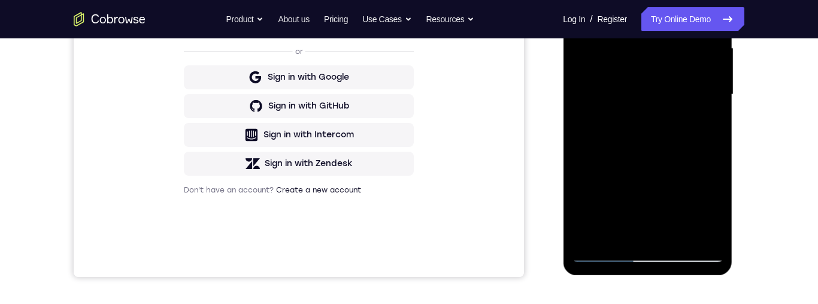
click at [600, 259] on div at bounding box center [647, 94] width 151 height 335
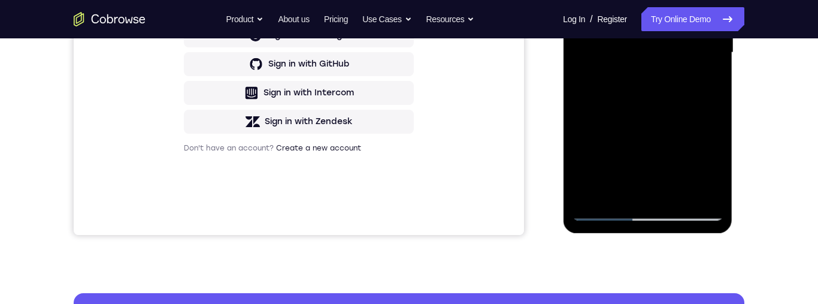
click at [604, 211] on div at bounding box center [647, 52] width 151 height 335
click at [602, 213] on div at bounding box center [647, 52] width 151 height 335
click at [586, 192] on div at bounding box center [647, 52] width 151 height 335
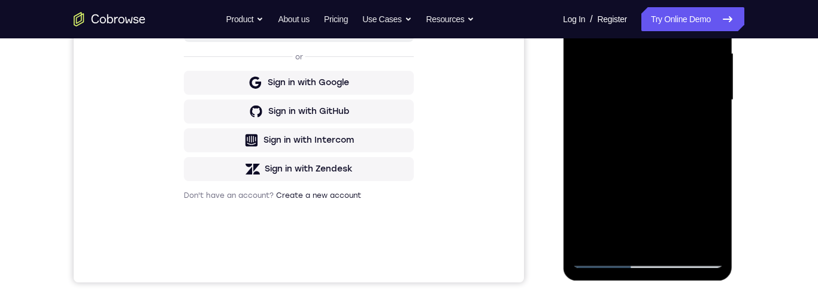
scroll to position [322, 0]
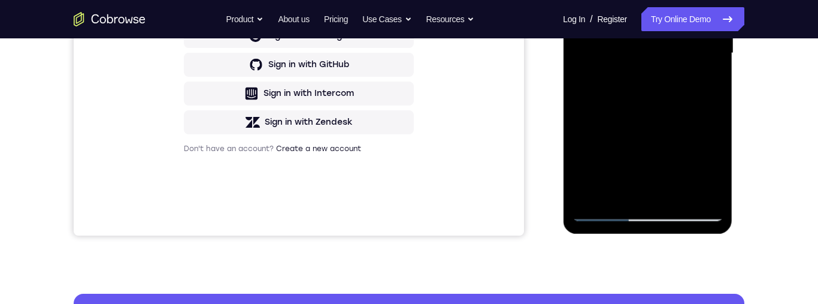
click at [619, 195] on div at bounding box center [647, 53] width 151 height 335
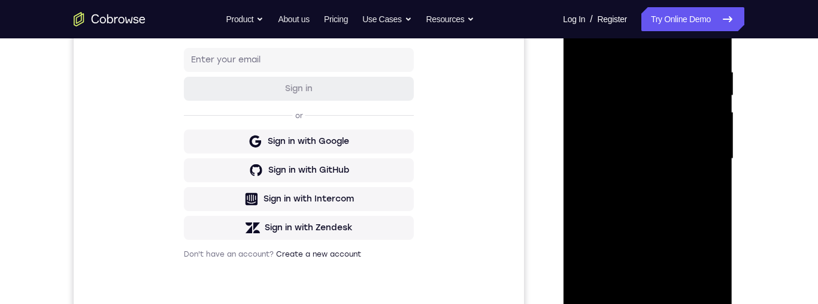
scroll to position [186, 0]
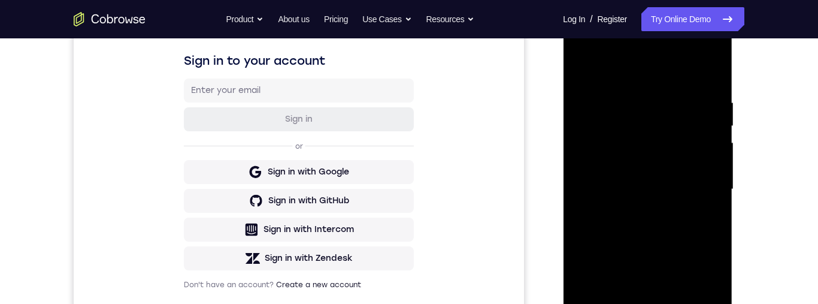
click at [601, 69] on div at bounding box center [647, 189] width 151 height 335
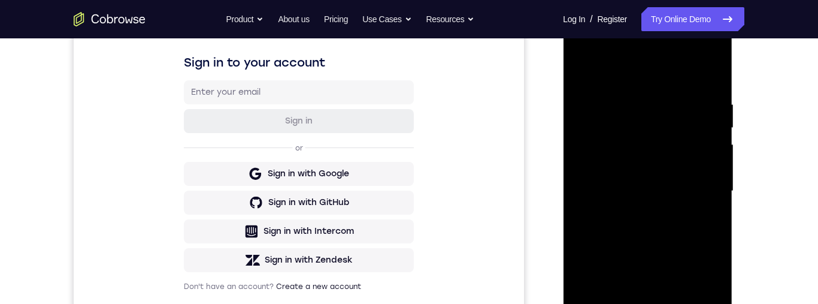
click at [678, 87] on div at bounding box center [647, 190] width 151 height 335
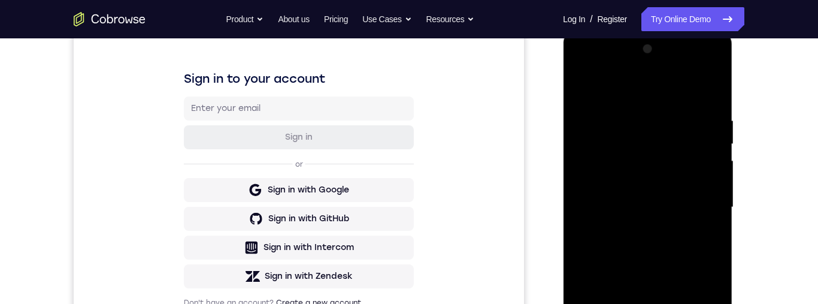
scroll to position [143, 0]
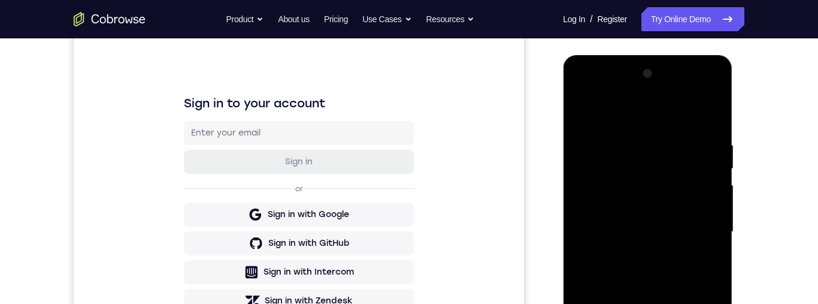
click at [578, 111] on div at bounding box center [647, 231] width 151 height 335
click at [648, 131] on div at bounding box center [647, 231] width 151 height 335
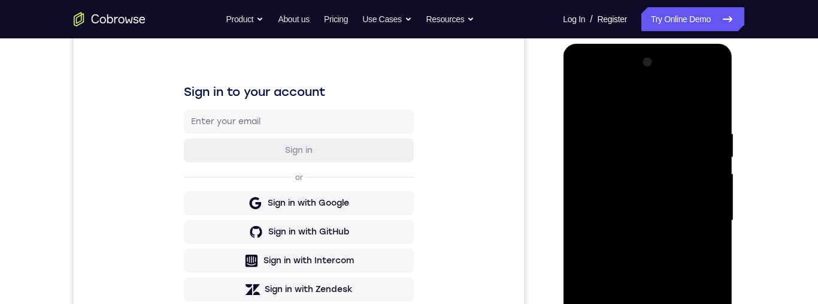
scroll to position [149, 0]
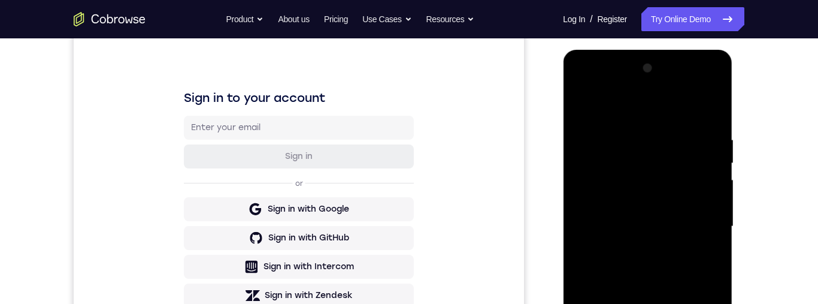
click at [631, 182] on div at bounding box center [647, 226] width 151 height 335
click at [587, 107] on div at bounding box center [647, 226] width 151 height 335
click at [698, 208] on div at bounding box center [647, 226] width 151 height 335
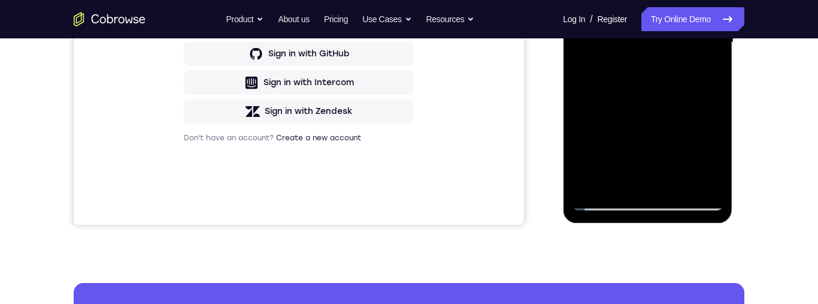
scroll to position [332, 0]
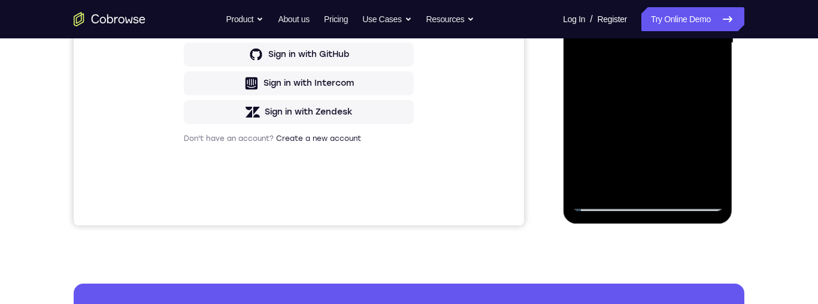
click at [590, 81] on div at bounding box center [647, 42] width 151 height 335
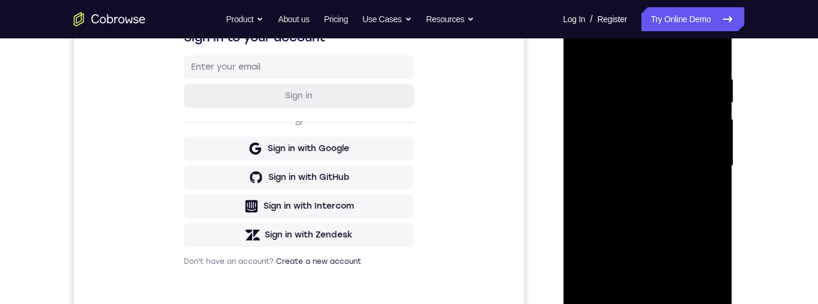
scroll to position [208, 0]
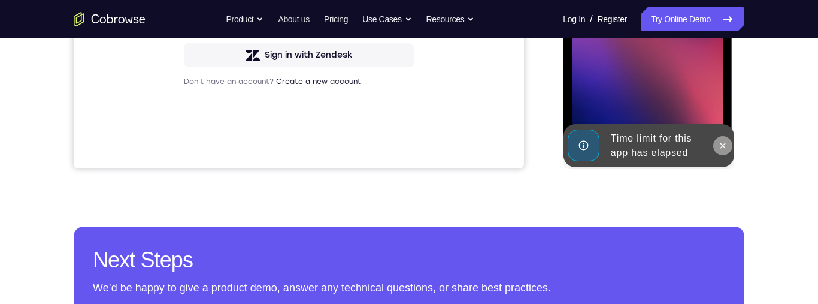
click at [716, 143] on button at bounding box center [722, 145] width 19 height 19
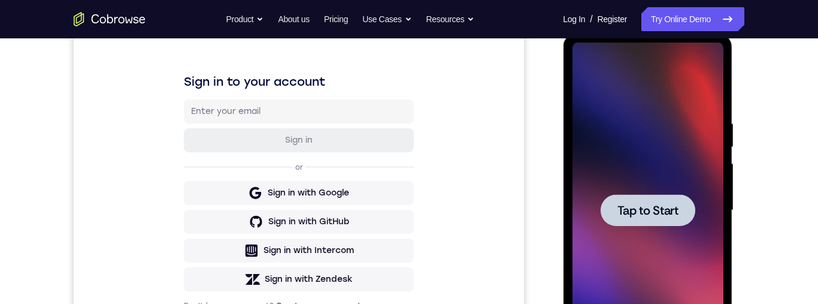
scroll to position [0, 0]
